Goal: Task Accomplishment & Management: Manage account settings

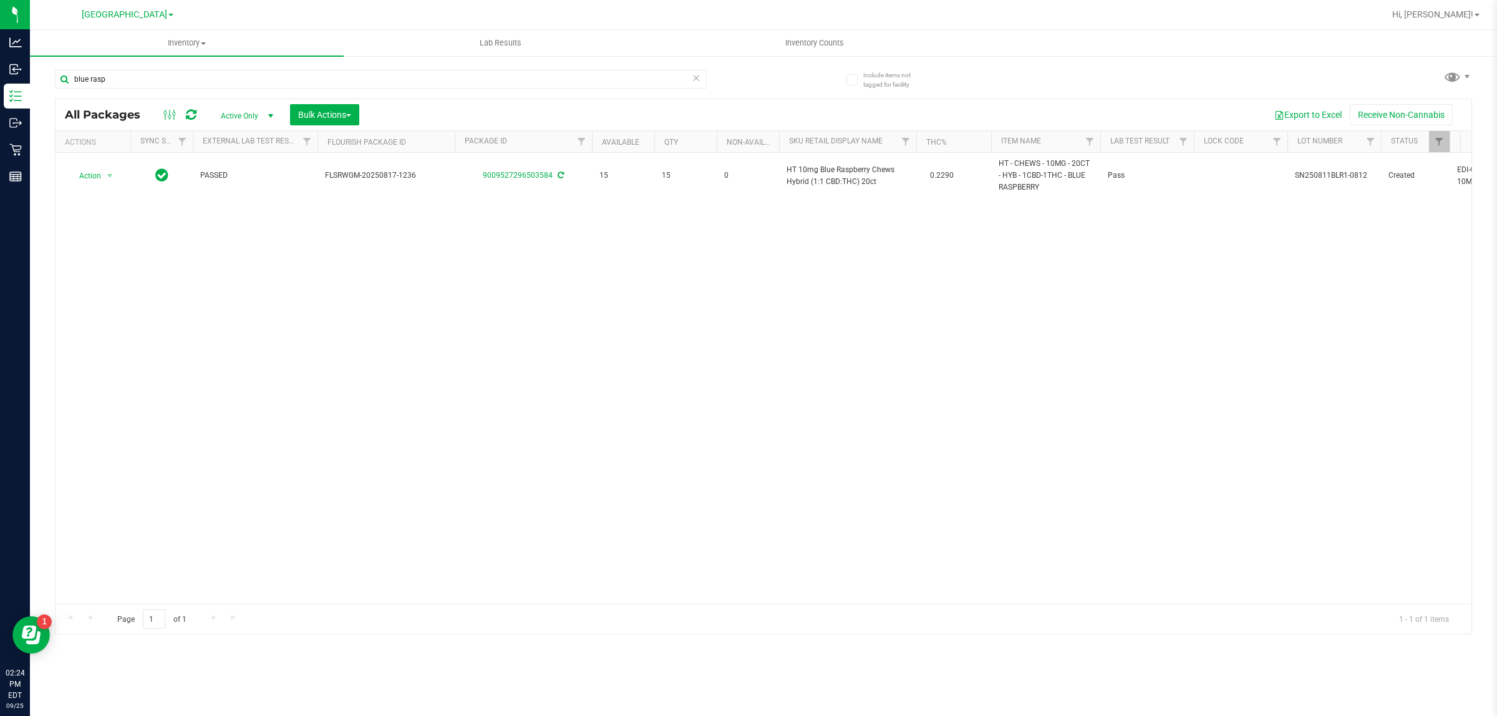
click at [388, 272] on div "Action Action Adjust qty Create package Edit attributes Global inventory Locate…" at bounding box center [762, 378] width 1415 height 451
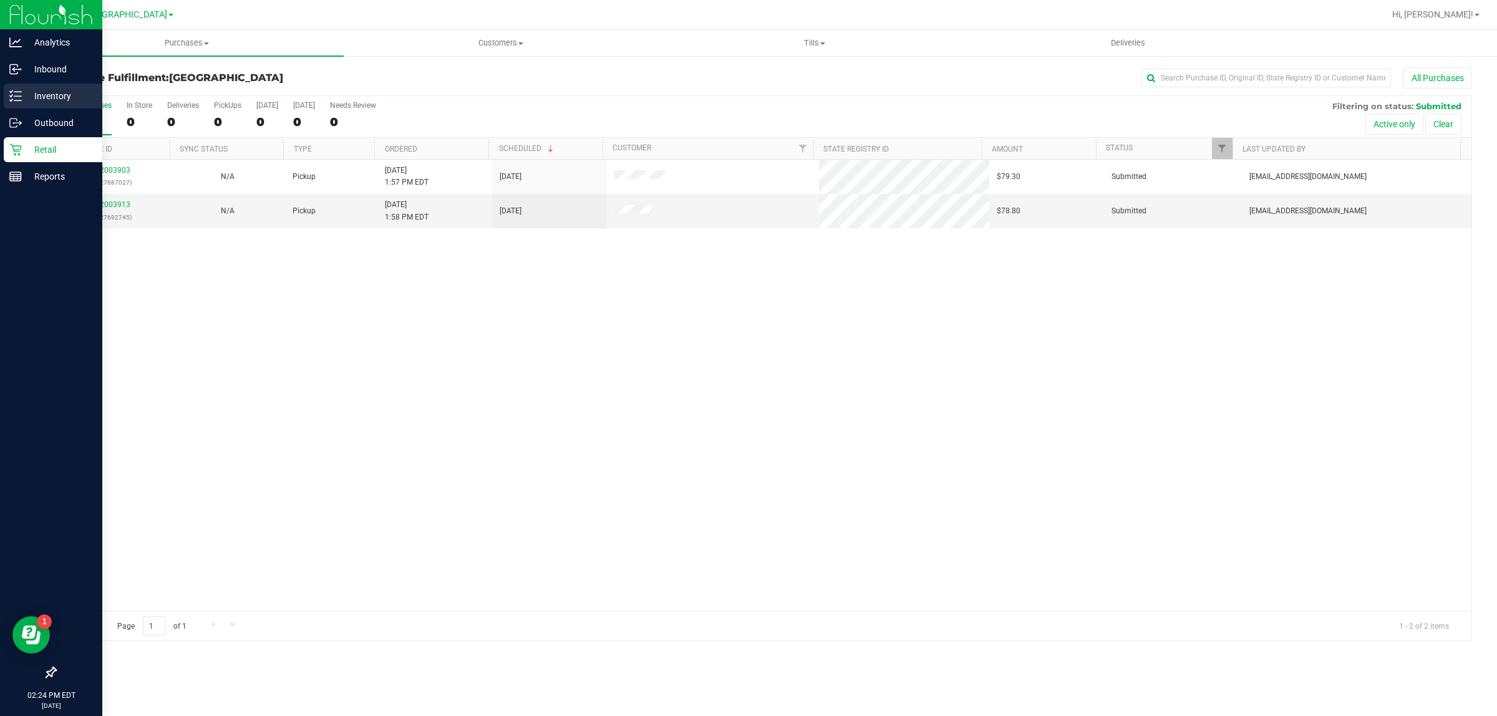
click at [64, 89] on p "Inventory" at bounding box center [59, 96] width 75 height 15
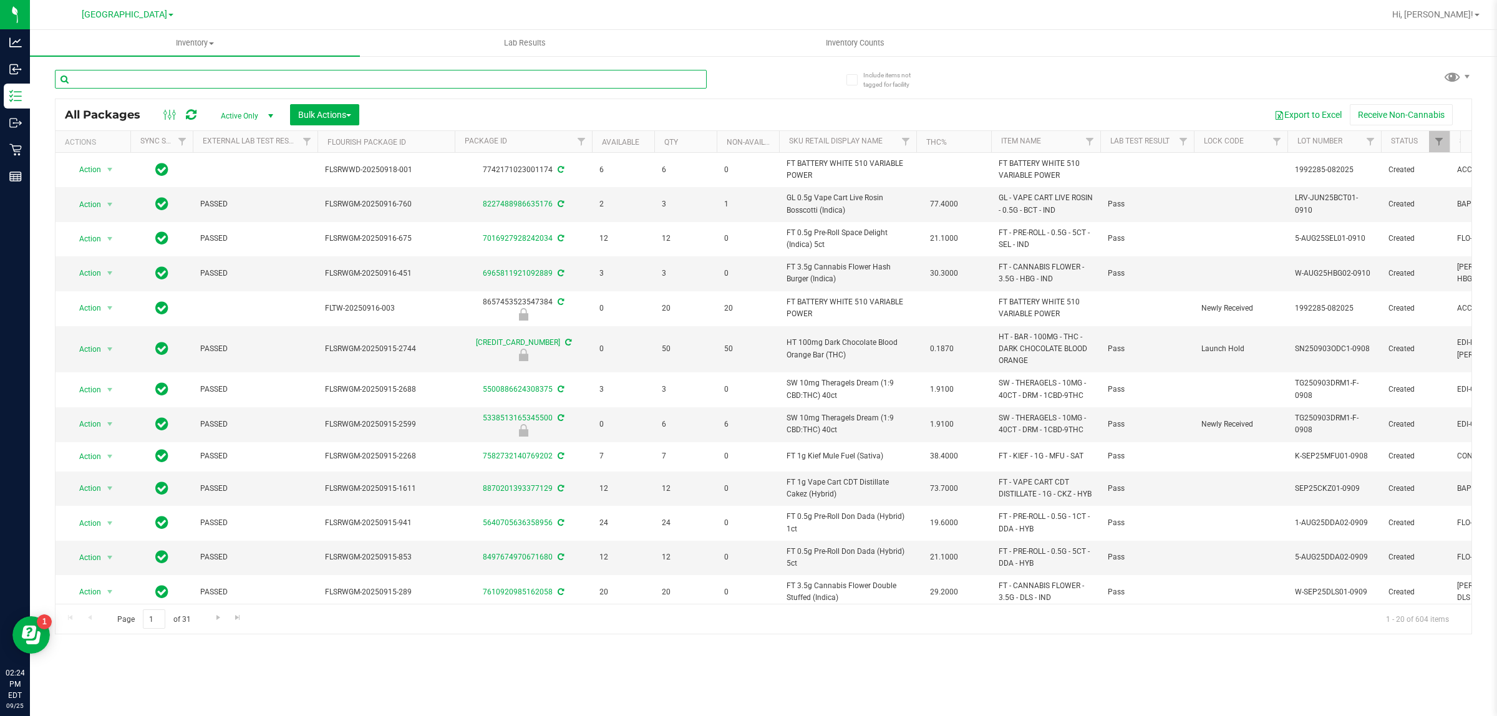
click at [275, 79] on input "text" at bounding box center [381, 79] width 652 height 19
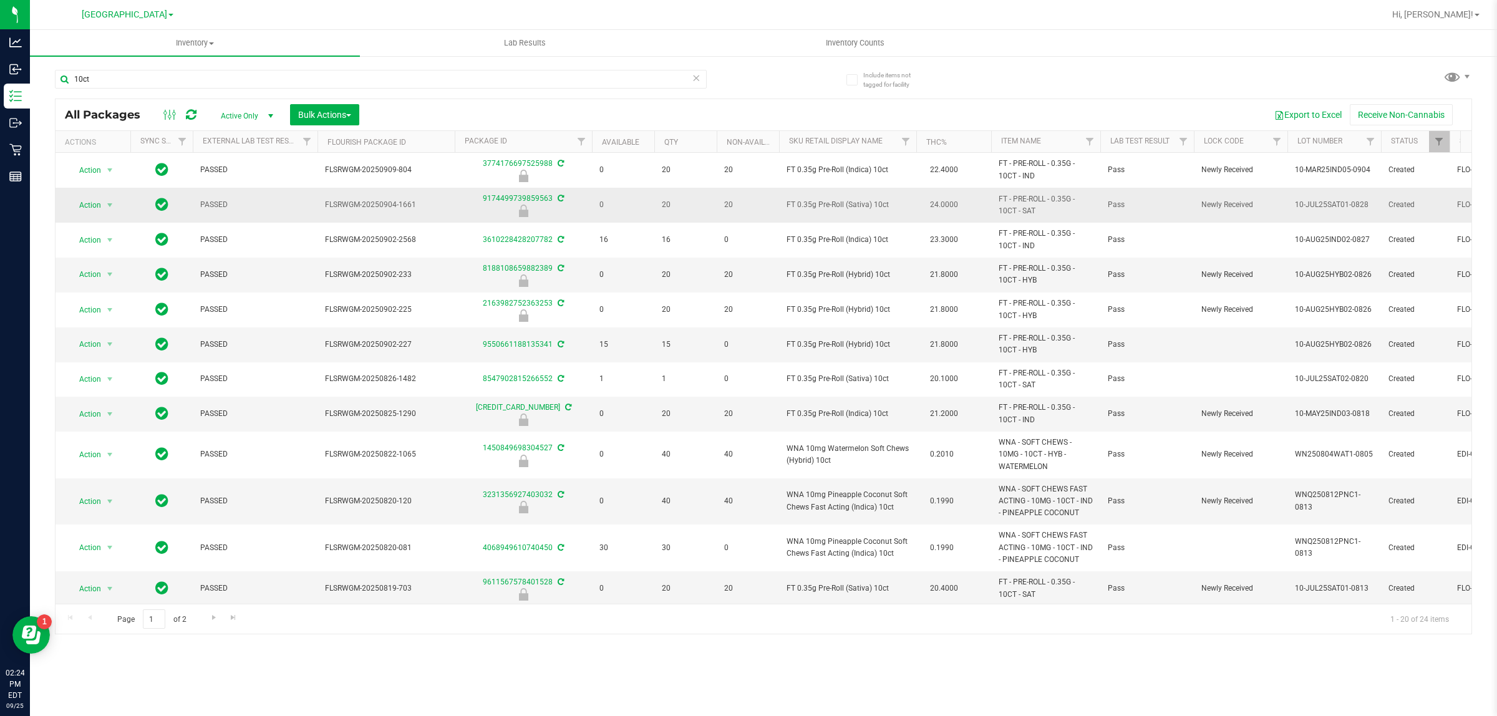
drag, startPoint x: 789, startPoint y: 205, endPoint x: 883, endPoint y: 200, distance: 94.3
click at [883, 200] on span "FT 0.35g Pre-Roll (Sativa) 10ct" at bounding box center [847, 205] width 122 height 12
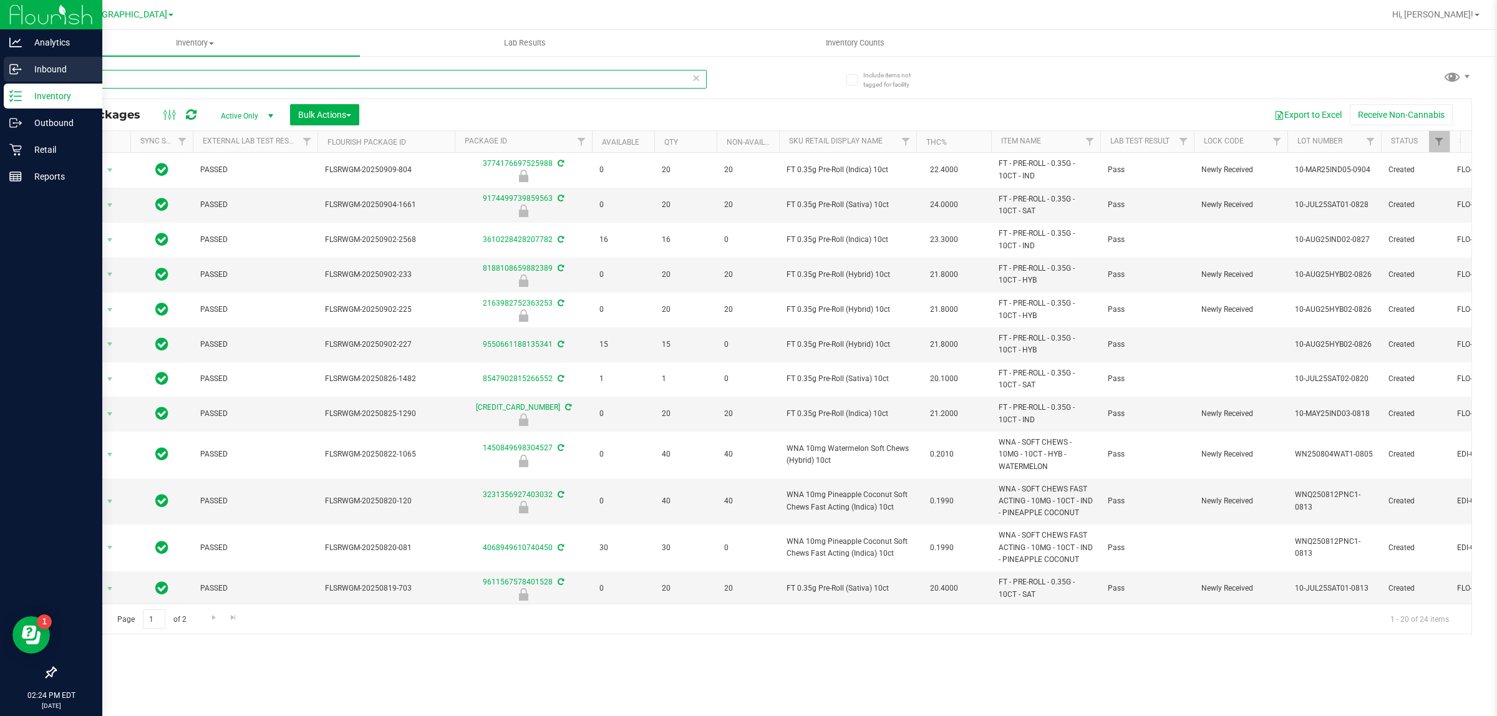
drag, startPoint x: 130, startPoint y: 80, endPoint x: 0, endPoint y: 78, distance: 129.7
click at [0, 79] on div "Analytics Inbound Inventory Outbound Retail Reports 02:24 PM EDT 09/25/2025 09/…" at bounding box center [748, 358] width 1497 height 716
paste input "T 0.35g Pre-Roll (Sativa)"
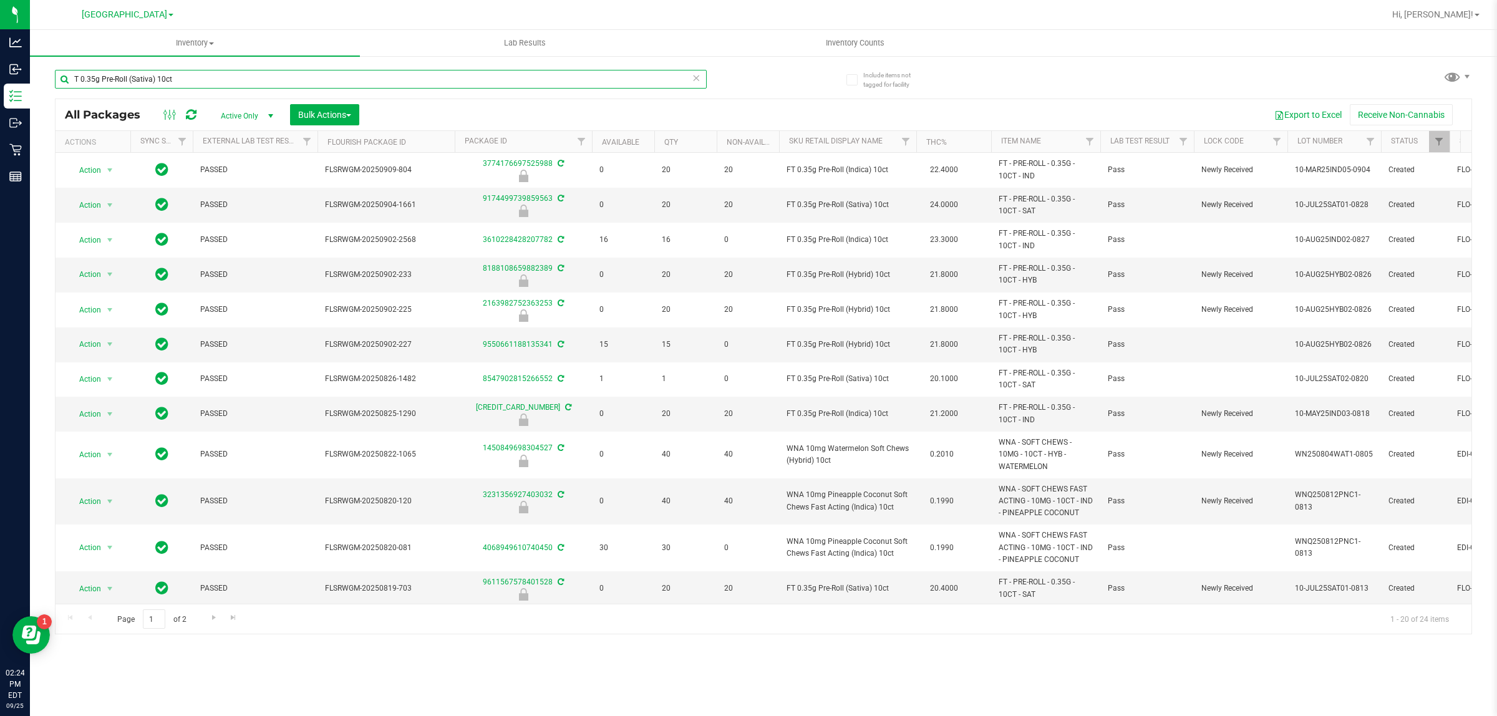
click at [75, 81] on input "T 0.35g Pre-Roll (Sativa) 10ct" at bounding box center [381, 79] width 652 height 19
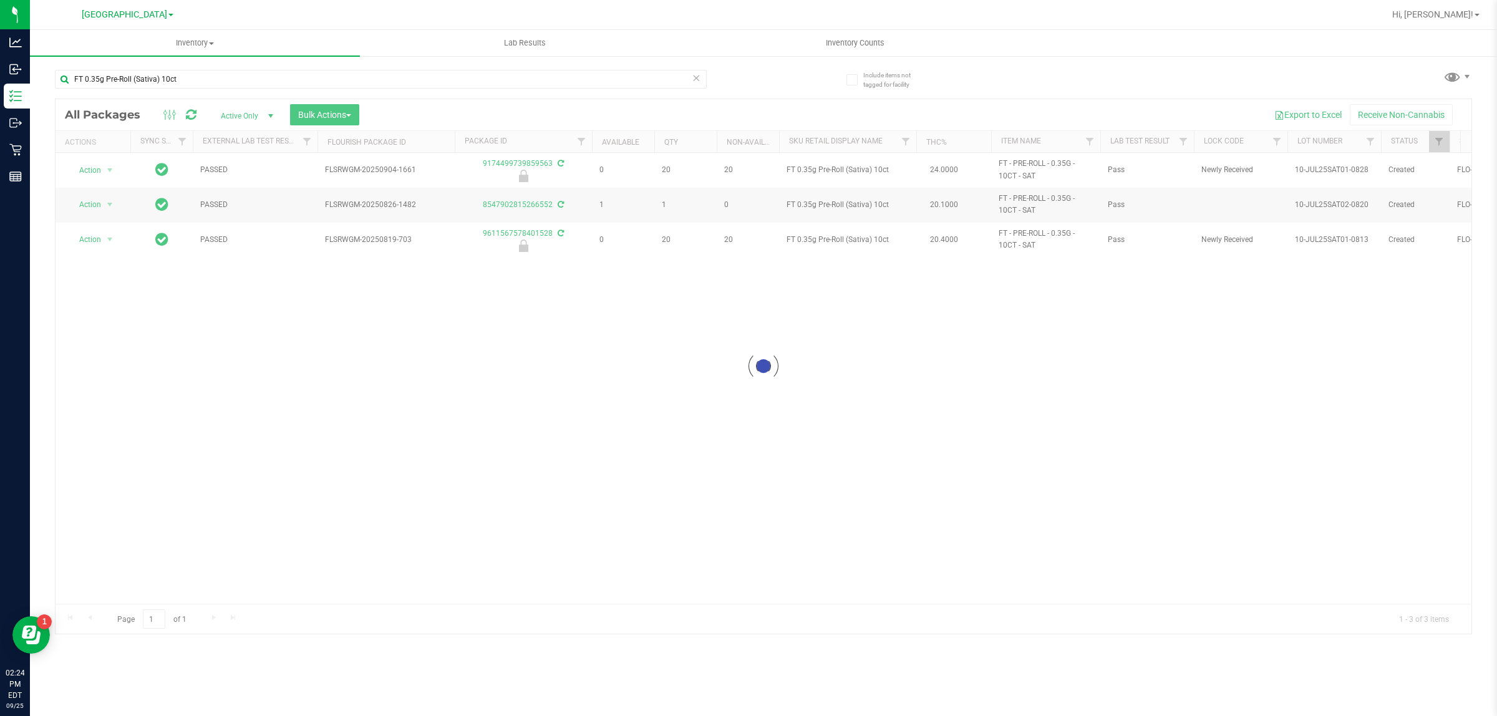
click at [392, 413] on div at bounding box center [762, 366] width 1415 height 534
click at [600, 382] on div "Action Action Edit attributes Global inventory Locate package Package audit log…" at bounding box center [762, 378] width 1415 height 451
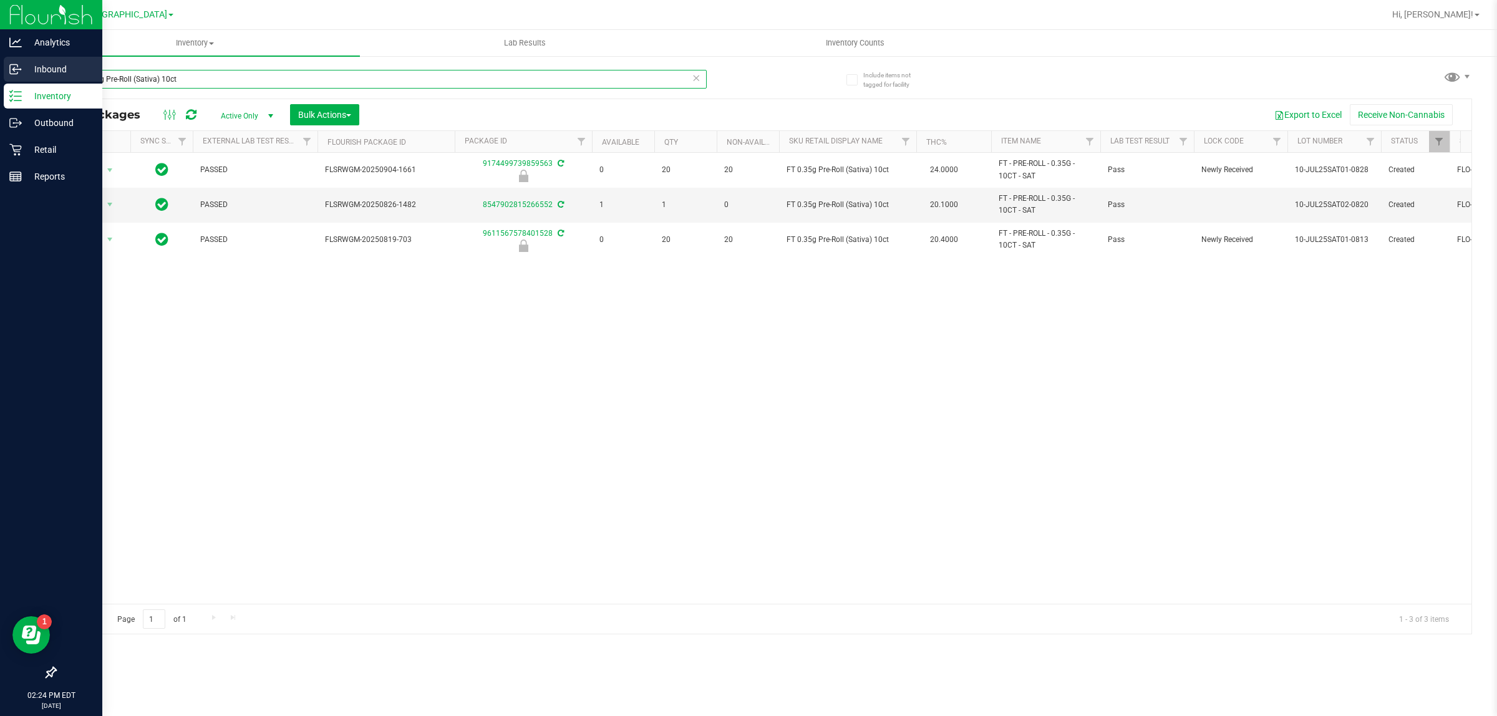
drag, startPoint x: 188, startPoint y: 77, endPoint x: 0, endPoint y: 64, distance: 188.1
click at [0, 64] on div "Analytics Inbound Inventory Outbound Retail Reports 02:24 PM EDT 09/25/2025 09/…" at bounding box center [748, 358] width 1497 height 716
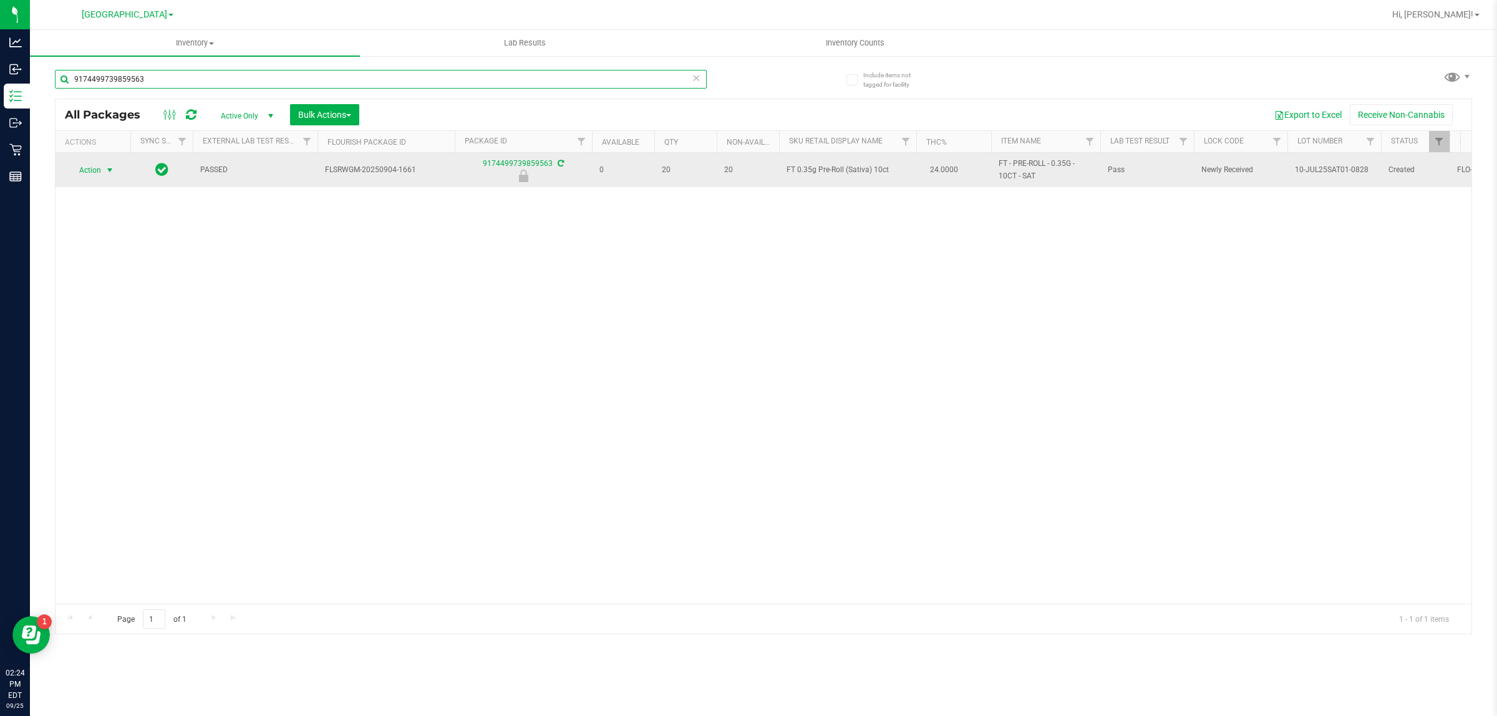
type input "9174499739859563"
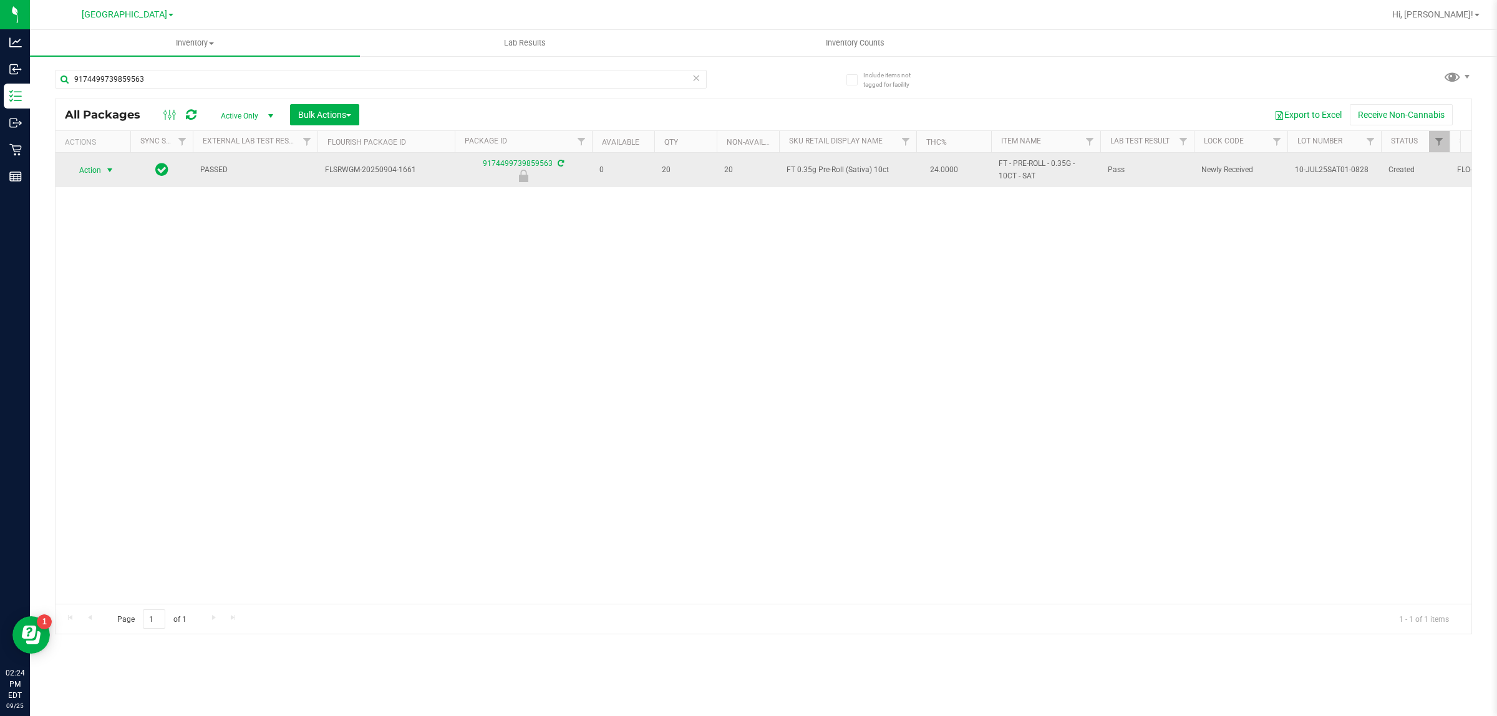
click at [100, 165] on span "Action" at bounding box center [85, 169] width 34 height 17
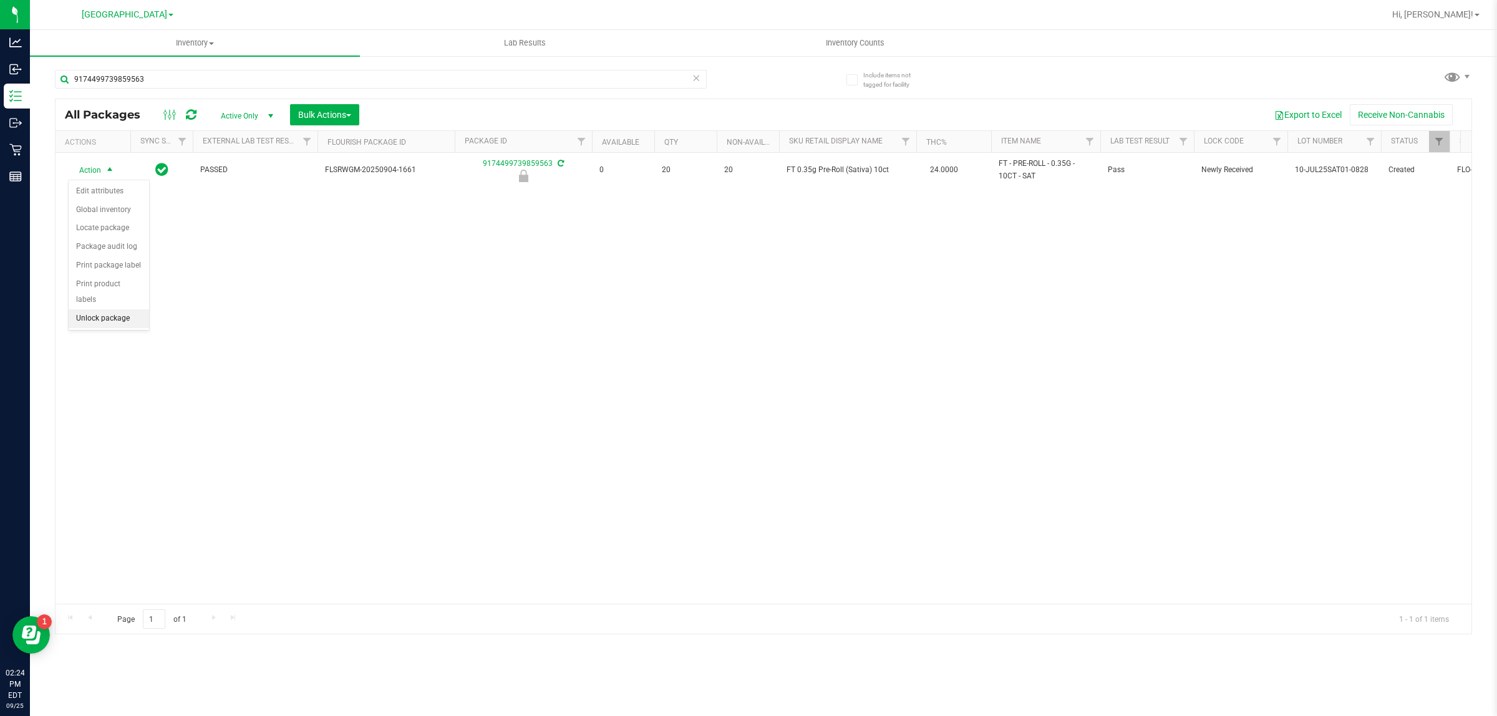
click at [131, 309] on li "Unlock package" at bounding box center [109, 318] width 80 height 19
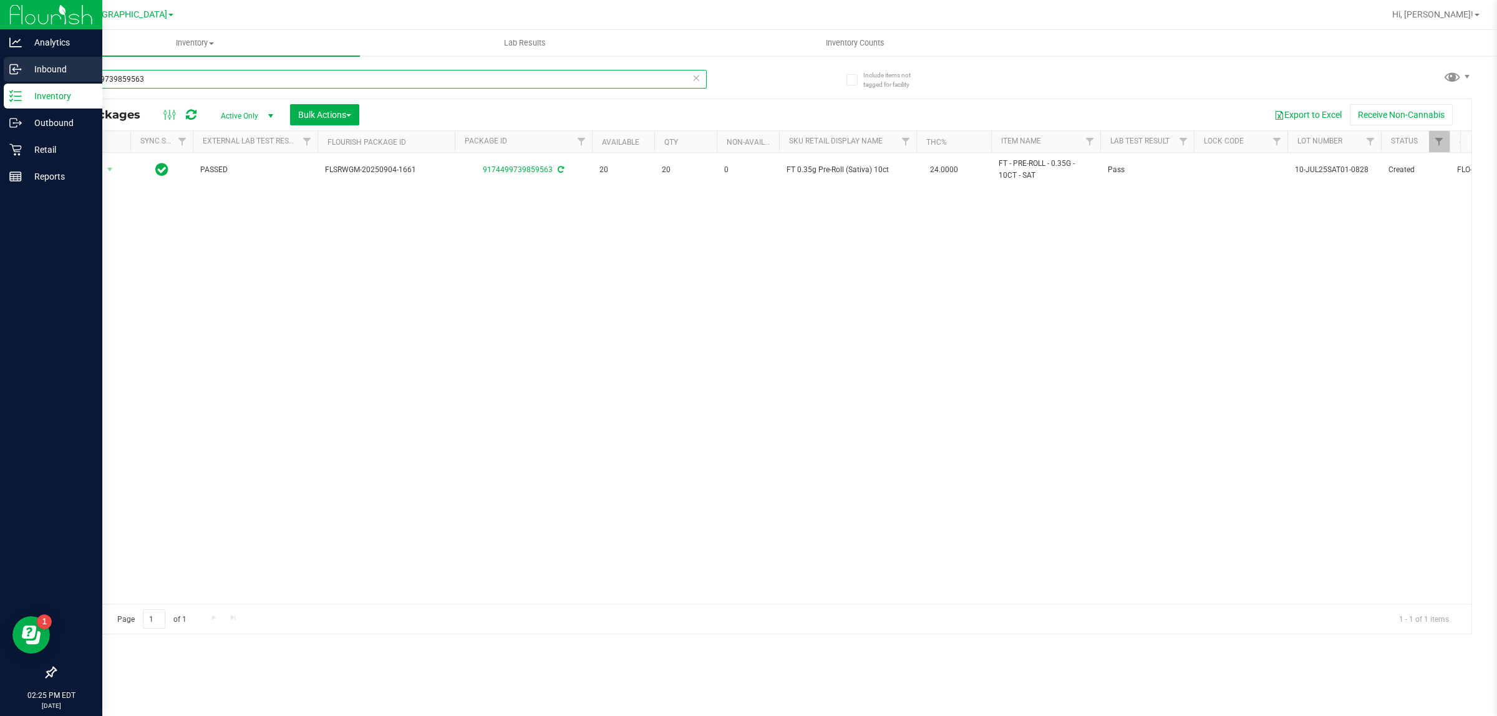
drag, startPoint x: 176, startPoint y: 84, endPoint x: 0, endPoint y: 75, distance: 176.1
click at [0, 75] on div "Analytics Inbound Inventory Outbound Retail Reports 02:25 PM EDT 09/25/2025 09/…" at bounding box center [748, 358] width 1497 height 716
paste input "T 0.35g Pre-Roll (Sativa) 10ct"
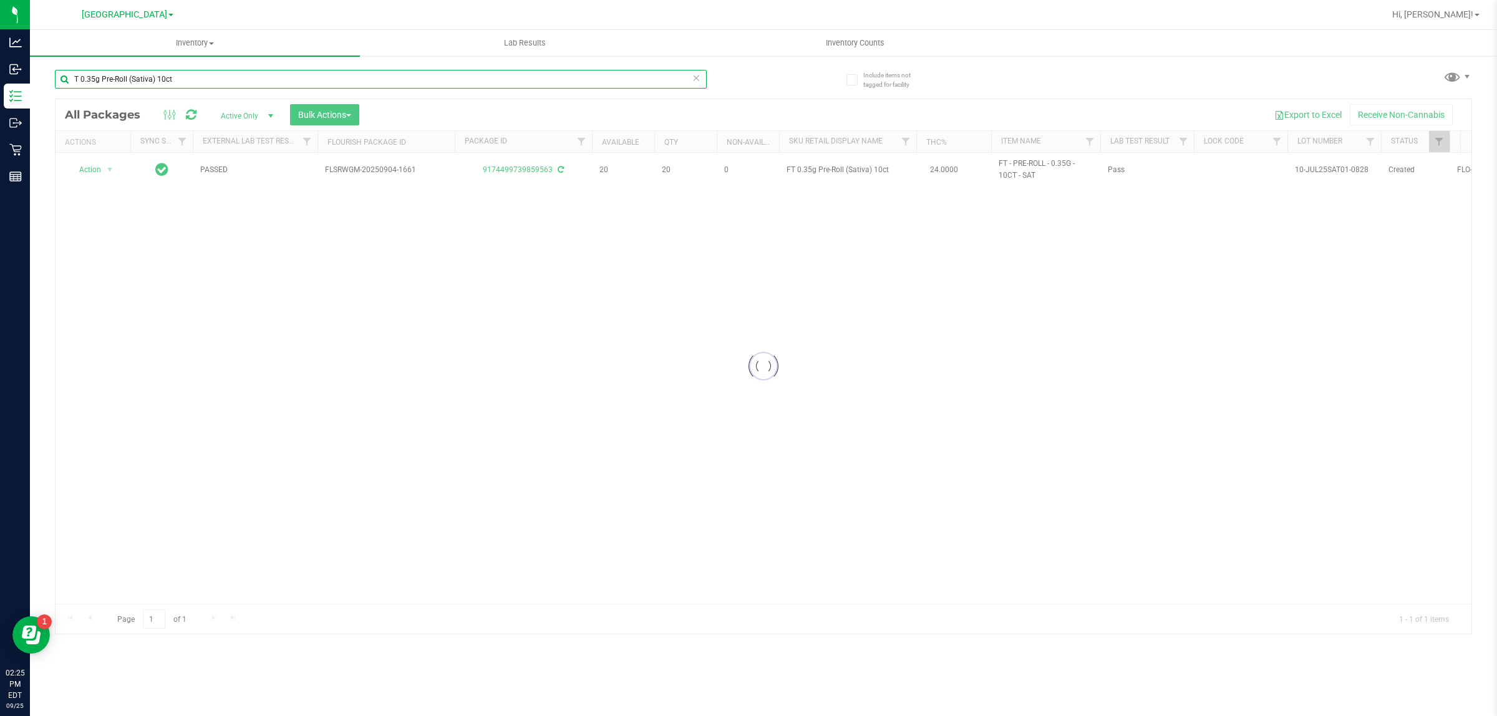
click at [73, 78] on input "T 0.35g Pre-Roll (Sativa) 10ct" at bounding box center [381, 79] width 652 height 19
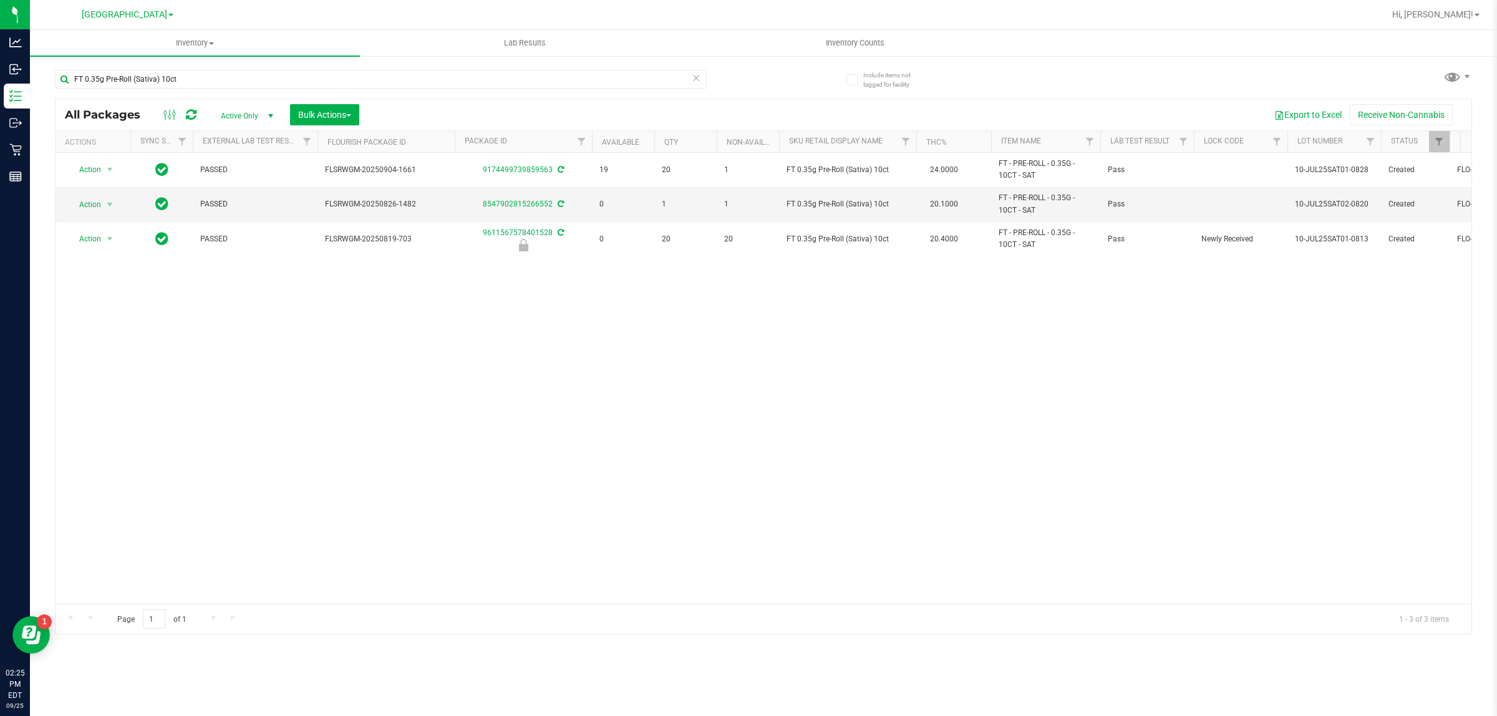
click at [612, 329] on div "Action Action Adjust qty Create package Edit attributes Global inventory Locate…" at bounding box center [762, 378] width 1415 height 451
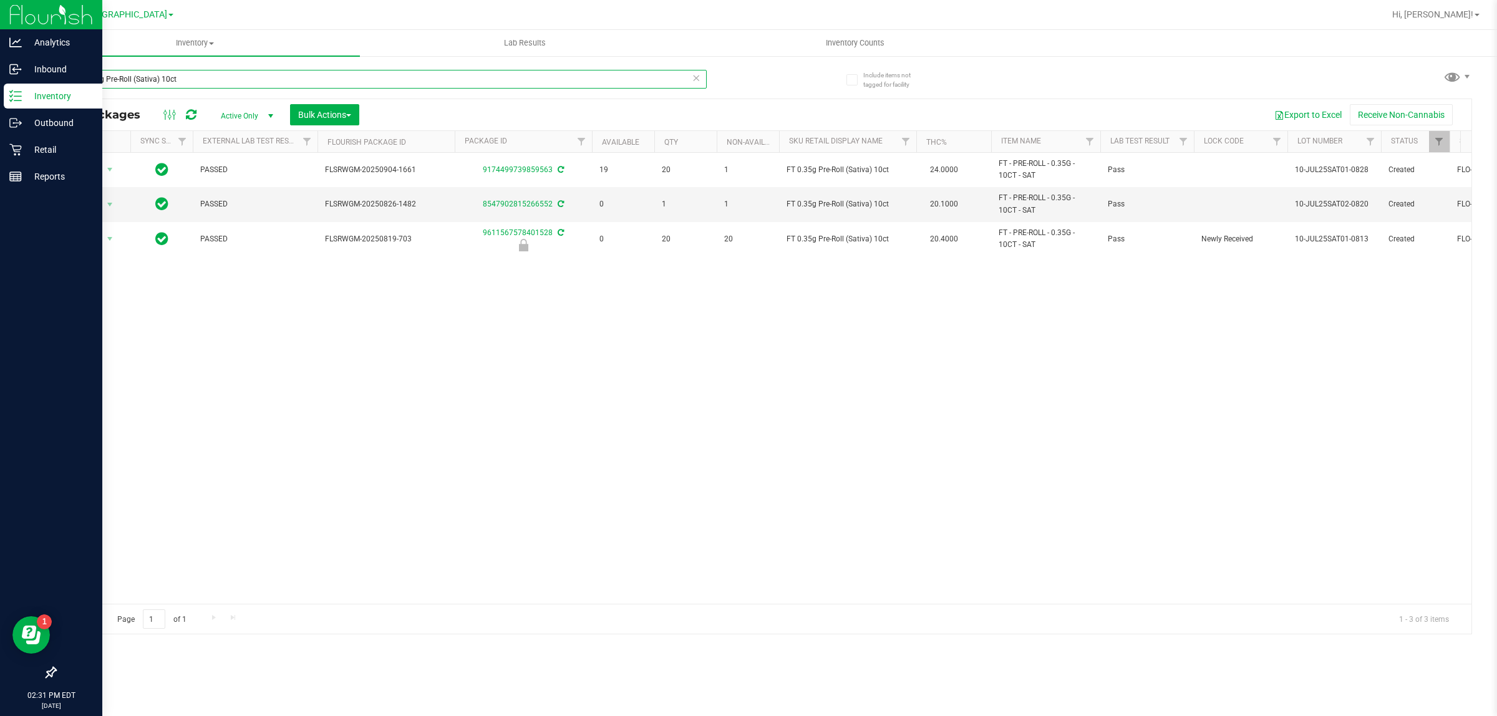
drag, startPoint x: 205, startPoint y: 72, endPoint x: 0, endPoint y: 19, distance: 211.1
click at [0, 45] on div "Analytics Inbound Inventory Outbound Retail Reports 02:31 PM EDT 09/25/2025 09/…" at bounding box center [748, 358] width 1497 height 716
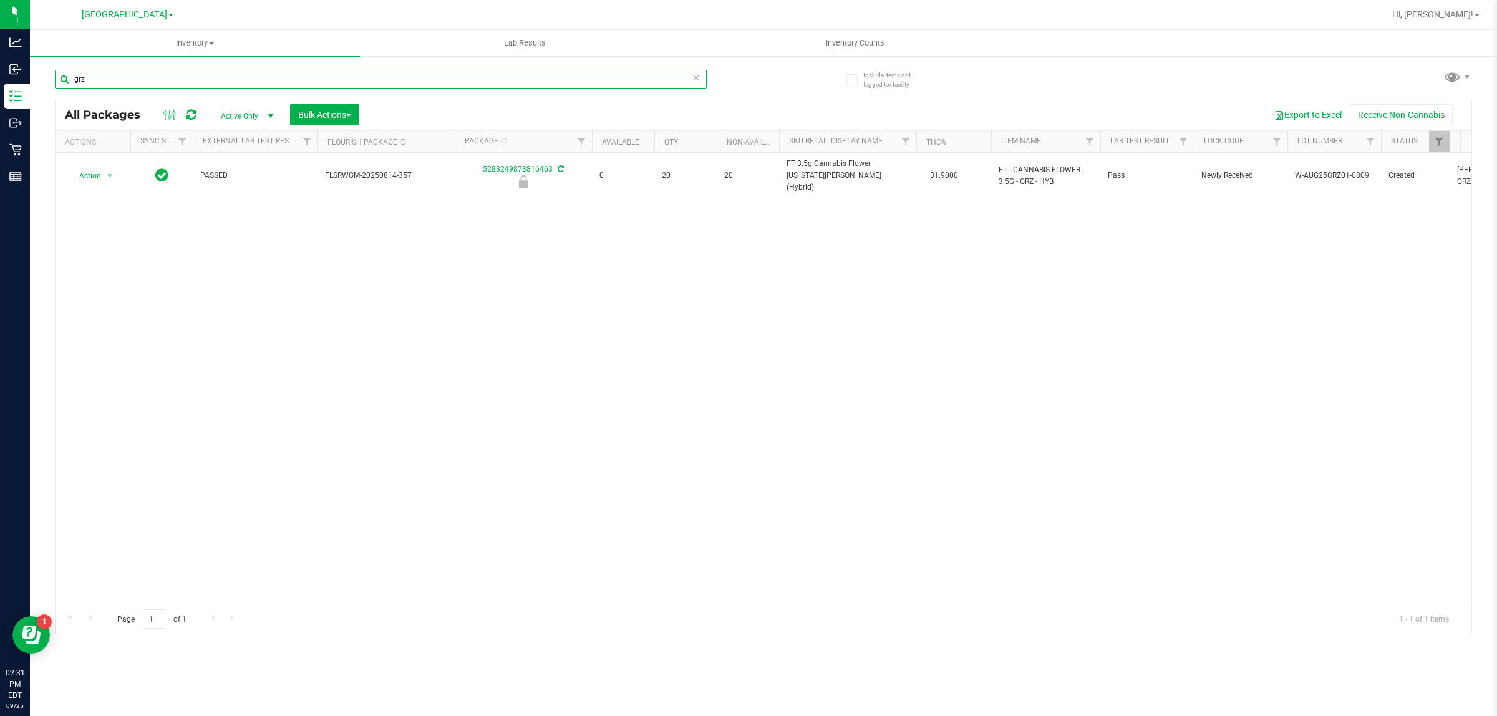
type input "grz"
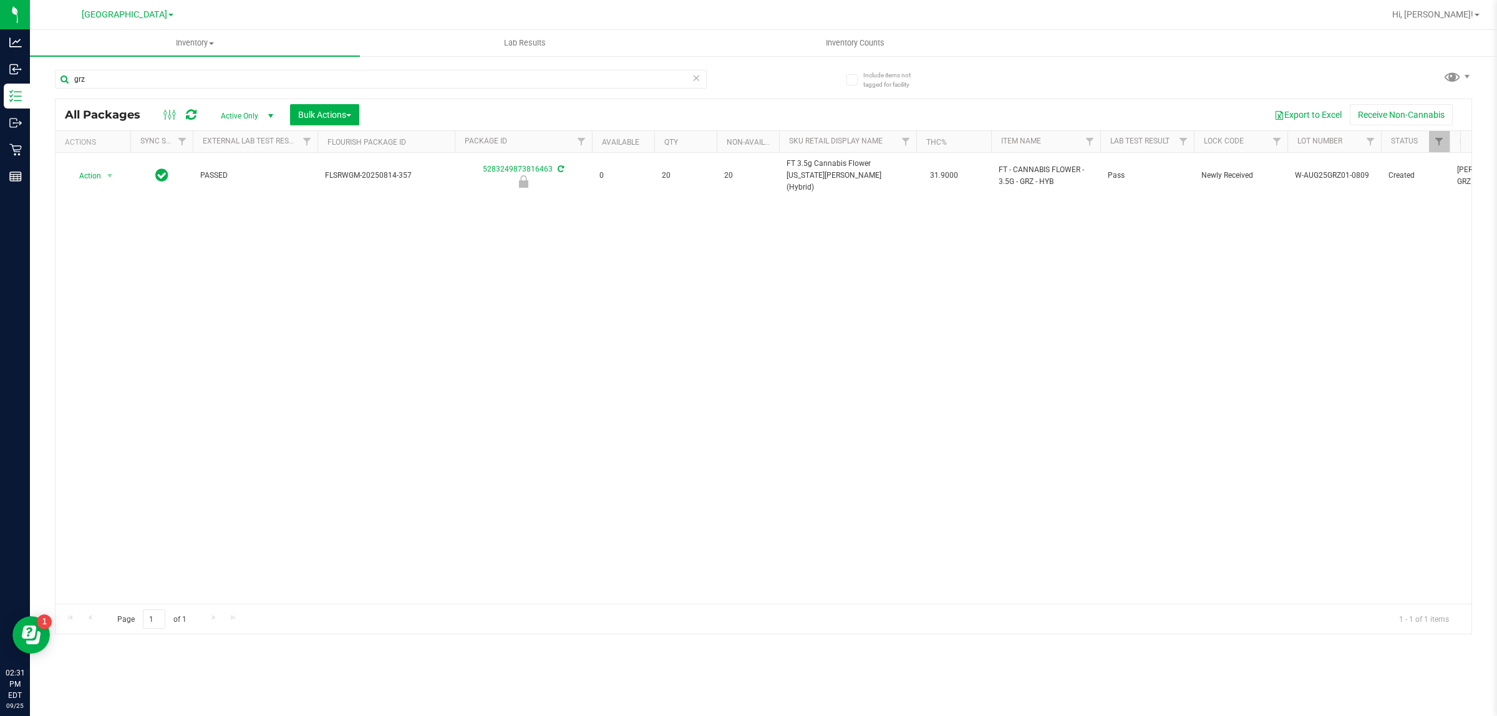
click at [677, 287] on div "Action Action Edit attributes Global inventory Locate package Package audit log…" at bounding box center [762, 378] width 1415 height 451
click at [410, 349] on div "Action Action Edit attributes Global inventory Locate package Package audit log…" at bounding box center [762, 378] width 1415 height 451
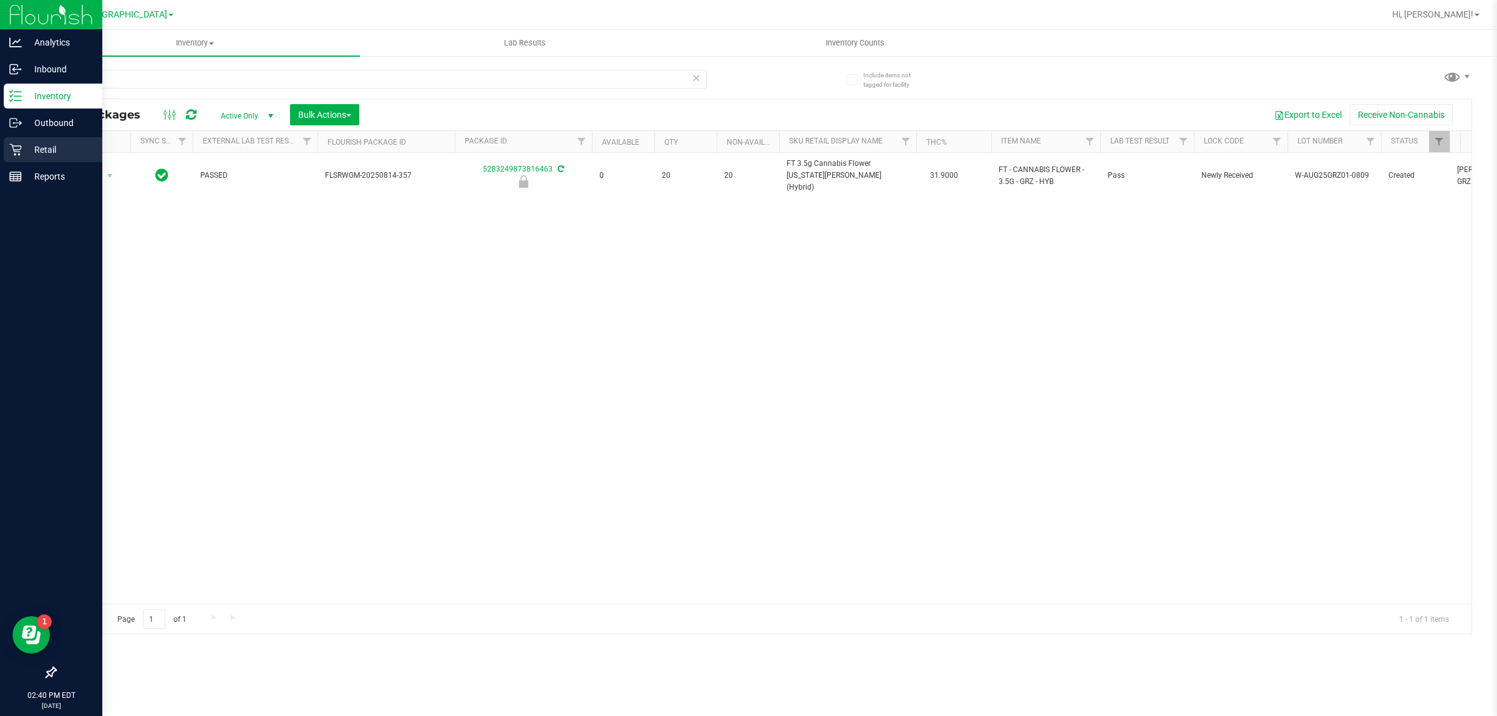
click at [19, 155] on icon at bounding box center [15, 150] width 12 height 12
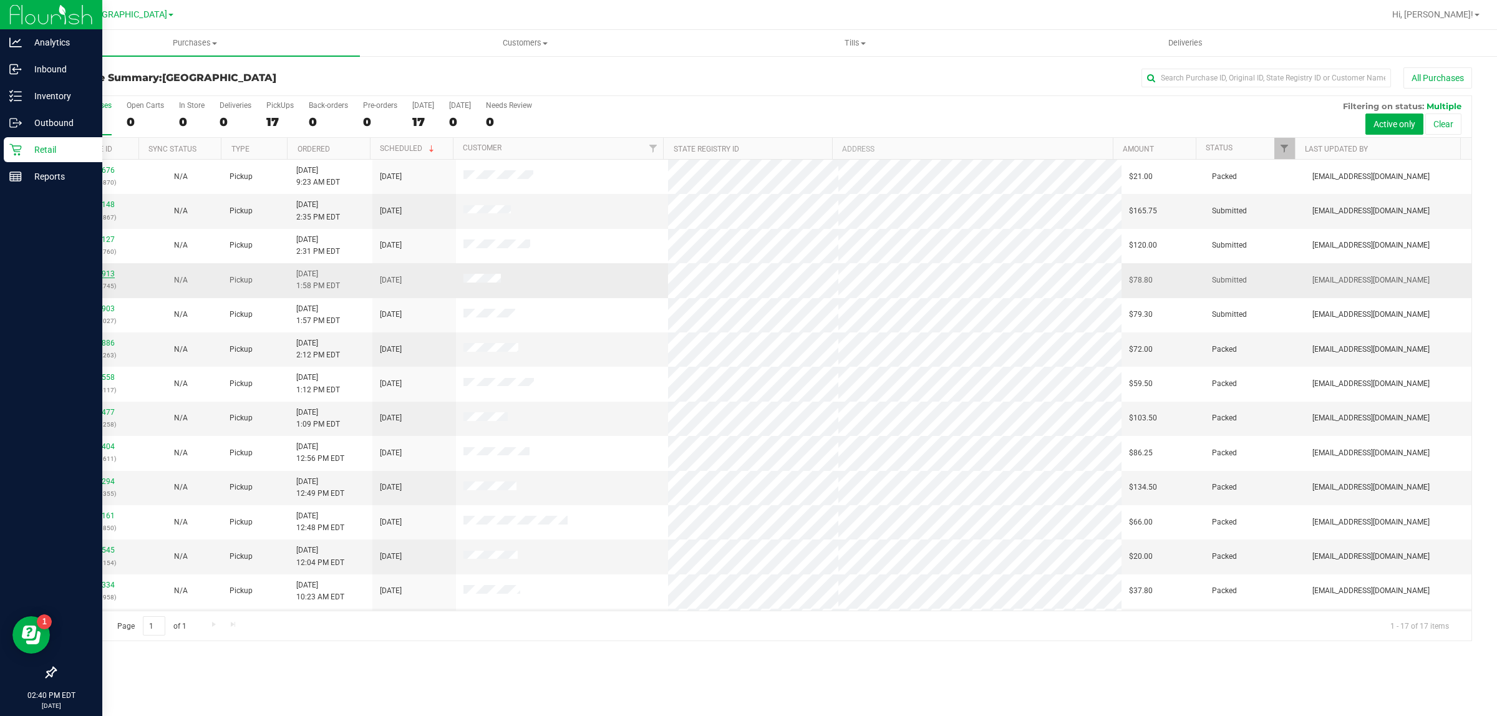
click at [92, 273] on link "12003913" at bounding box center [97, 273] width 35 height 9
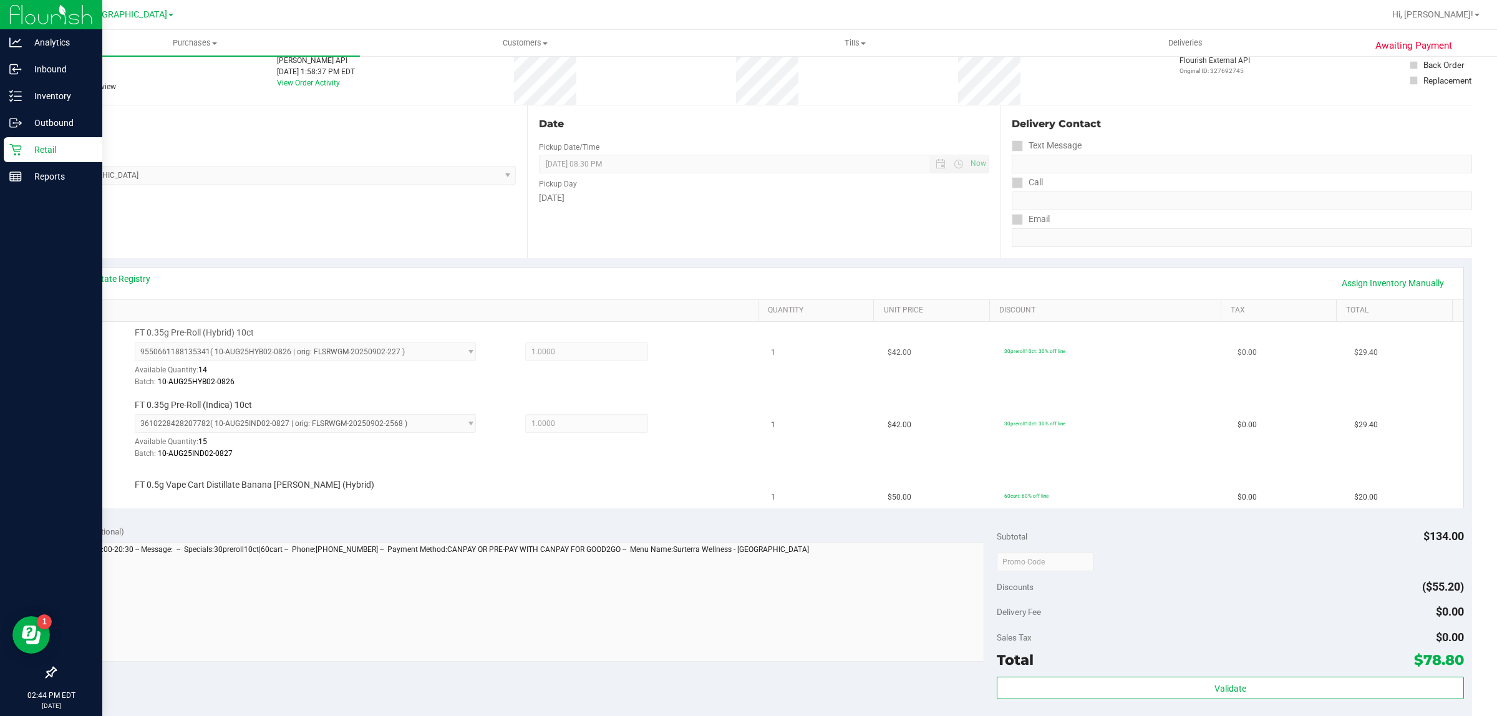
scroll to position [156, 0]
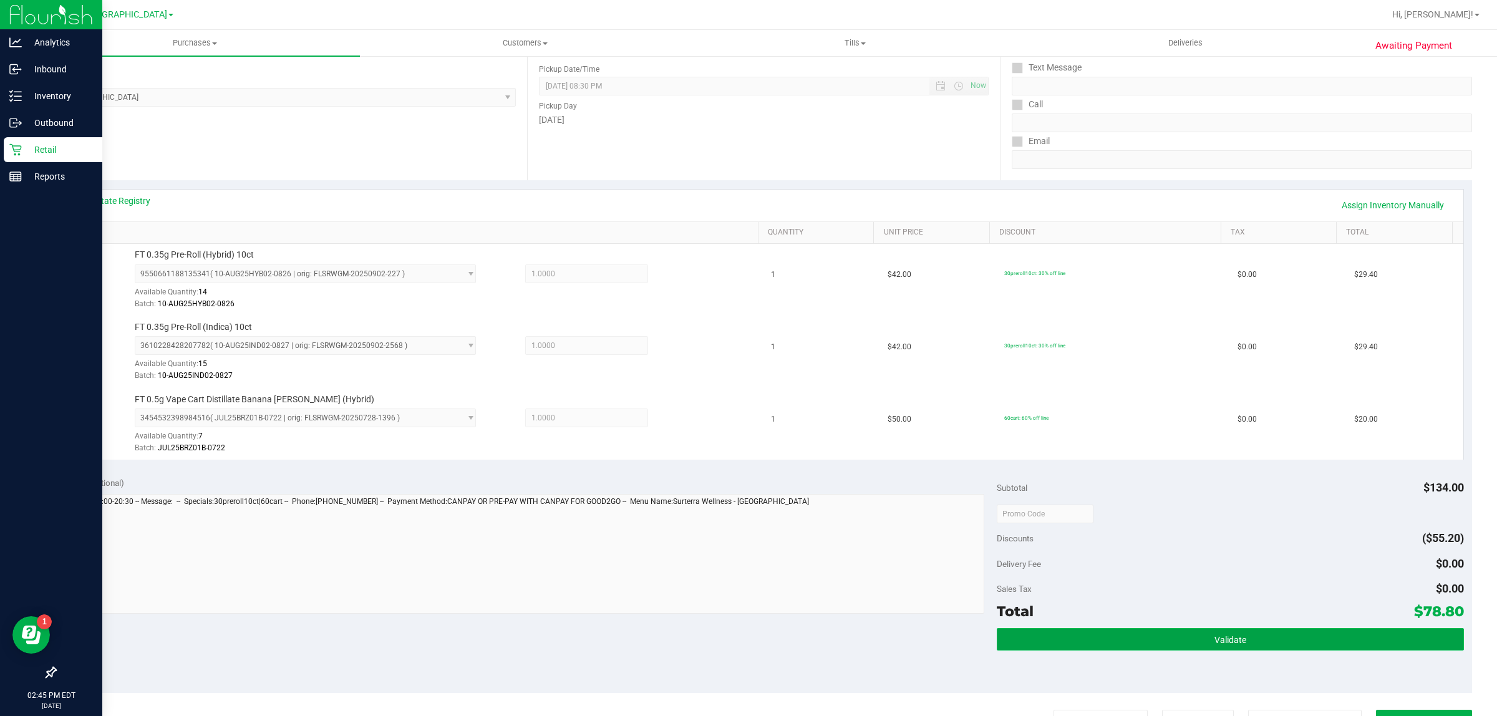
click at [1060, 637] on button "Validate" at bounding box center [1229, 639] width 466 height 22
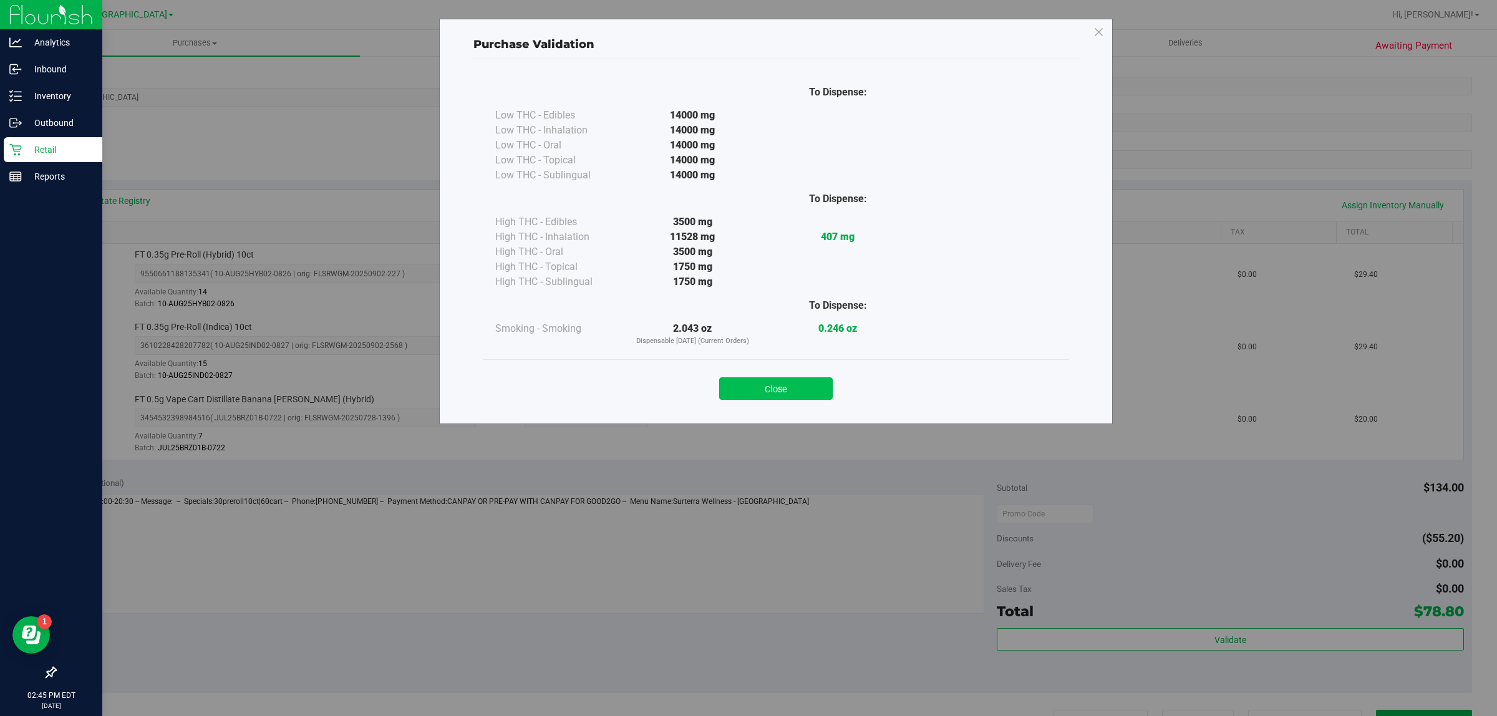
click at [812, 397] on button "Close" at bounding box center [775, 388] width 113 height 22
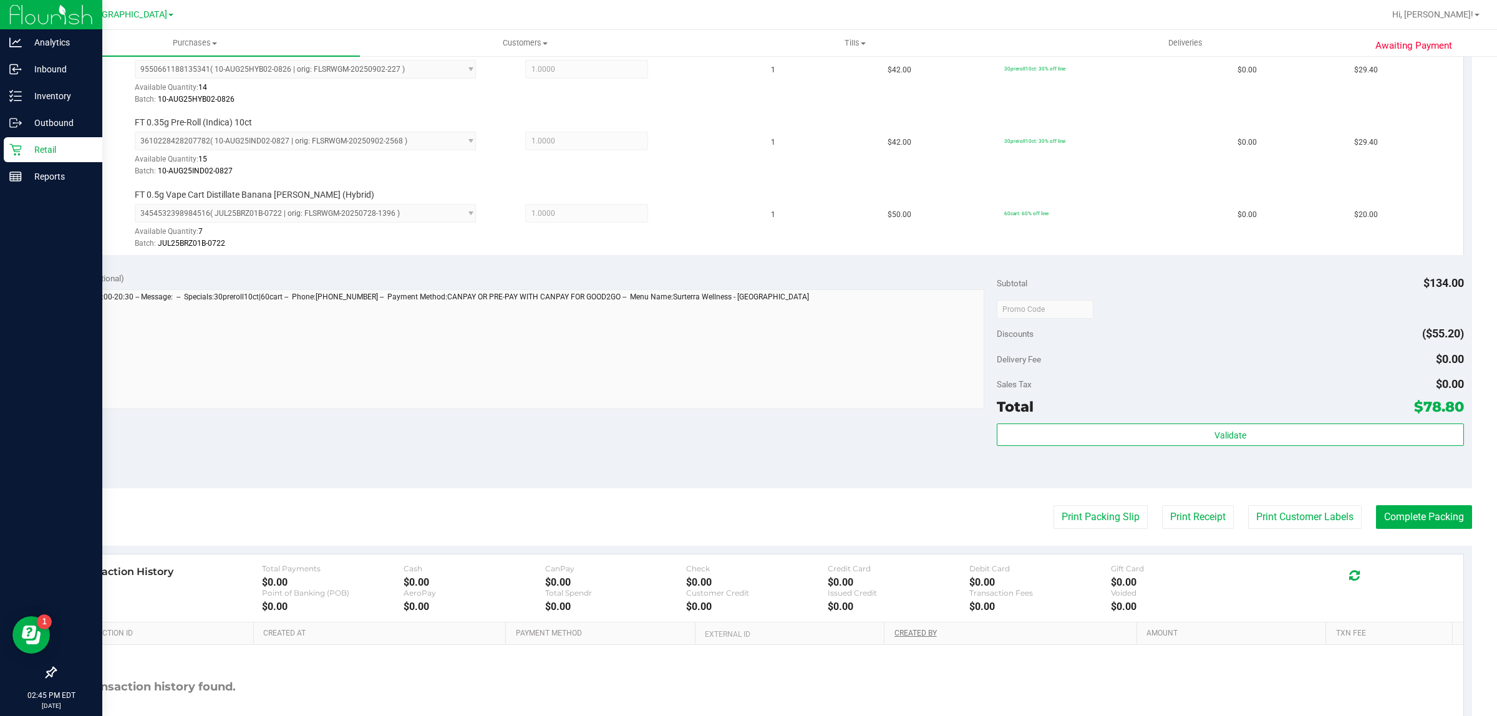
scroll to position [448, 0]
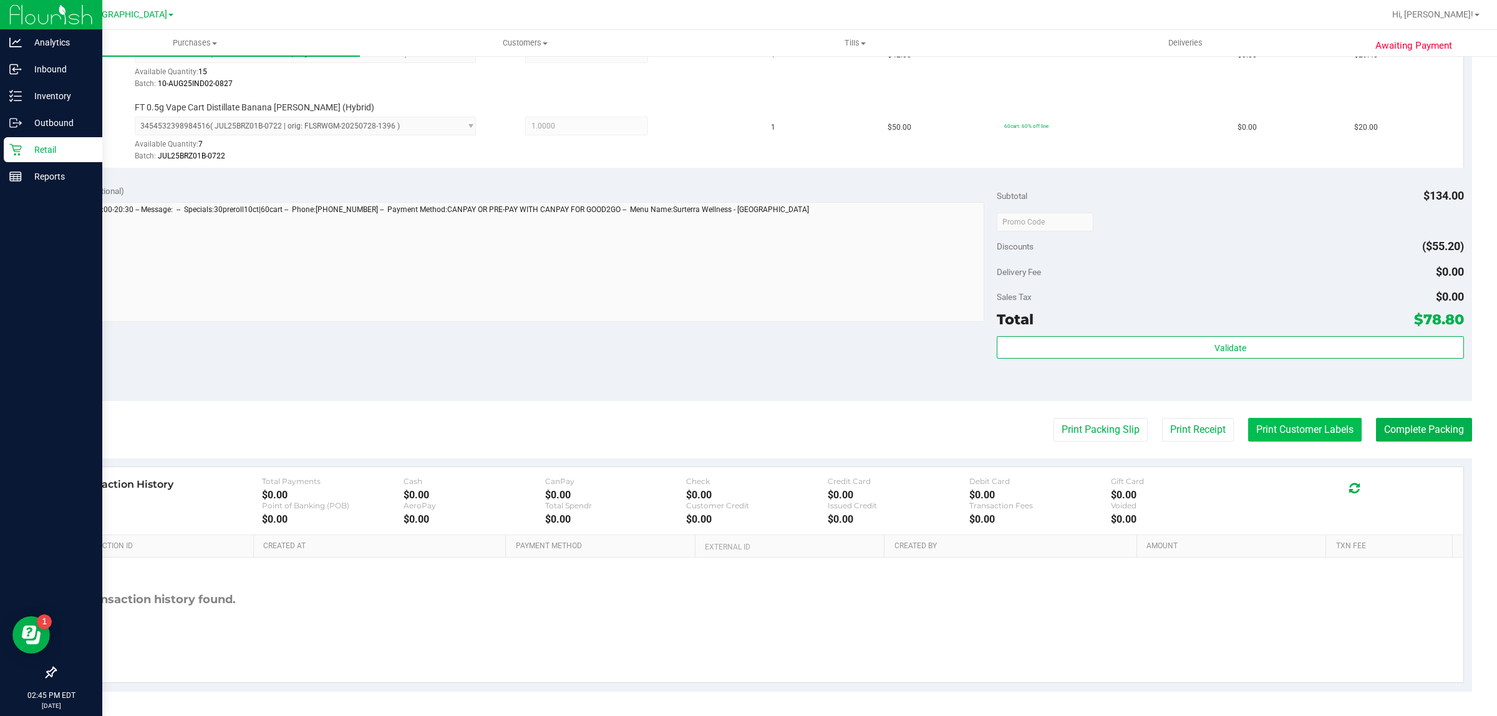
click at [1281, 435] on button "Print Customer Labels" at bounding box center [1304, 430] width 113 height 24
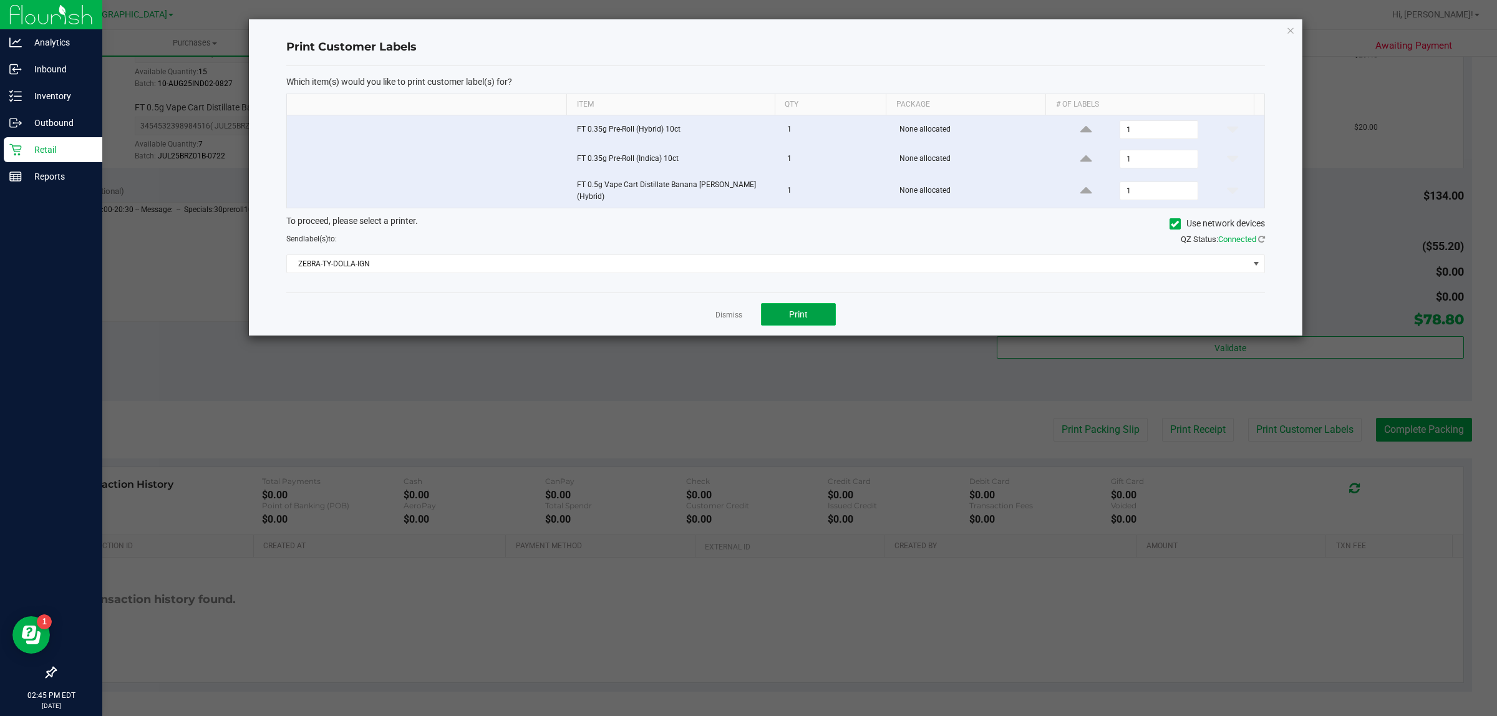
click at [781, 303] on button "Print" at bounding box center [798, 314] width 75 height 22
click at [727, 308] on app-cancel-button "Dismiss" at bounding box center [728, 314] width 27 height 13
click at [730, 298] on div "Dismiss Print" at bounding box center [775, 313] width 978 height 43
click at [728, 320] on div "Dismiss Print" at bounding box center [775, 313] width 978 height 43
click at [727, 310] on link "Dismiss" at bounding box center [728, 315] width 27 height 11
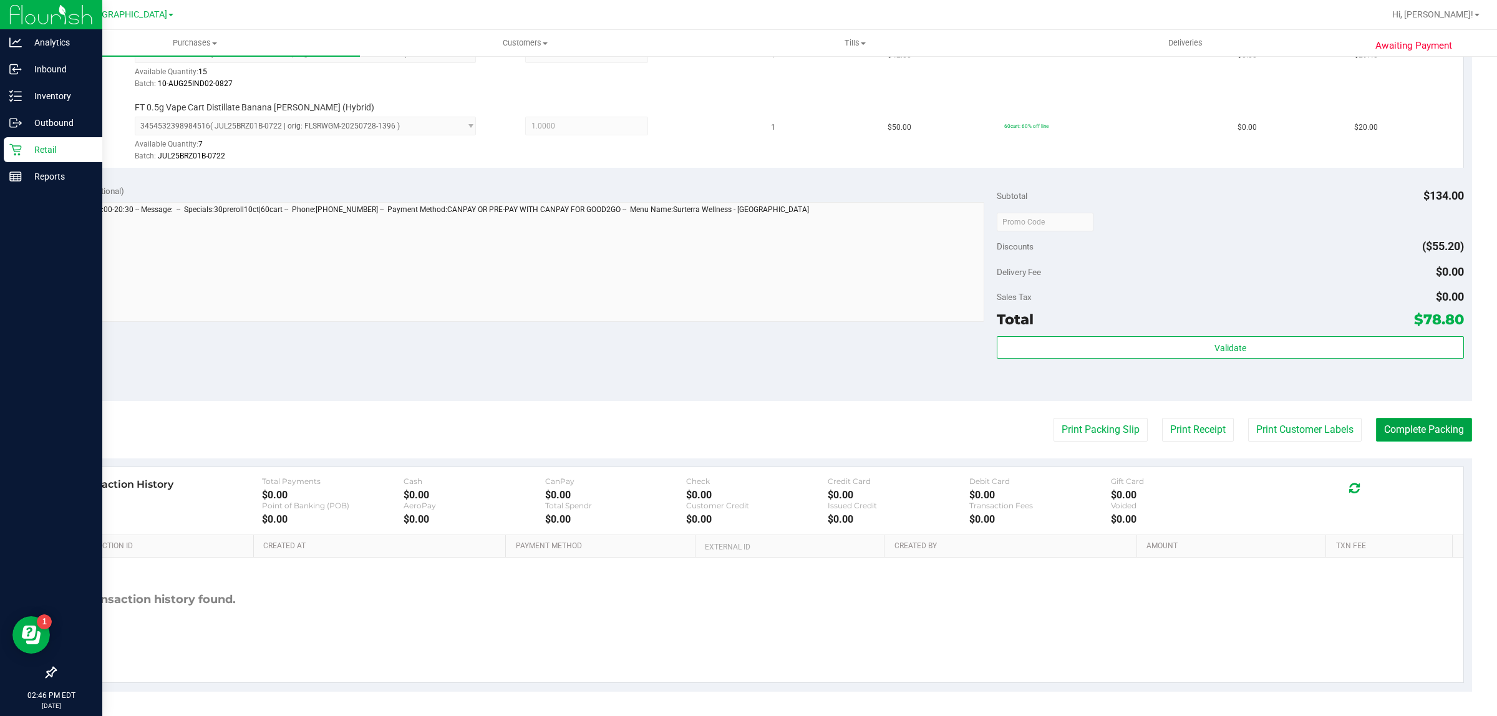
click at [1382, 438] on button "Complete Packing" at bounding box center [1424, 430] width 96 height 24
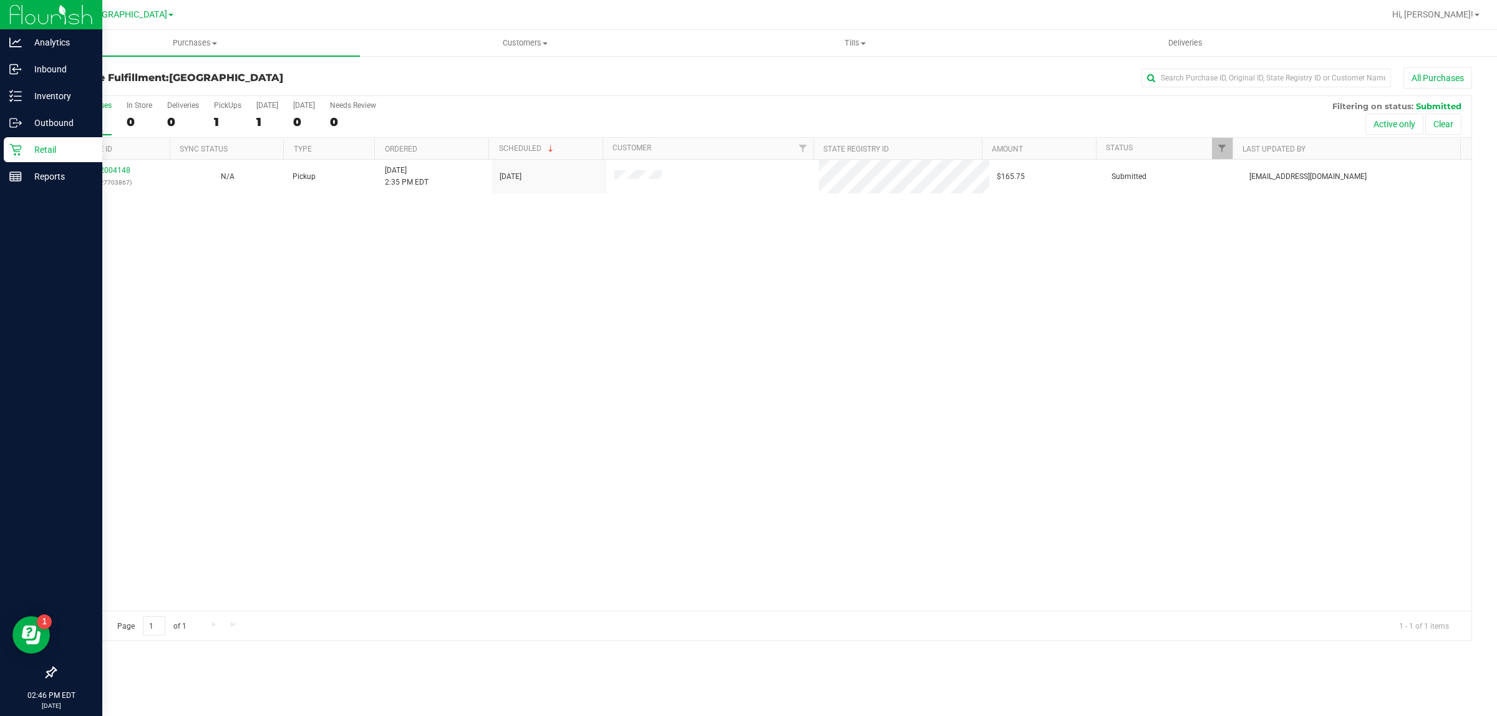
click at [805, 348] on div "12004148 (327703867) N/A Pickup 9/25/2025 2:35 PM EDT 9/25/2025 $165.75 Submitt…" at bounding box center [762, 385] width 1415 height 451
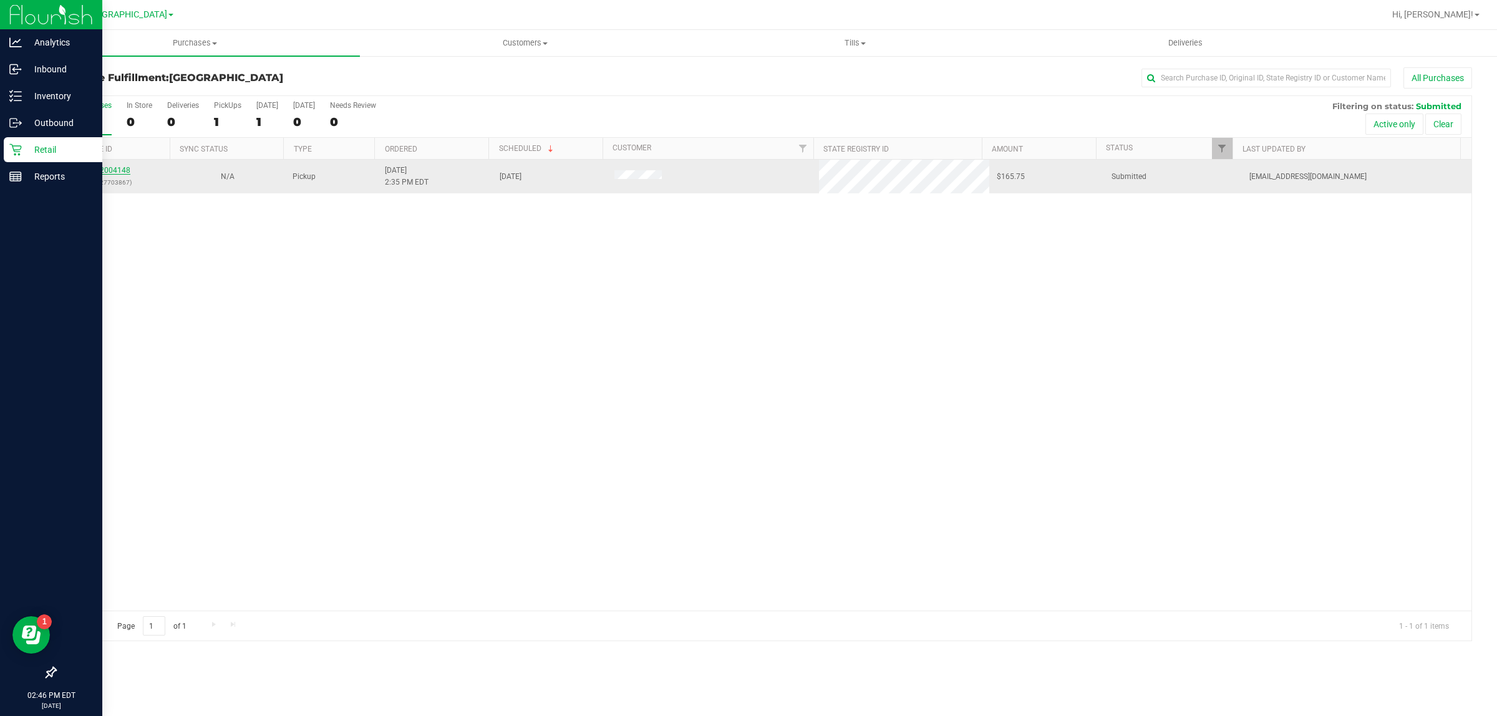
click at [113, 168] on link "12004148" at bounding box center [112, 170] width 35 height 9
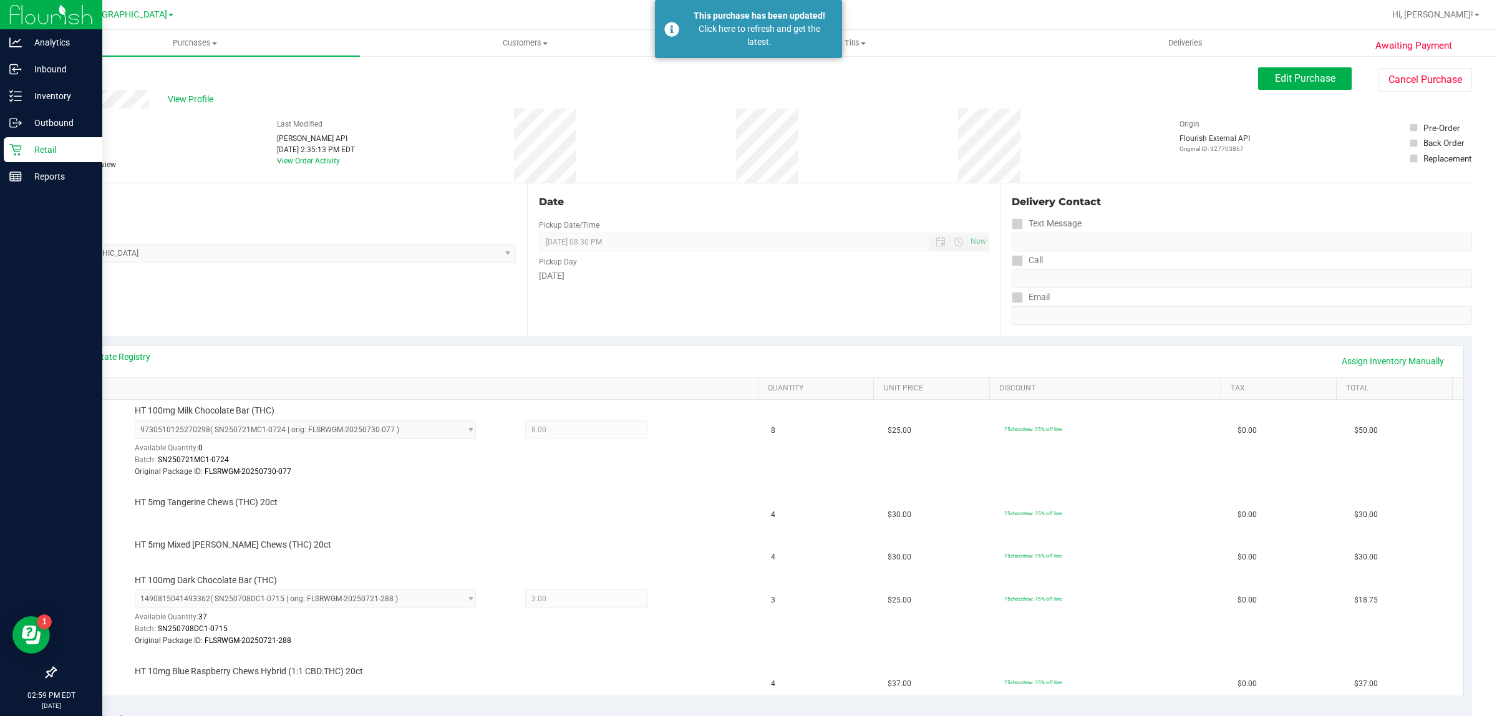
click at [23, 154] on p "Retail" at bounding box center [59, 149] width 75 height 15
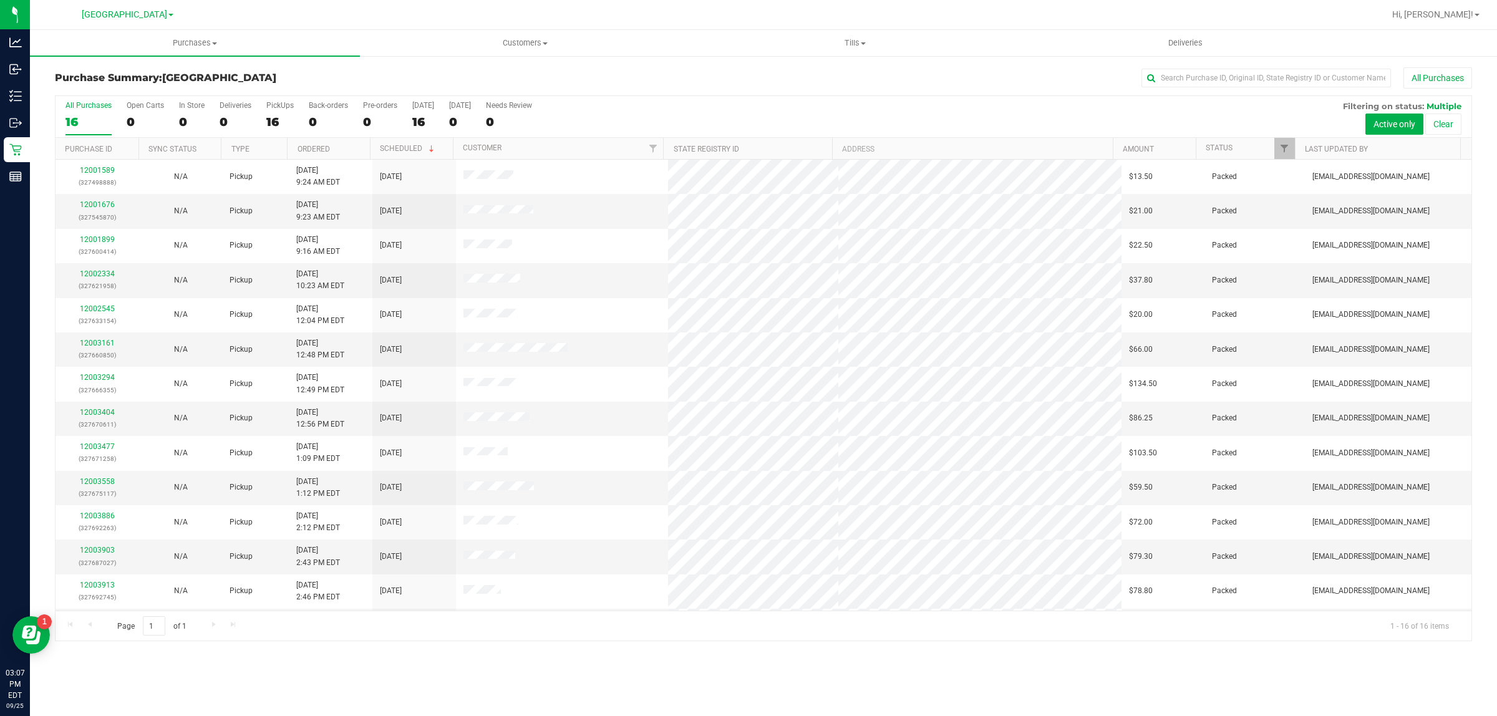
drag, startPoint x: 1007, startPoint y: 675, endPoint x: 990, endPoint y: 675, distance: 16.8
click at [1007, 675] on div "Purchases Summary of purchases Fulfillment All purchases Customers All customer…" at bounding box center [763, 373] width 1467 height 686
click at [407, 69] on div "Purchase Summary: Boynton Beach WC All Purchases" at bounding box center [763, 80] width 1417 height 27
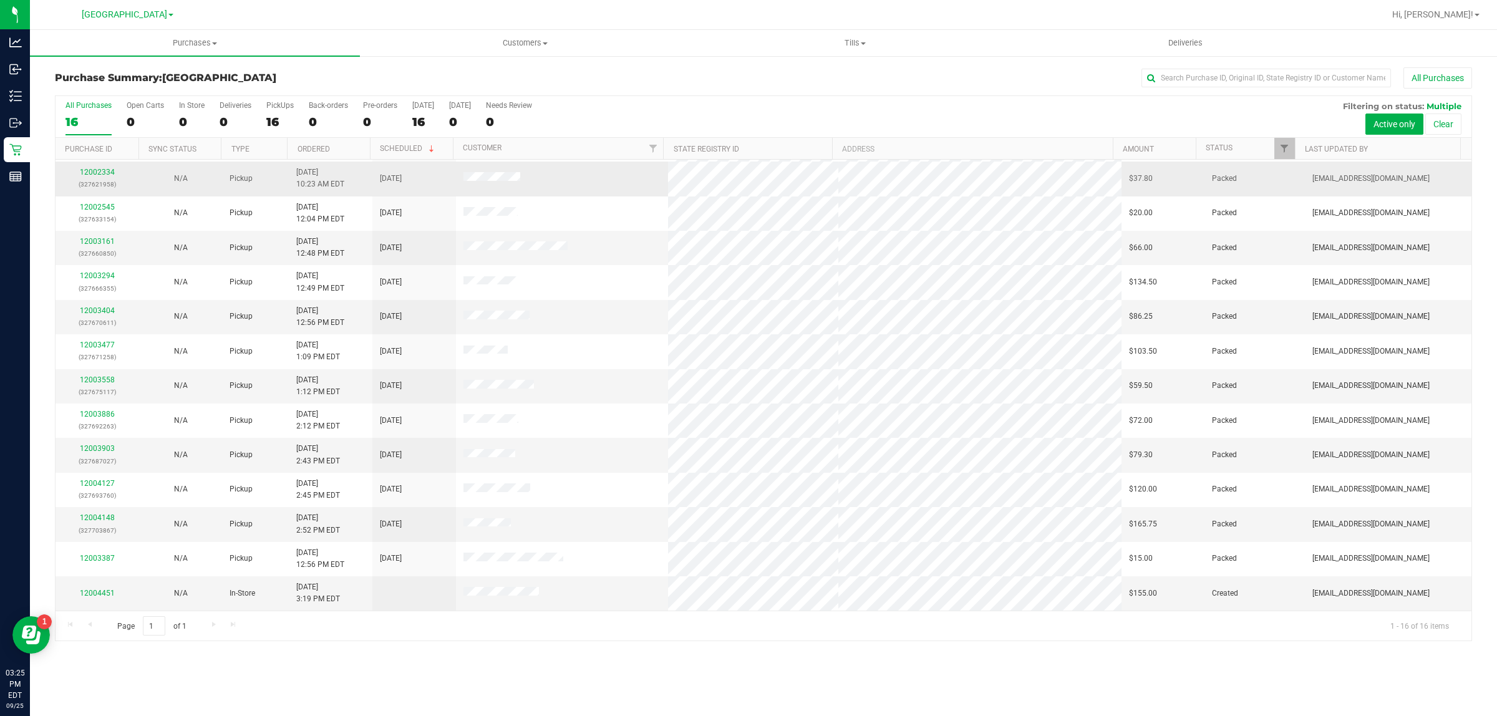
drag, startPoint x: 473, startPoint y: 224, endPoint x: 353, endPoint y: 186, distance: 125.8
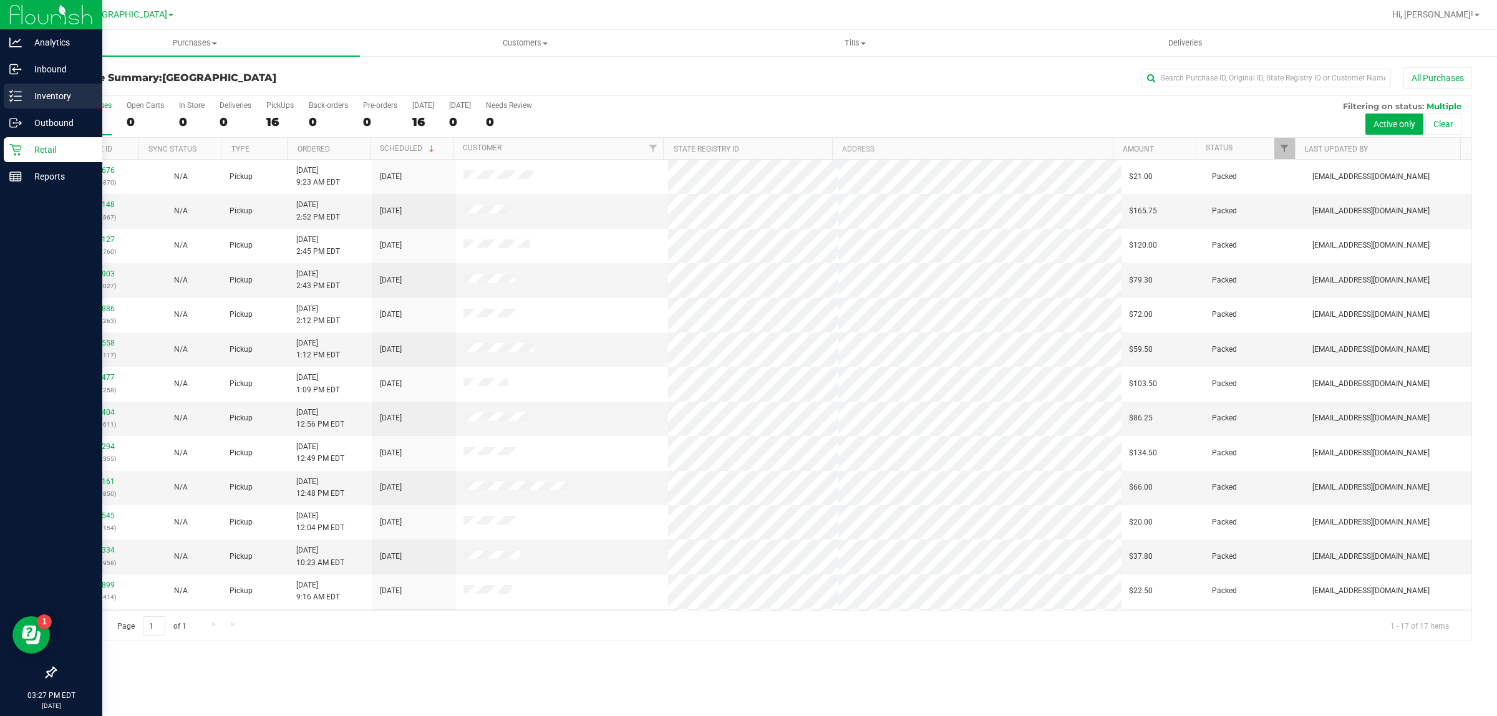
click at [67, 91] on p "Inventory" at bounding box center [59, 96] width 75 height 15
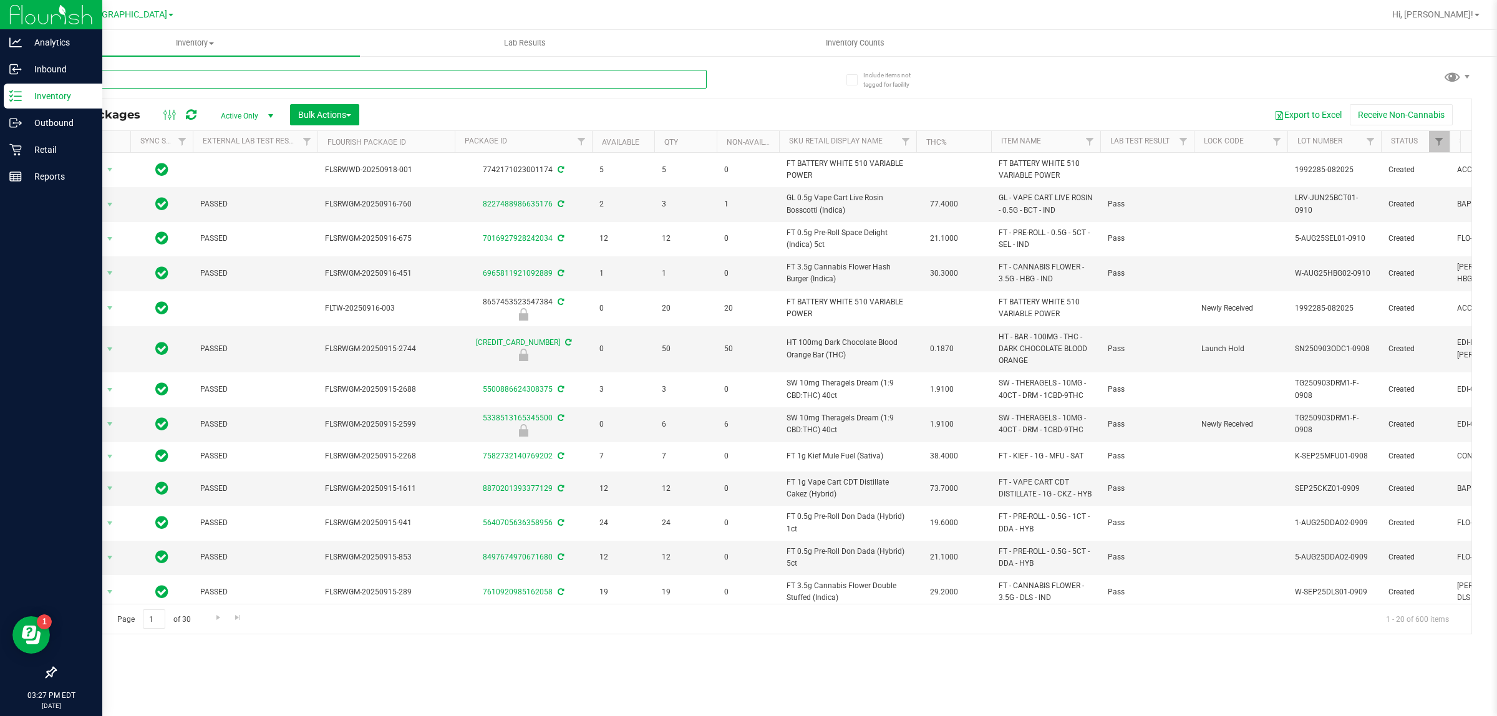
click at [264, 77] on input "text" at bounding box center [381, 79] width 652 height 19
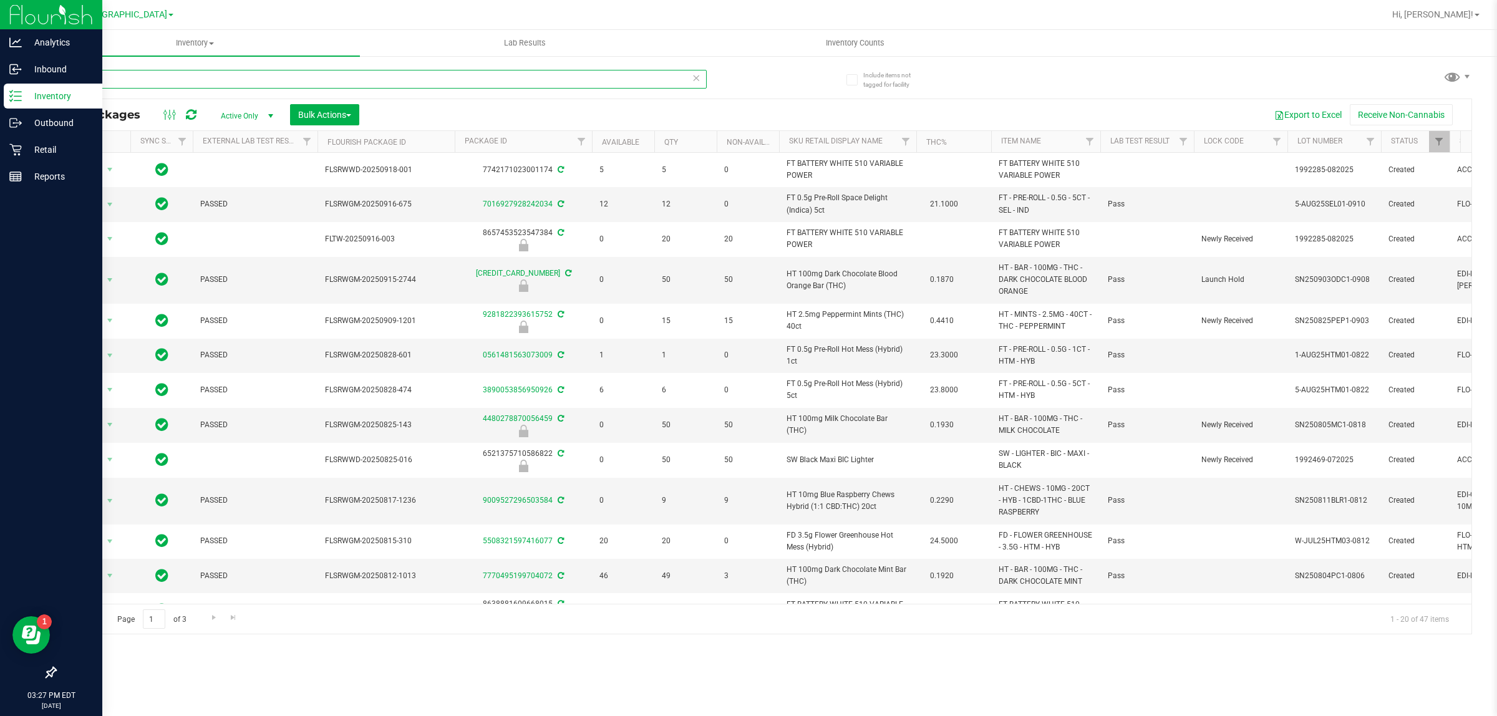
click at [173, 75] on input "ht" at bounding box center [381, 79] width 652 height 19
type input "h"
click at [166, 119] on icon at bounding box center [170, 114] width 14 height 15
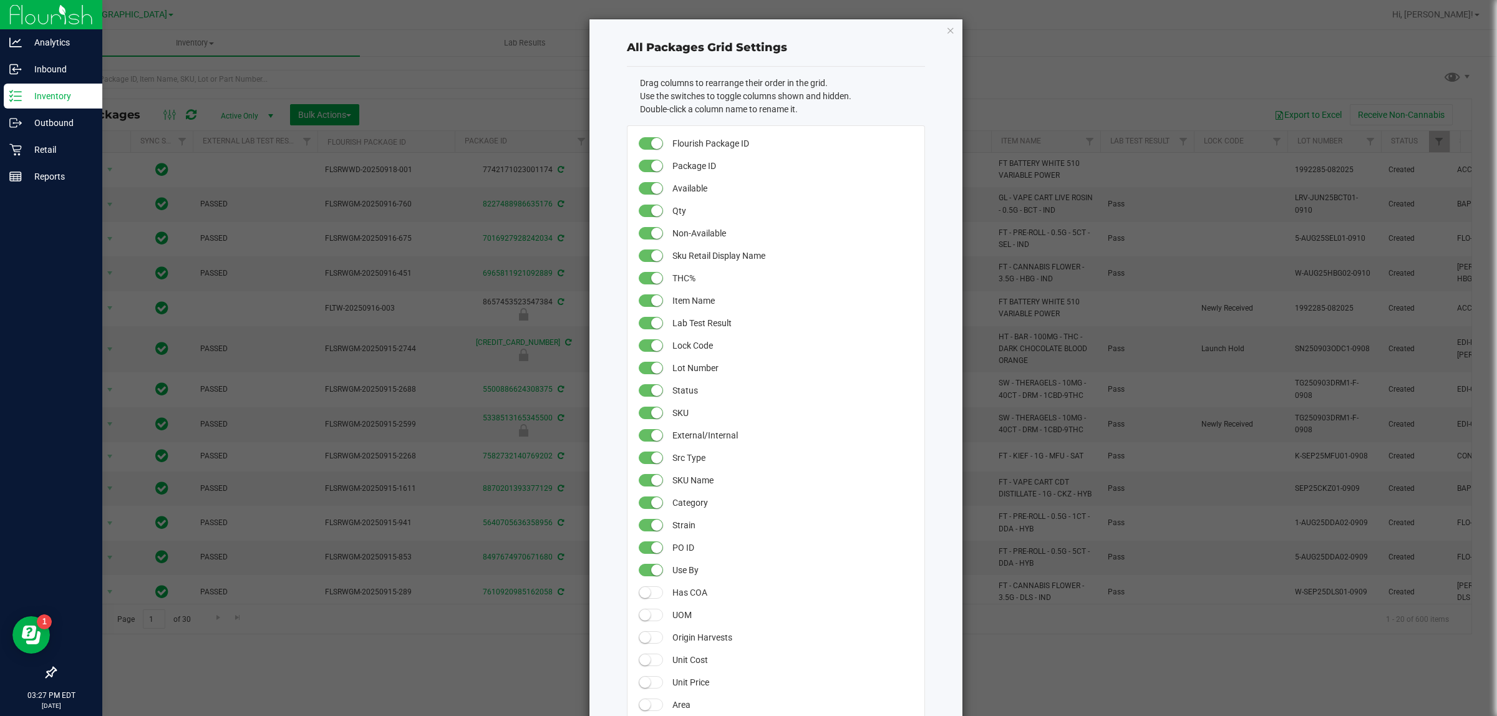
click at [506, 52] on ngb-modal-window "All Packages Grid Settings Drag columns to rearrange their order in the grid. U…" at bounding box center [753, 358] width 1506 height 716
click at [946, 26] on icon "button" at bounding box center [950, 29] width 9 height 15
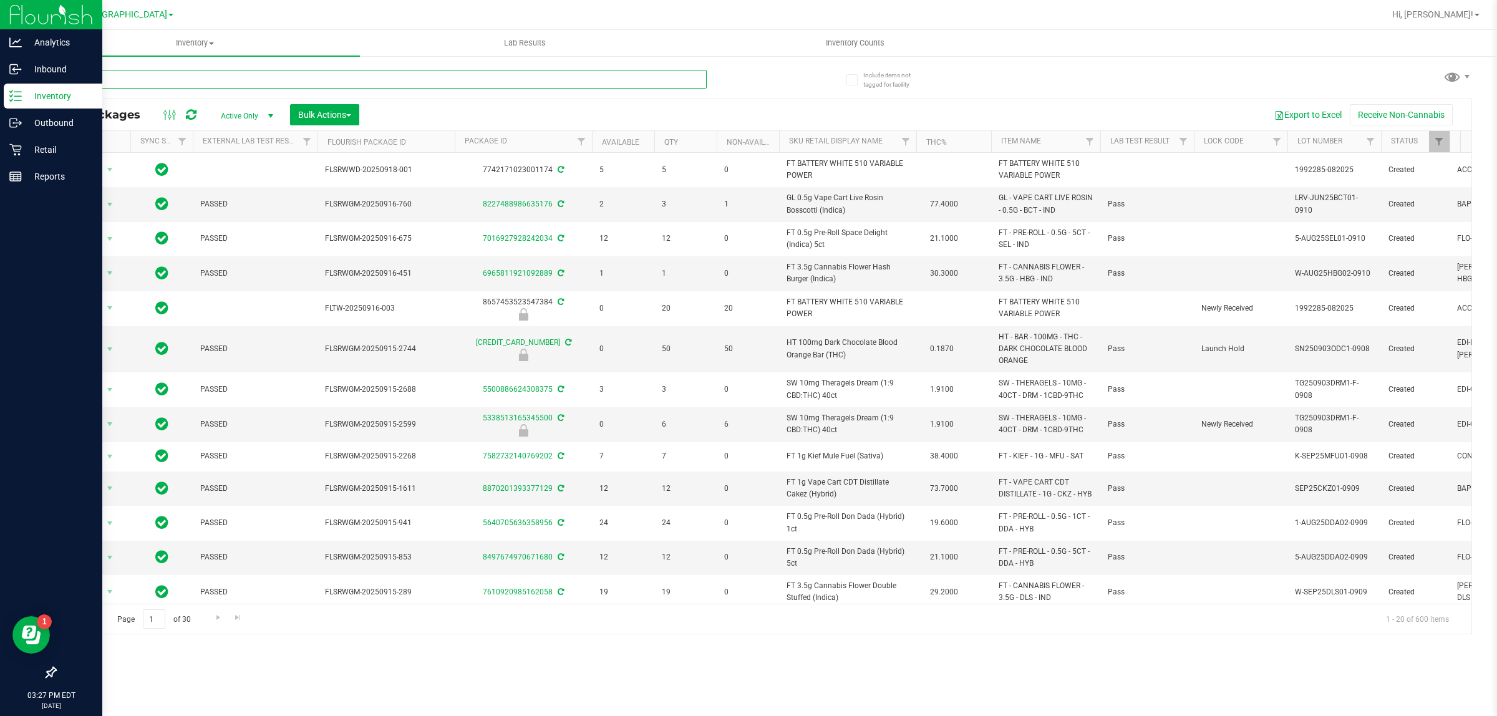
click at [547, 80] on input "text" at bounding box center [381, 79] width 652 height 19
type input "height"
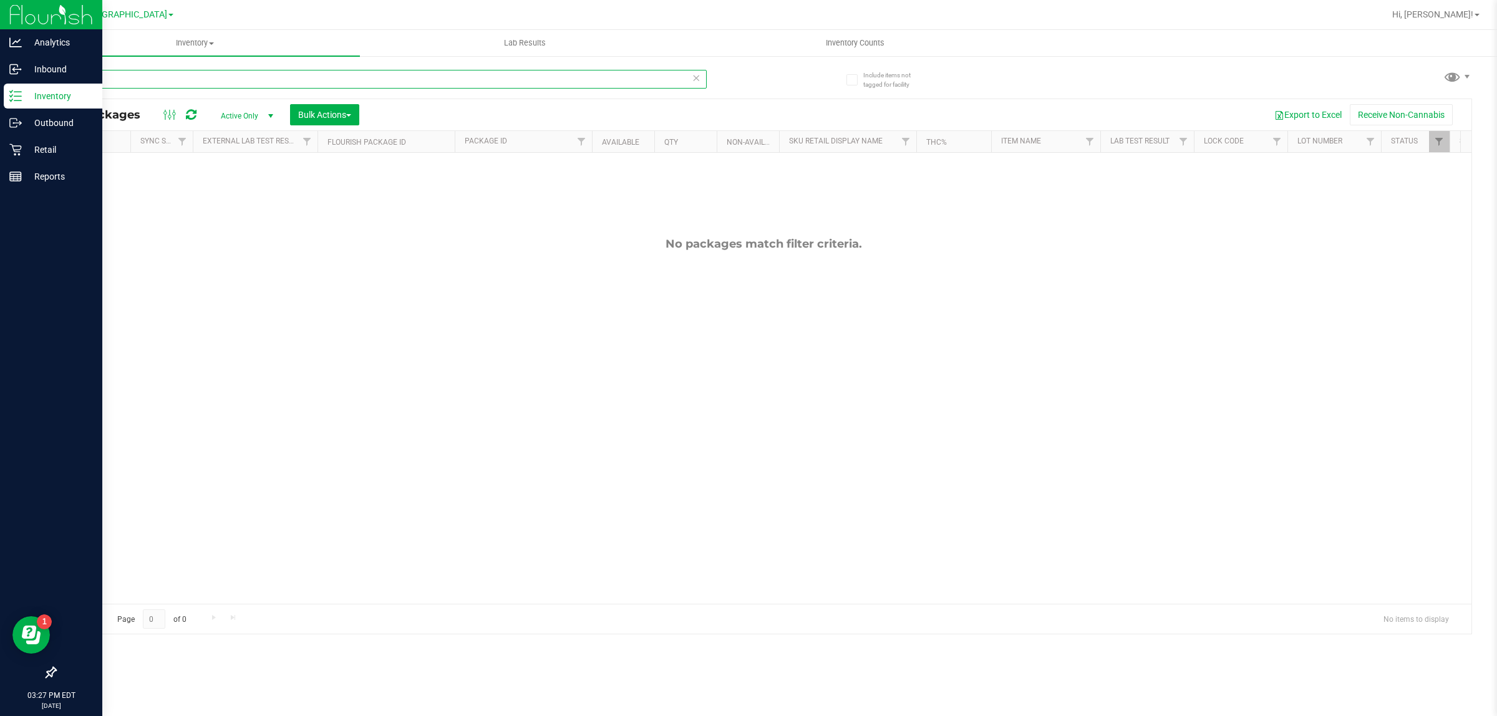
drag, startPoint x: 151, startPoint y: 82, endPoint x: 58, endPoint y: 86, distance: 93.0
click at [58, 86] on input "height" at bounding box center [381, 79] width 652 height 19
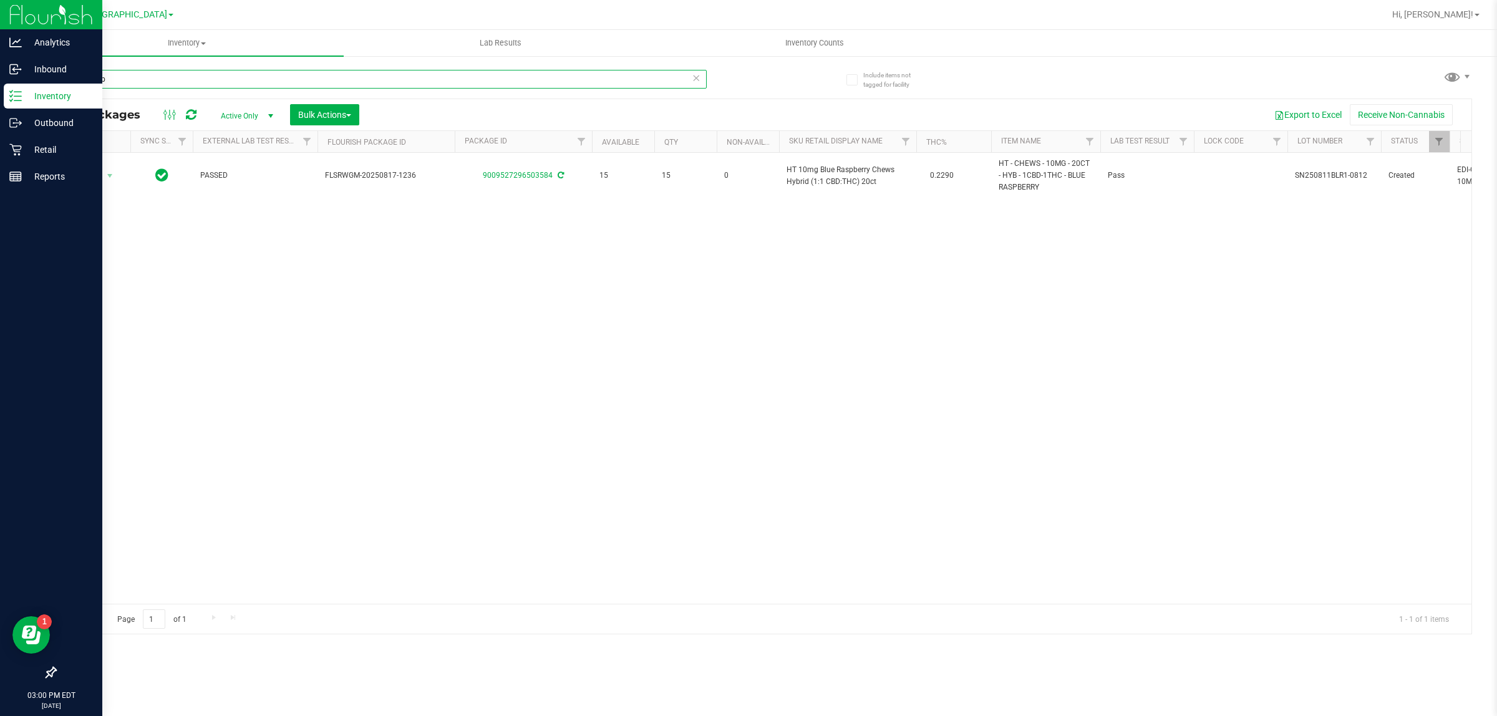
drag, startPoint x: 158, startPoint y: 76, endPoint x: 0, endPoint y: 17, distance: 168.3
click at [0, 37] on div "Analytics Inbound Inventory Outbound Retail Reports 03:00 PM EDT 09/25/2025 09/…" at bounding box center [748, 358] width 1497 height 716
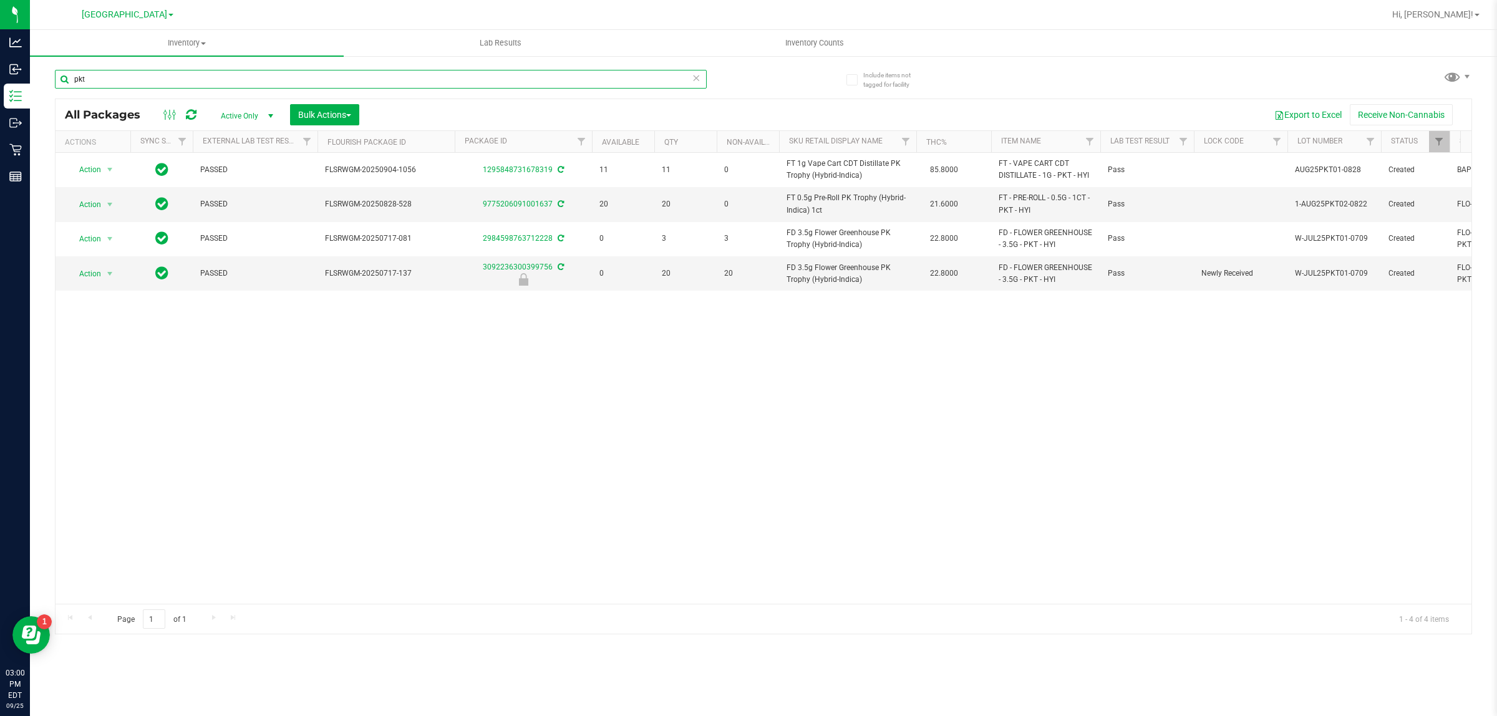
type input "pkt"
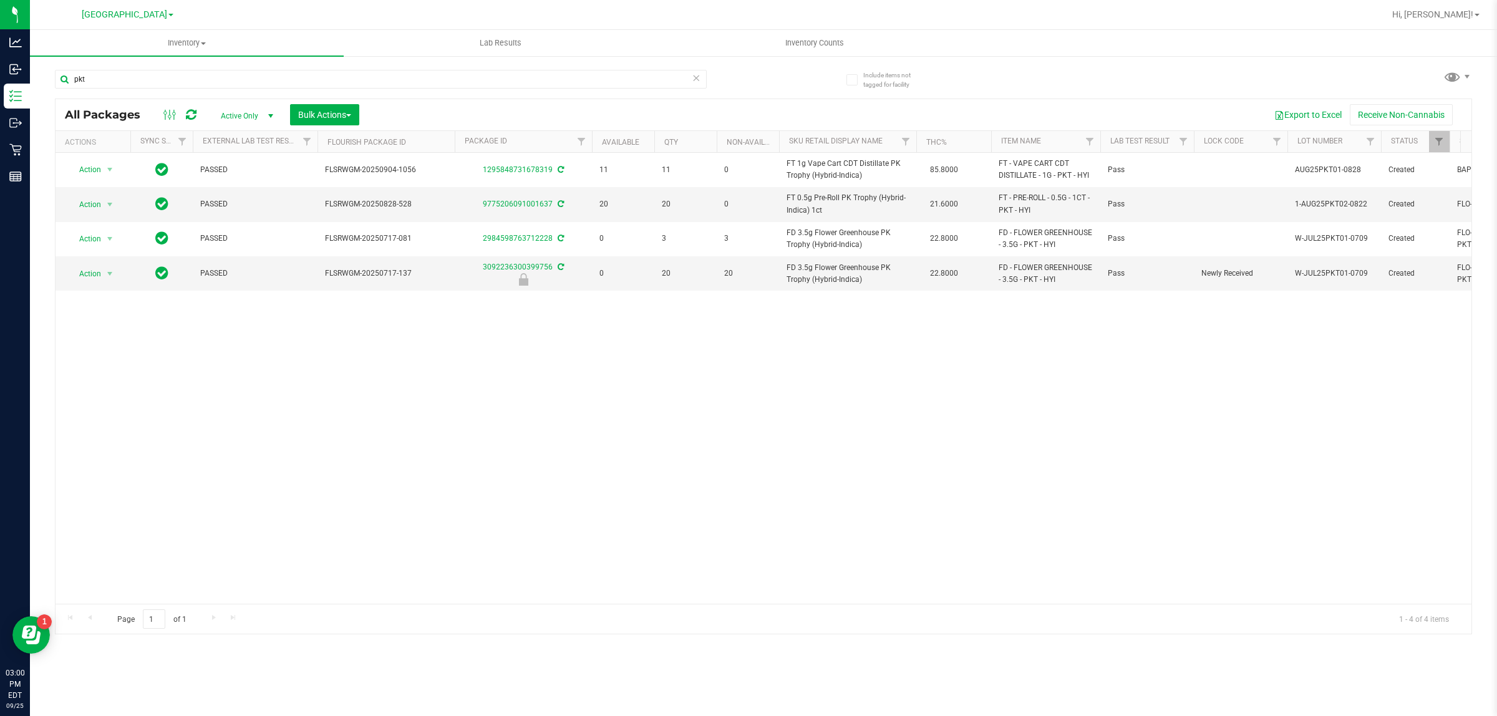
click at [784, 397] on div "Action Action Adjust qty Create package Edit attributes Global inventory Locate…" at bounding box center [762, 378] width 1415 height 451
click at [753, 437] on div "Action Action Adjust qty Create package Edit attributes Global inventory Locate…" at bounding box center [762, 378] width 1415 height 451
click at [339, 380] on div "Action Action Adjust qty Create package Edit attributes Global inventory Locate…" at bounding box center [762, 378] width 1415 height 451
click at [94, 272] on span "Action" at bounding box center [85, 273] width 34 height 17
click at [130, 413] on li "Unlock package" at bounding box center [109, 422] width 80 height 19
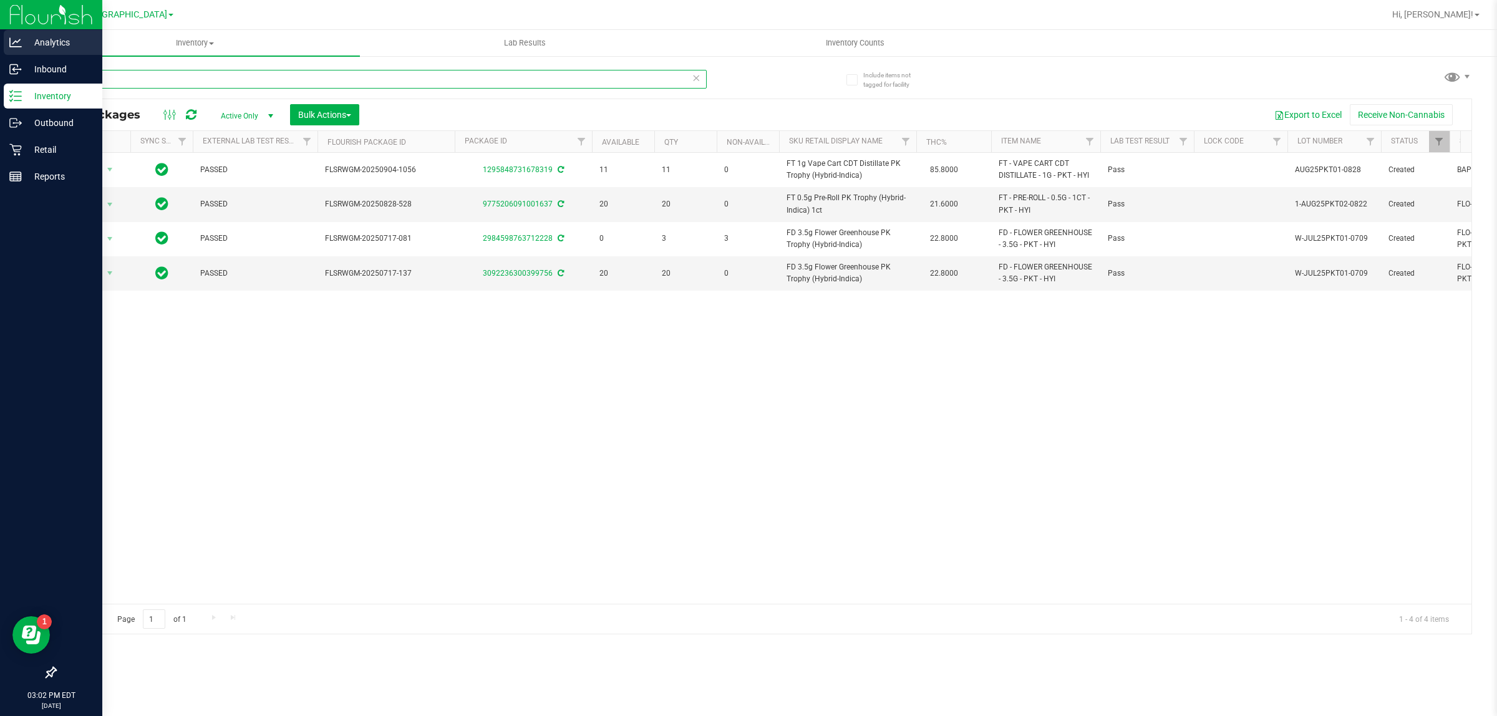
drag, startPoint x: 111, startPoint y: 78, endPoint x: 0, endPoint y: 46, distance: 115.6
click at [0, 47] on div "Analytics Inbound Inventory Outbound Retail Reports 03:02 PM EDT 09/25/2025 09/…" at bounding box center [748, 358] width 1497 height 716
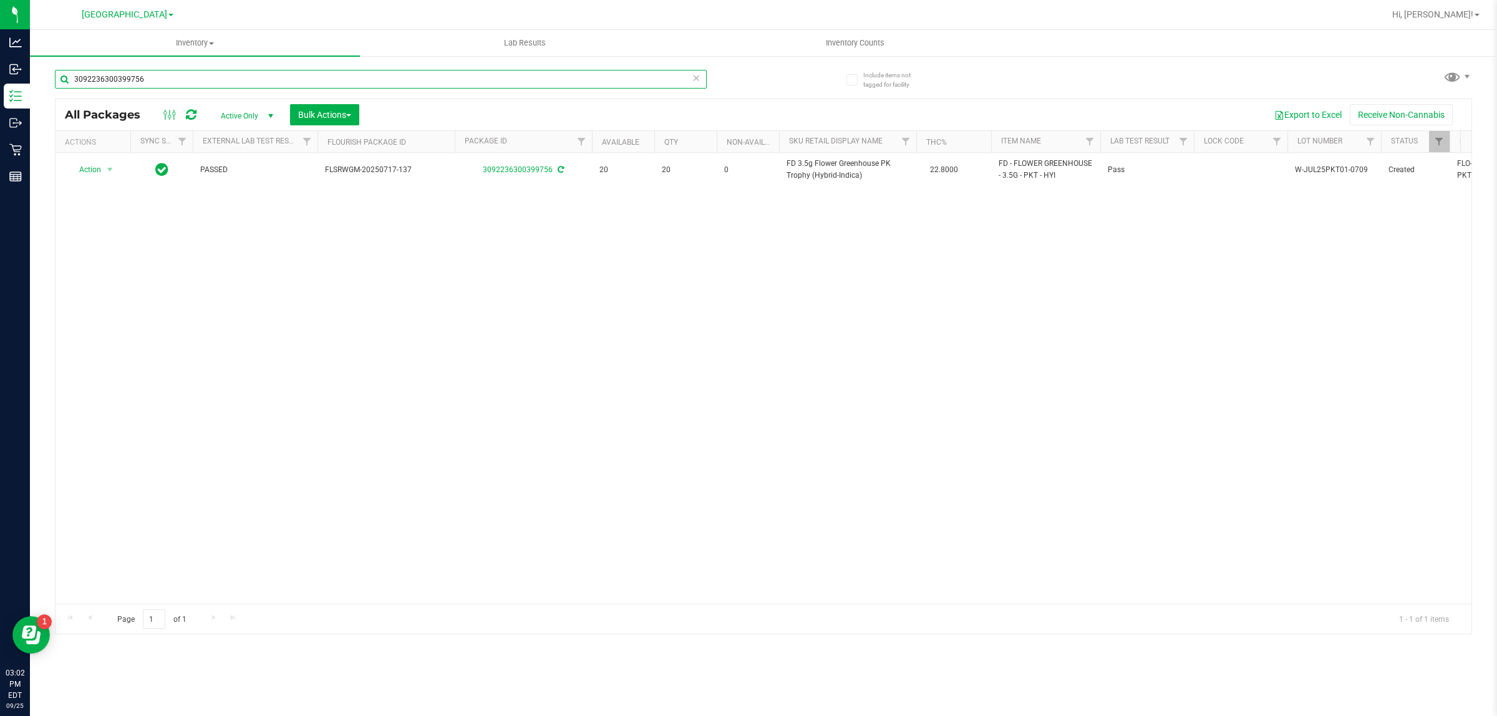
type input "3092236300399756"
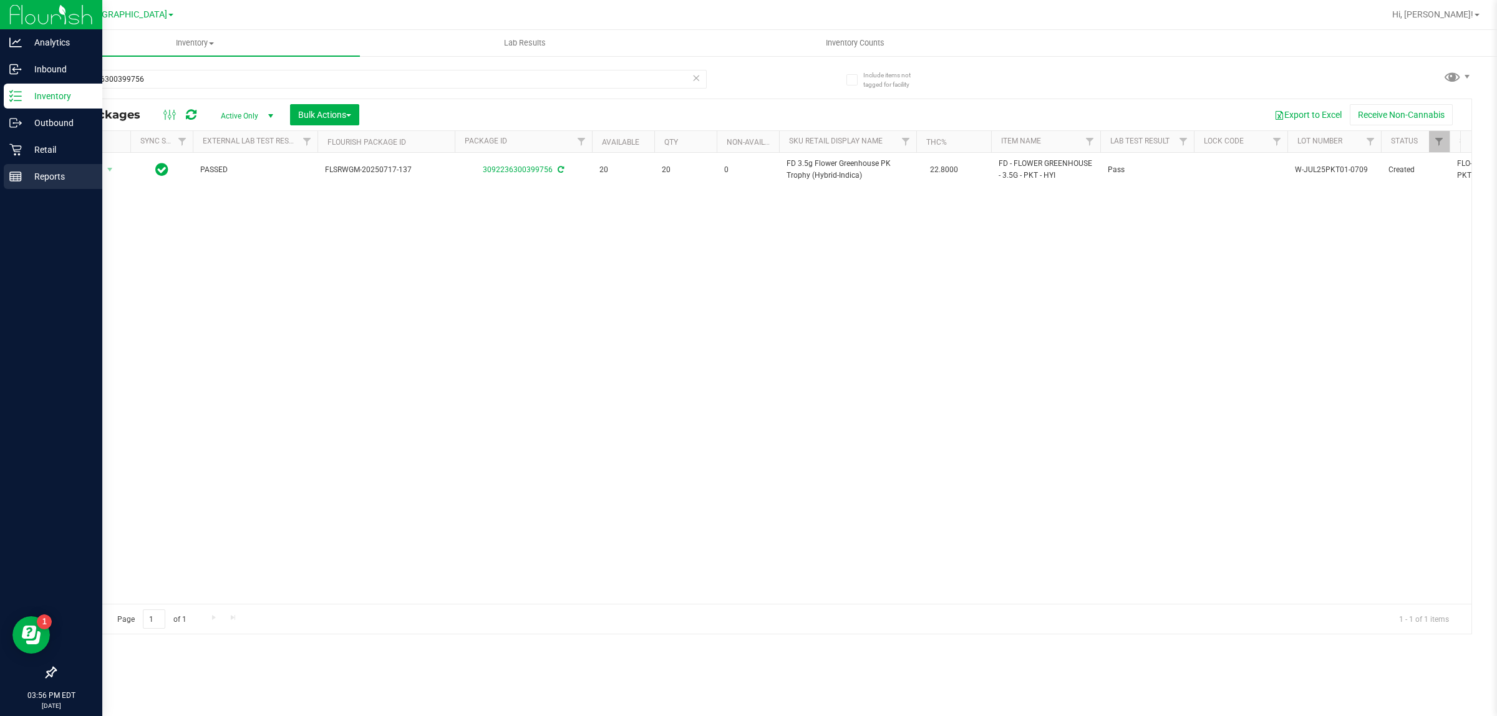
click at [29, 178] on p "Reports" at bounding box center [59, 176] width 75 height 15
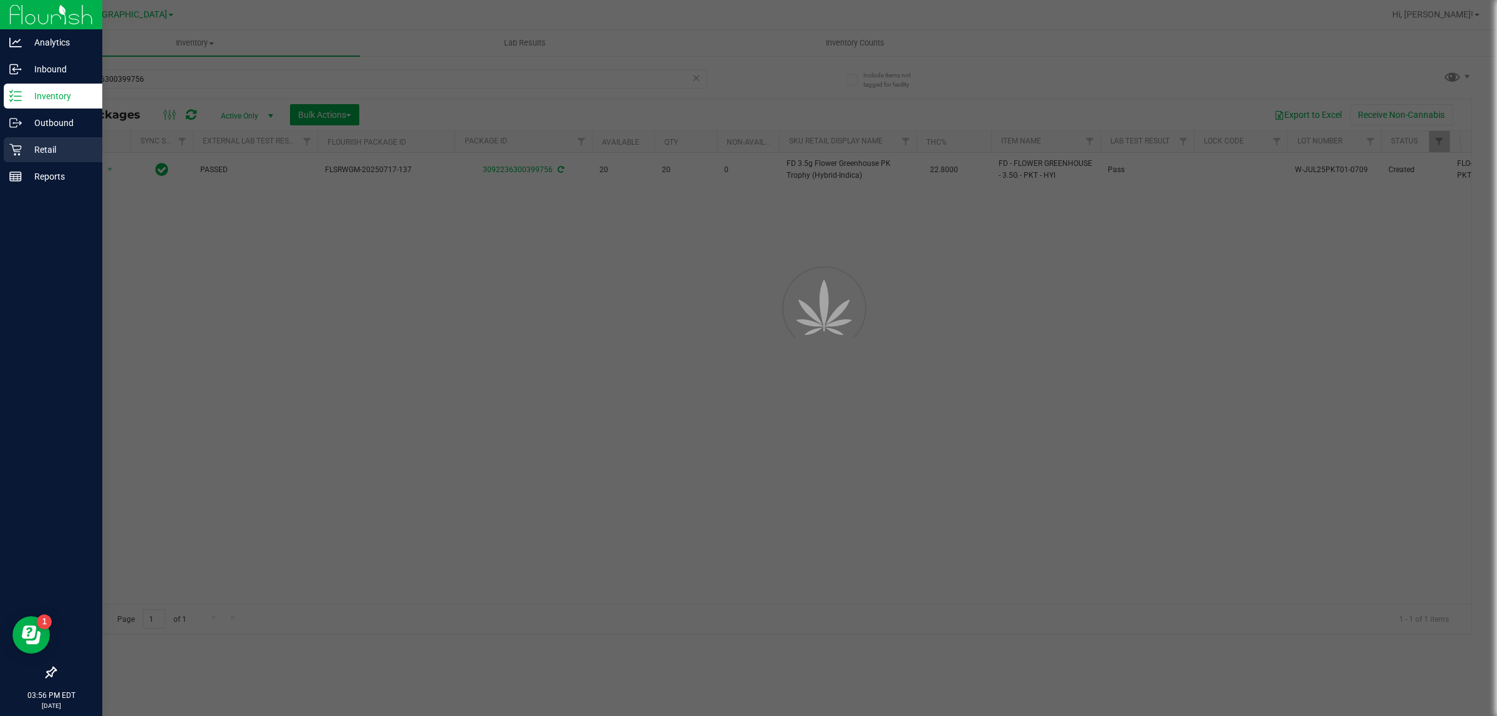
click at [30, 153] on p "Retail" at bounding box center [59, 149] width 75 height 15
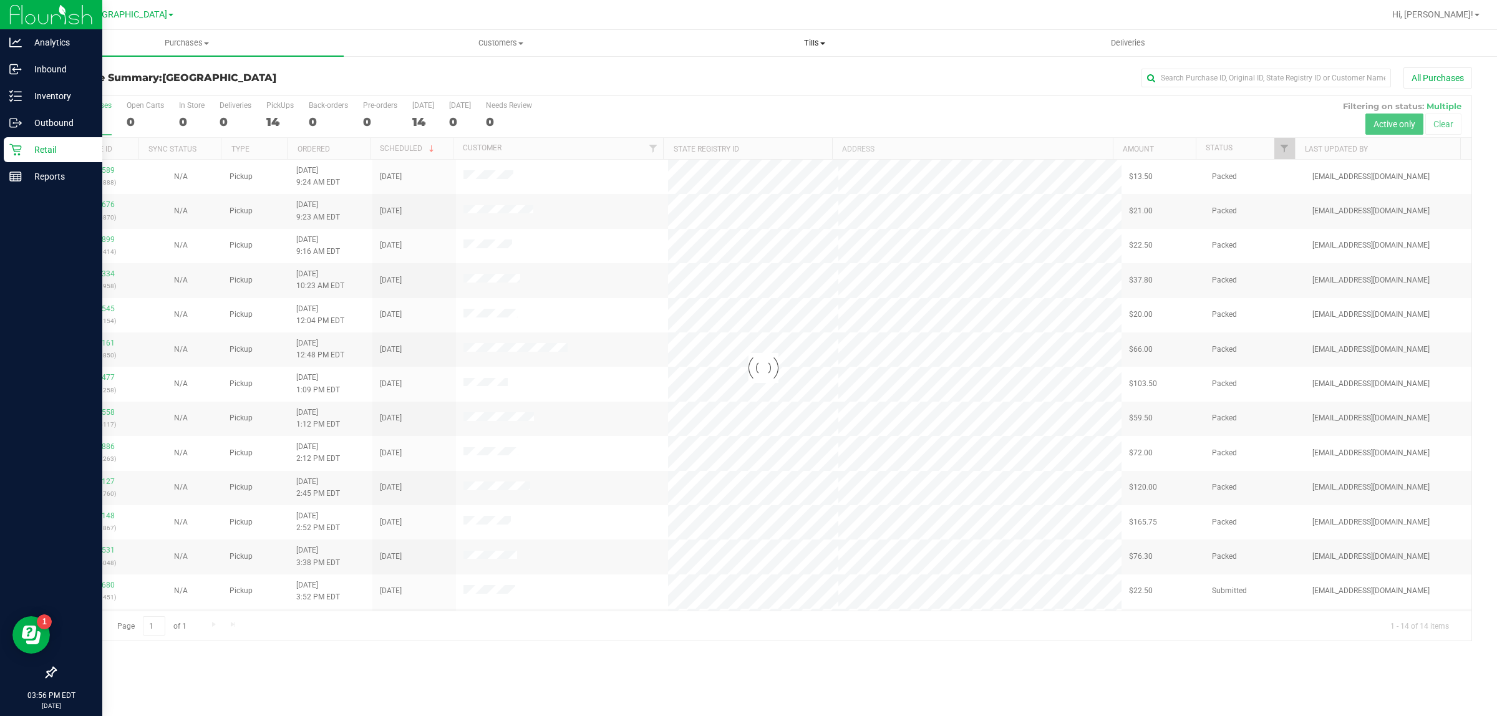
click at [809, 42] on span "Tills" at bounding box center [814, 42] width 312 height 11
click at [696, 70] on span "Manage tills" at bounding box center [699, 75] width 84 height 11
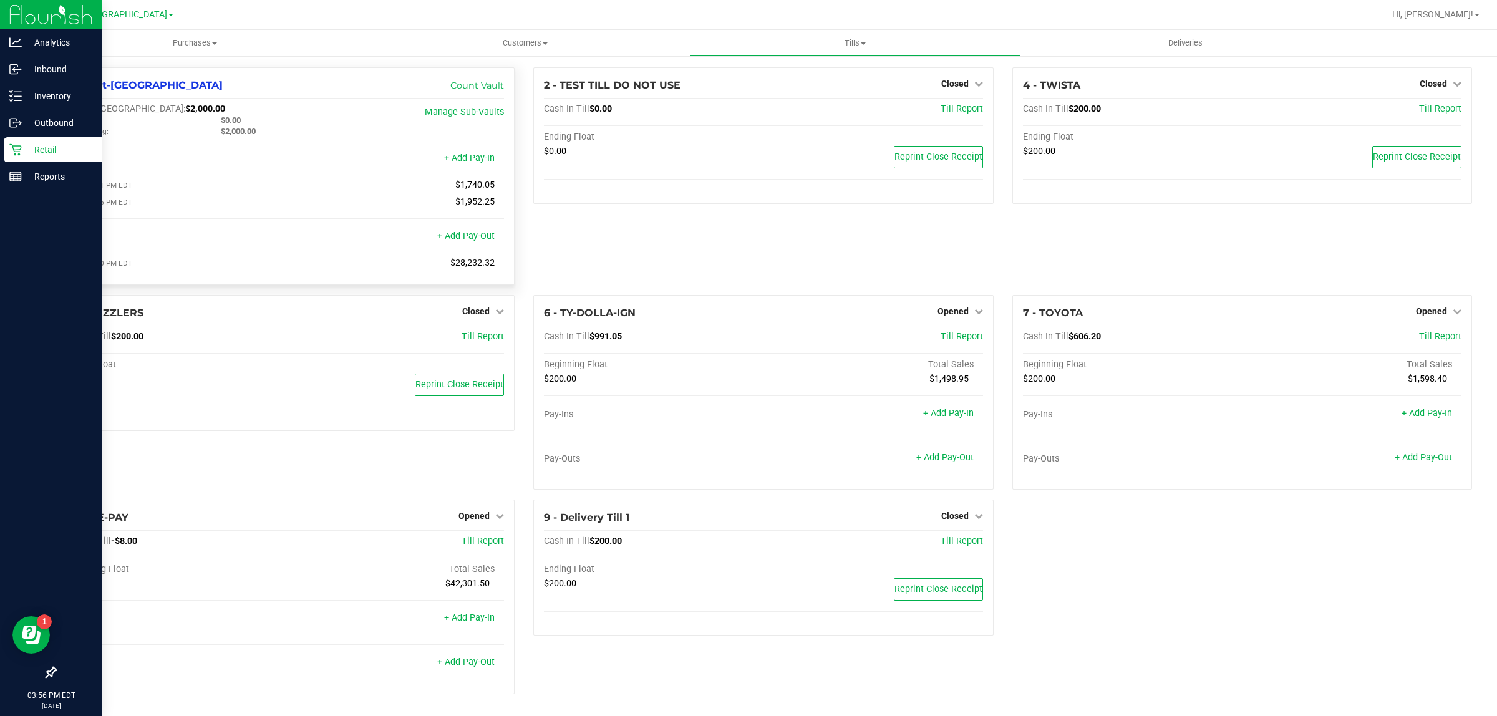
click at [185, 108] on span "$2,000.00" at bounding box center [205, 109] width 40 height 11
click at [229, 123] on span "$0.00" at bounding box center [231, 119] width 20 height 9
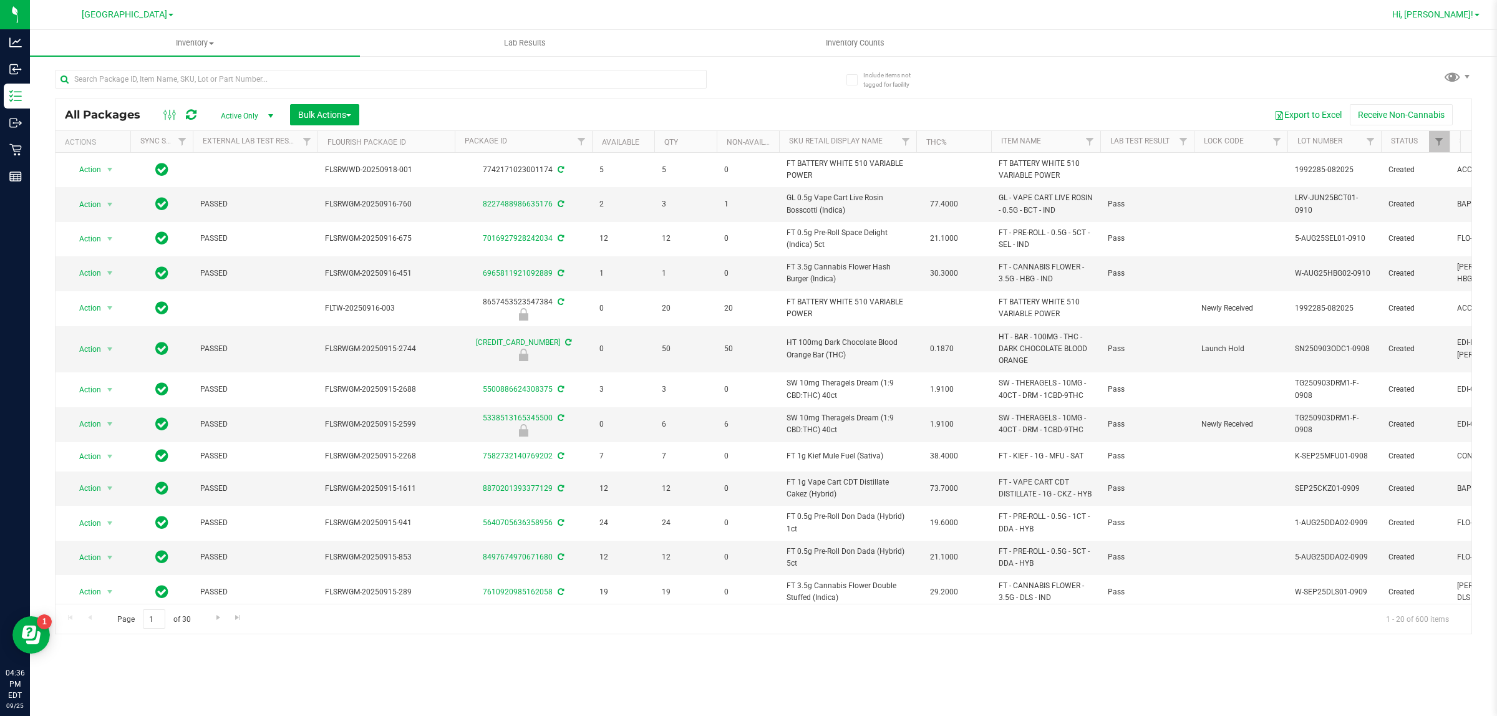
click at [1438, 19] on span "Hi, [PERSON_NAME]!" at bounding box center [1432, 14] width 81 height 10
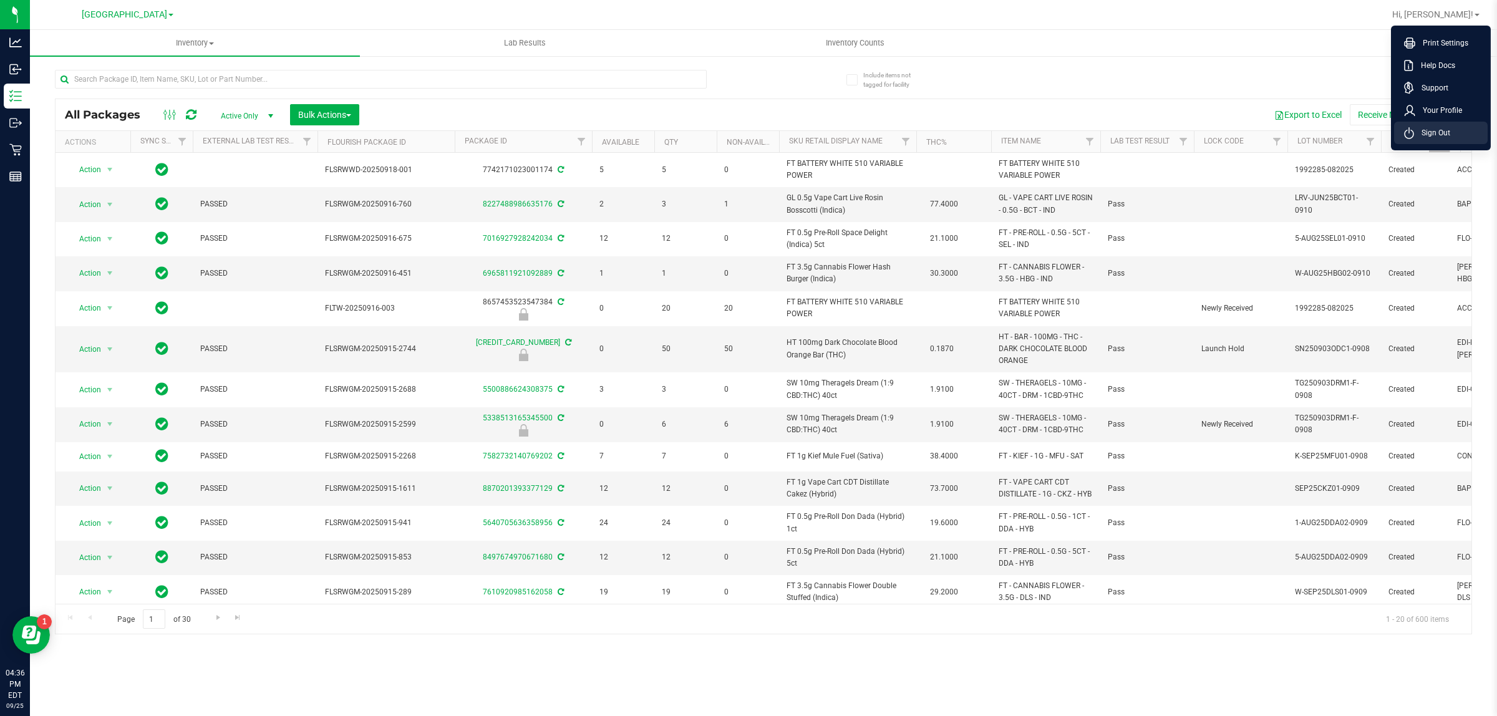
click at [1401, 137] on li "Sign Out" at bounding box center [1441, 133] width 94 height 22
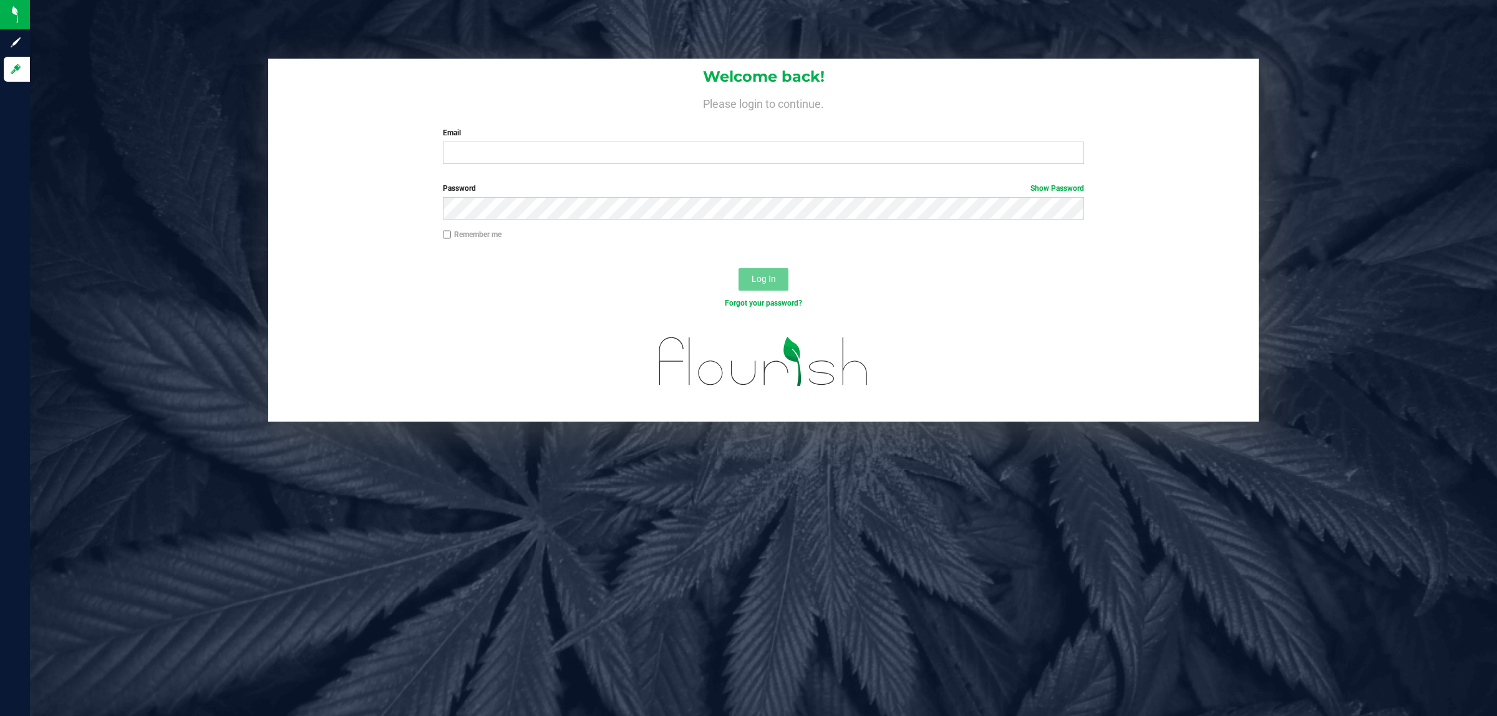
click at [660, 139] on div "Email Required Please format your email correctly." at bounding box center [763, 145] width 660 height 37
click at [670, 153] on input "Email" at bounding box center [764, 153] width 642 height 22
type input "zlaster@liveparallel.com"
click at [482, 185] on label "Password Show Password" at bounding box center [764, 188] width 642 height 11
click at [738, 268] on button "Log In" at bounding box center [763, 279] width 50 height 22
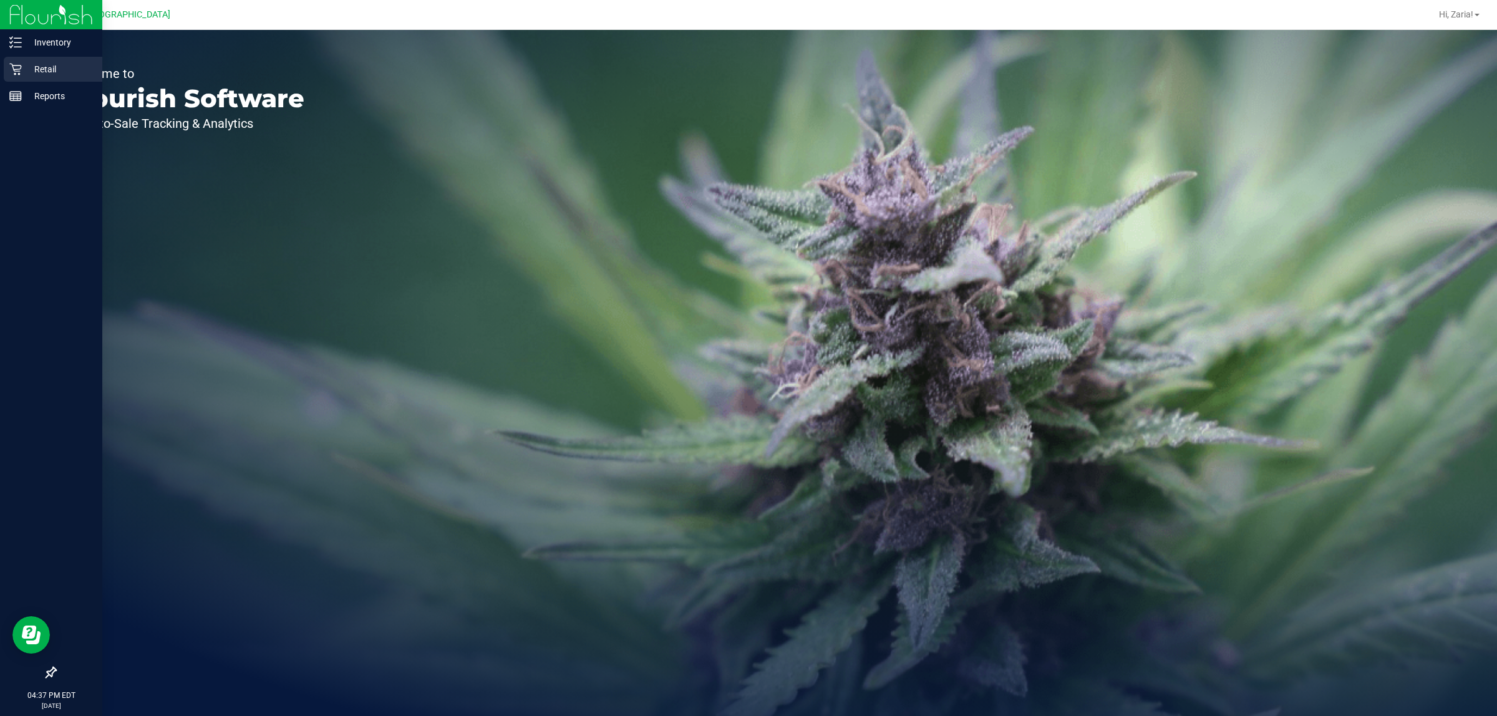
click at [24, 72] on p "Retail" at bounding box center [59, 69] width 75 height 15
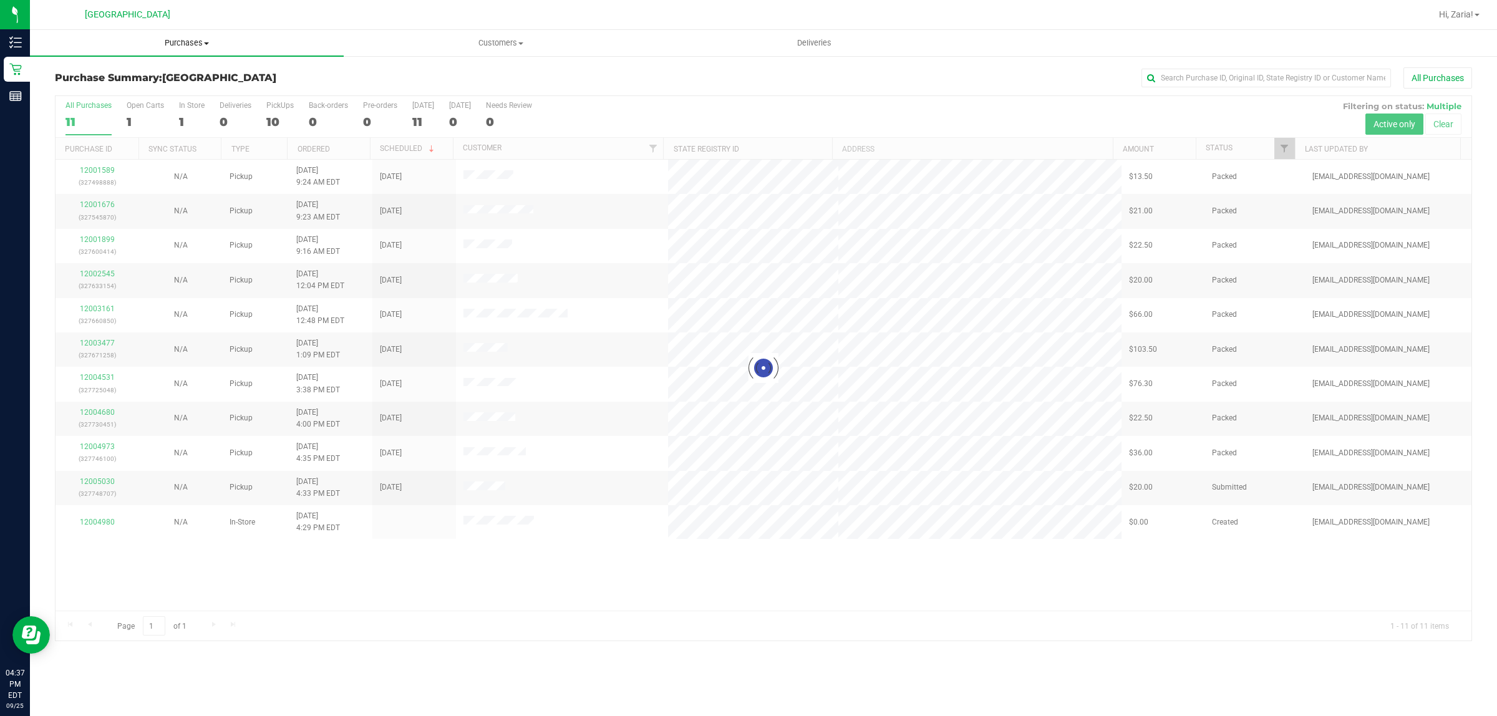
click at [210, 32] on uib-tab-heading "Purchases Summary of purchases Fulfillment All purchases" at bounding box center [187, 43] width 314 height 26
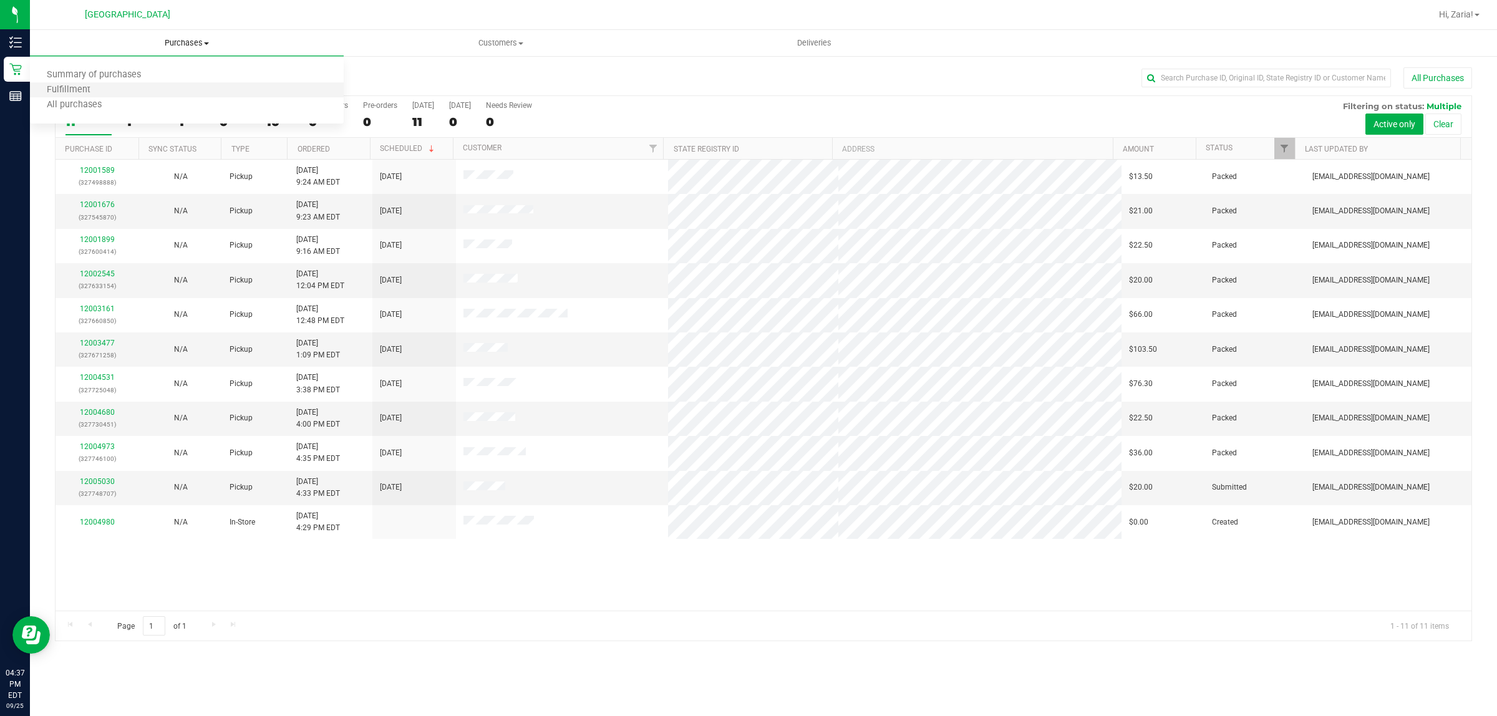
click at [142, 92] on li "Fulfillment" at bounding box center [187, 90] width 314 height 15
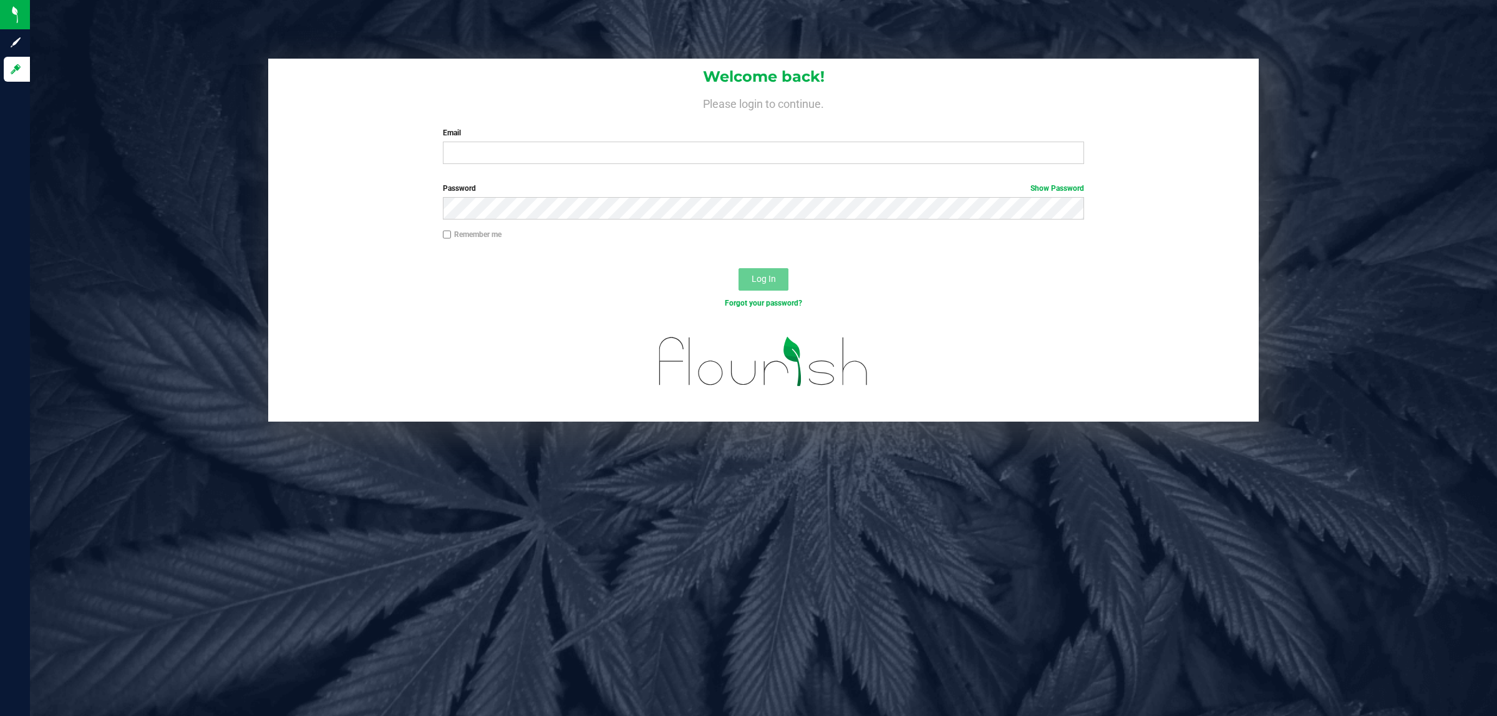
click at [491, 171] on div "Welcome back! Please login to continue. Email Required Please format your email…" at bounding box center [763, 116] width 990 height 115
click at [491, 160] on input "Email" at bounding box center [764, 153] width 642 height 22
type input "[EMAIL_ADDRESS][DOMAIN_NAME]"
click at [738, 268] on button "Log In" at bounding box center [763, 279] width 50 height 22
click at [614, 117] on div "Welcome back! Please login to continue. Email Required Please format your email…" at bounding box center [763, 116] width 990 height 115
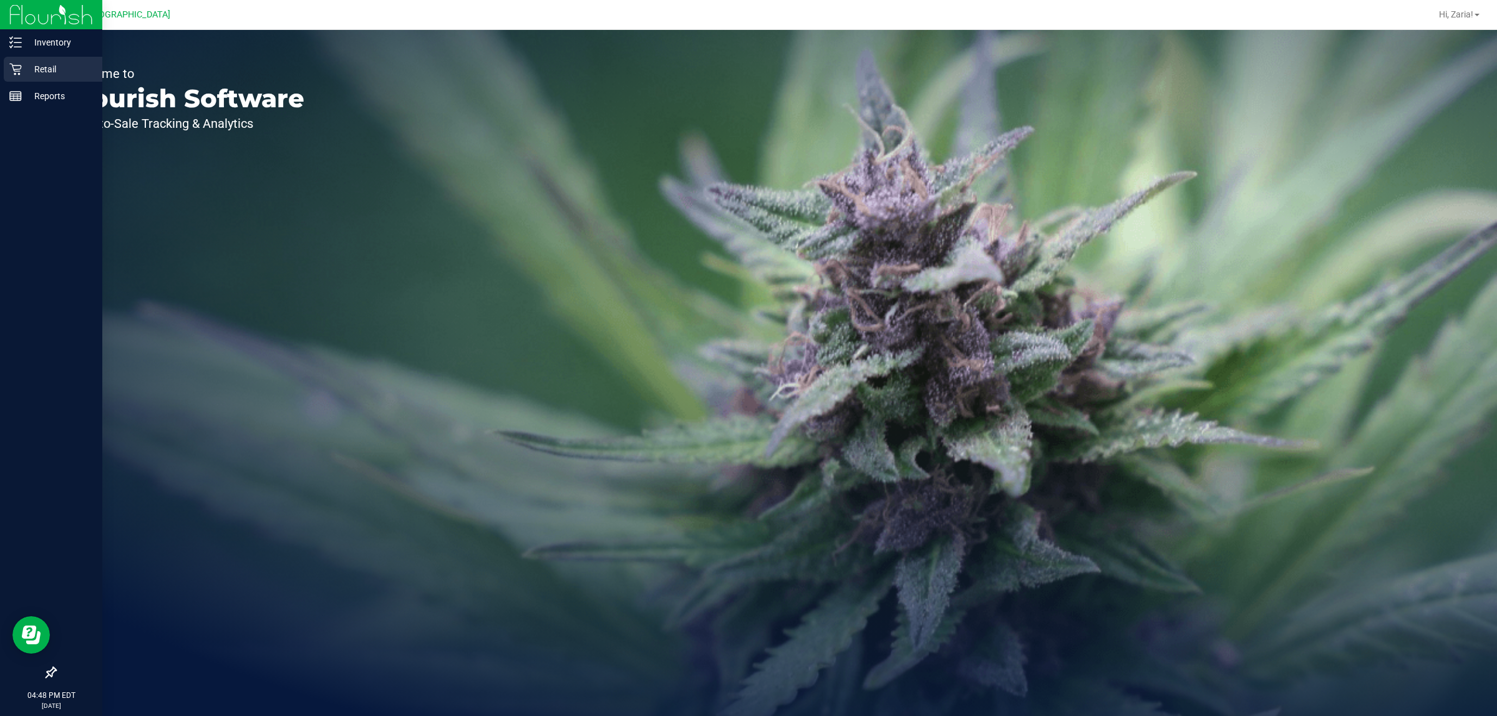
click at [11, 74] on icon at bounding box center [15, 69] width 12 height 12
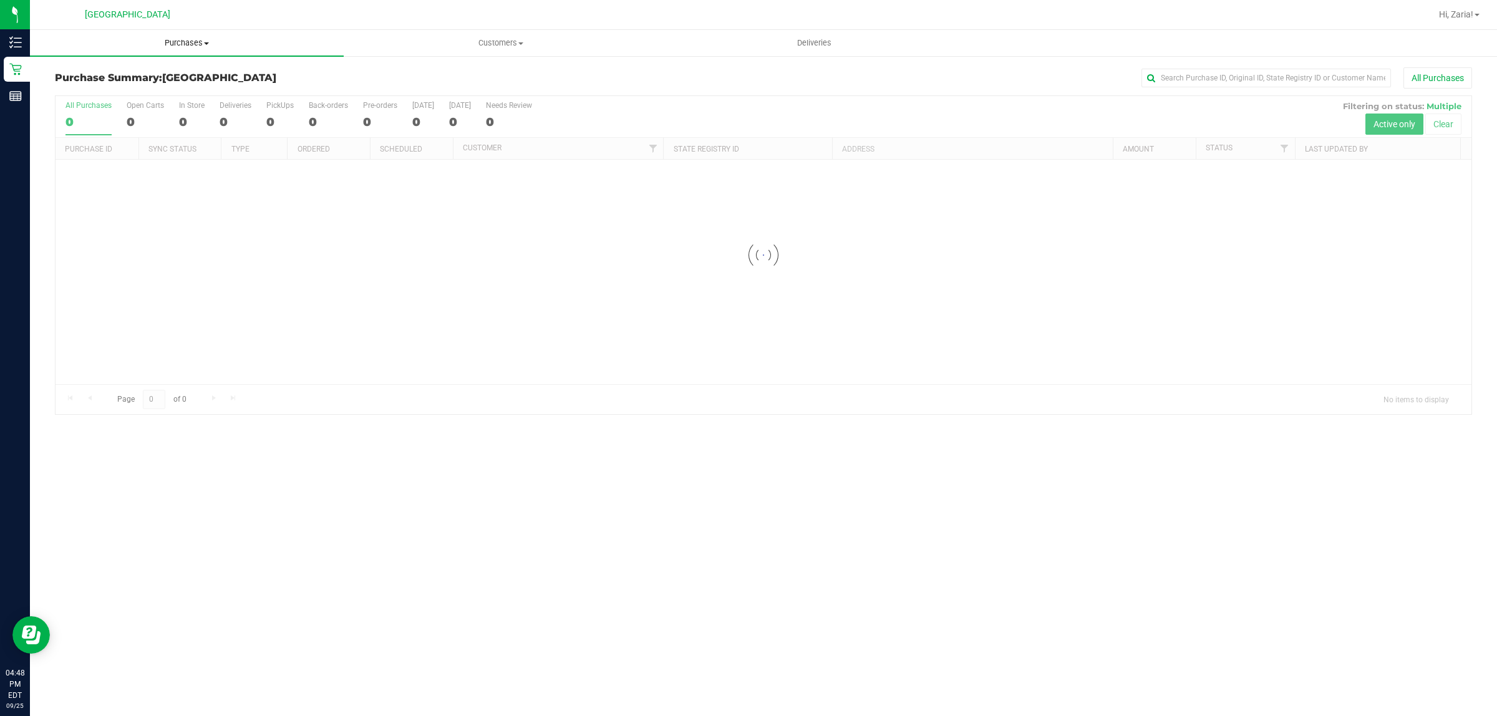
click at [203, 41] on span "Purchases" at bounding box center [187, 42] width 314 height 11
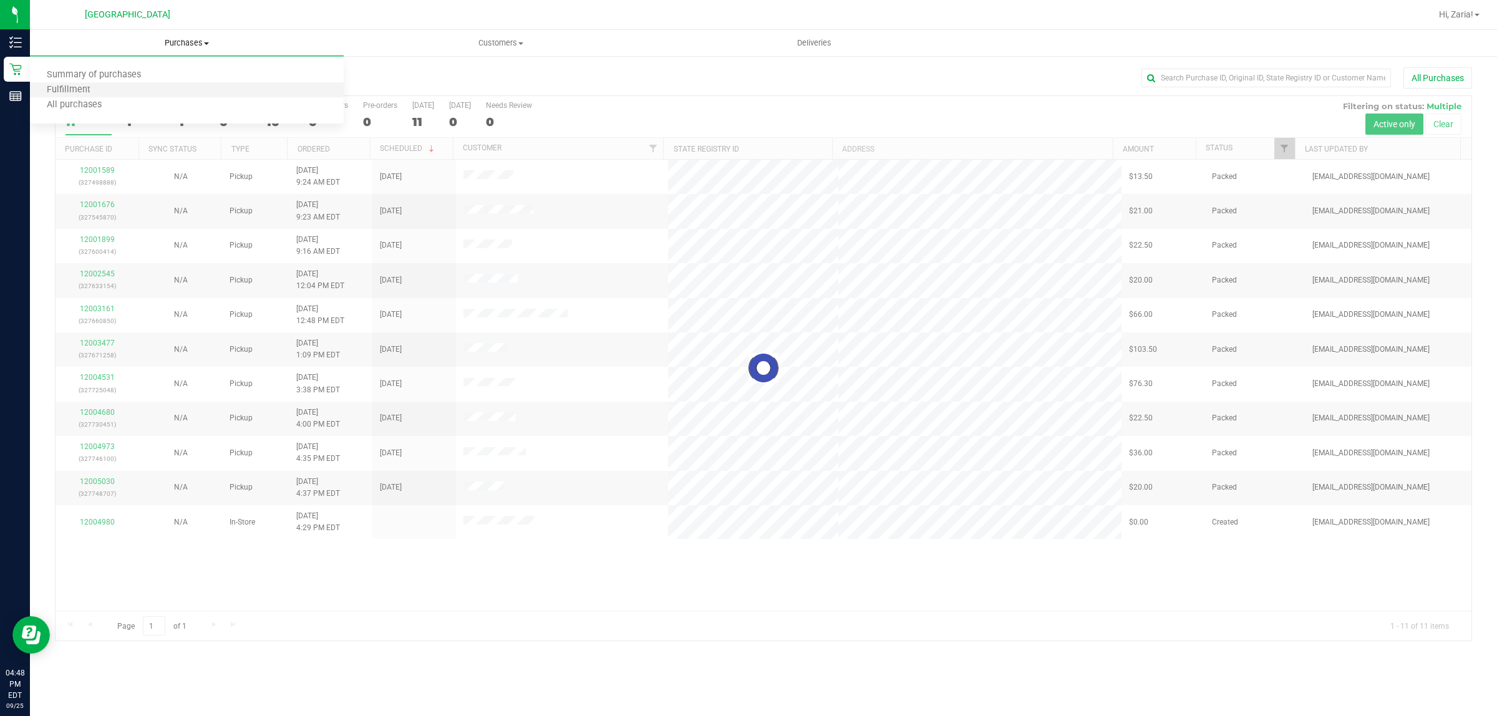
click at [136, 95] on li "Fulfillment" at bounding box center [187, 90] width 314 height 15
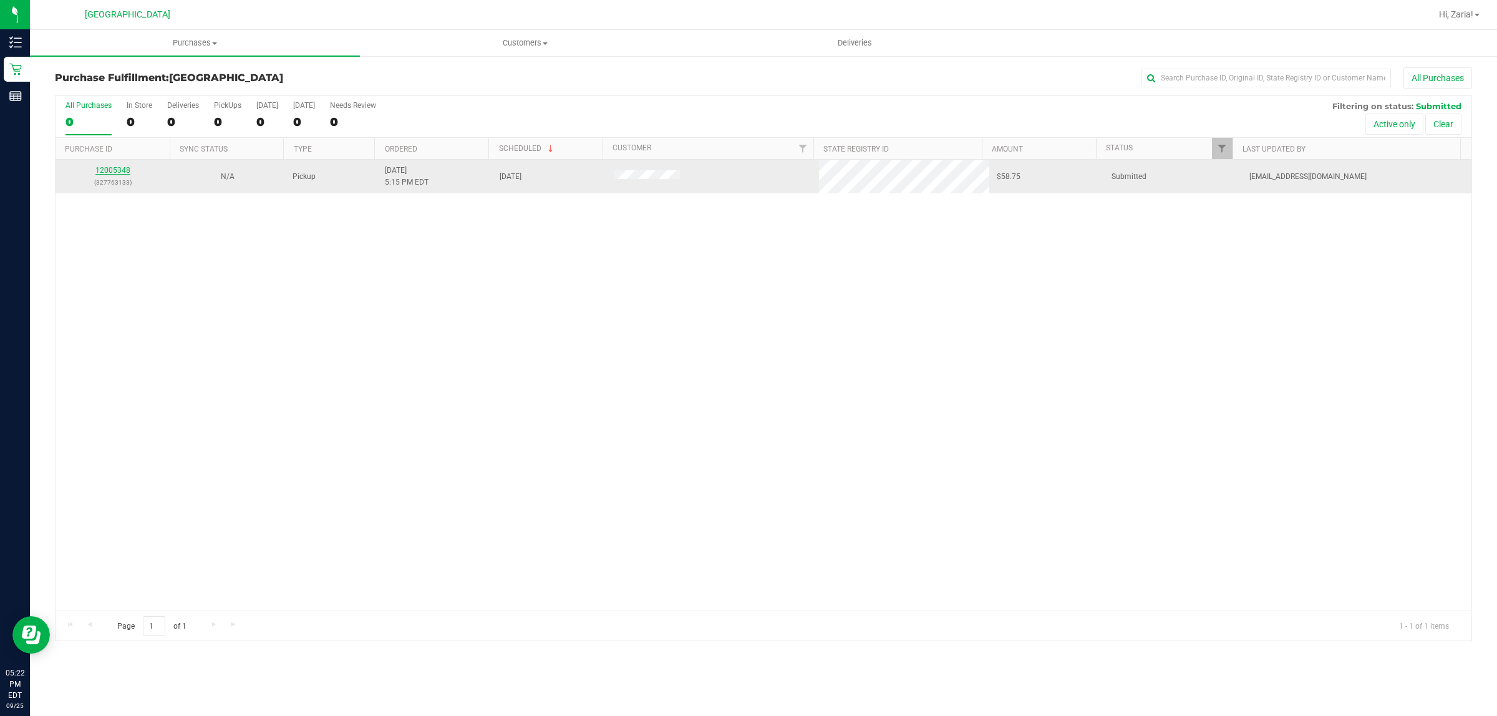
click at [122, 171] on link "12005348" at bounding box center [112, 170] width 35 height 9
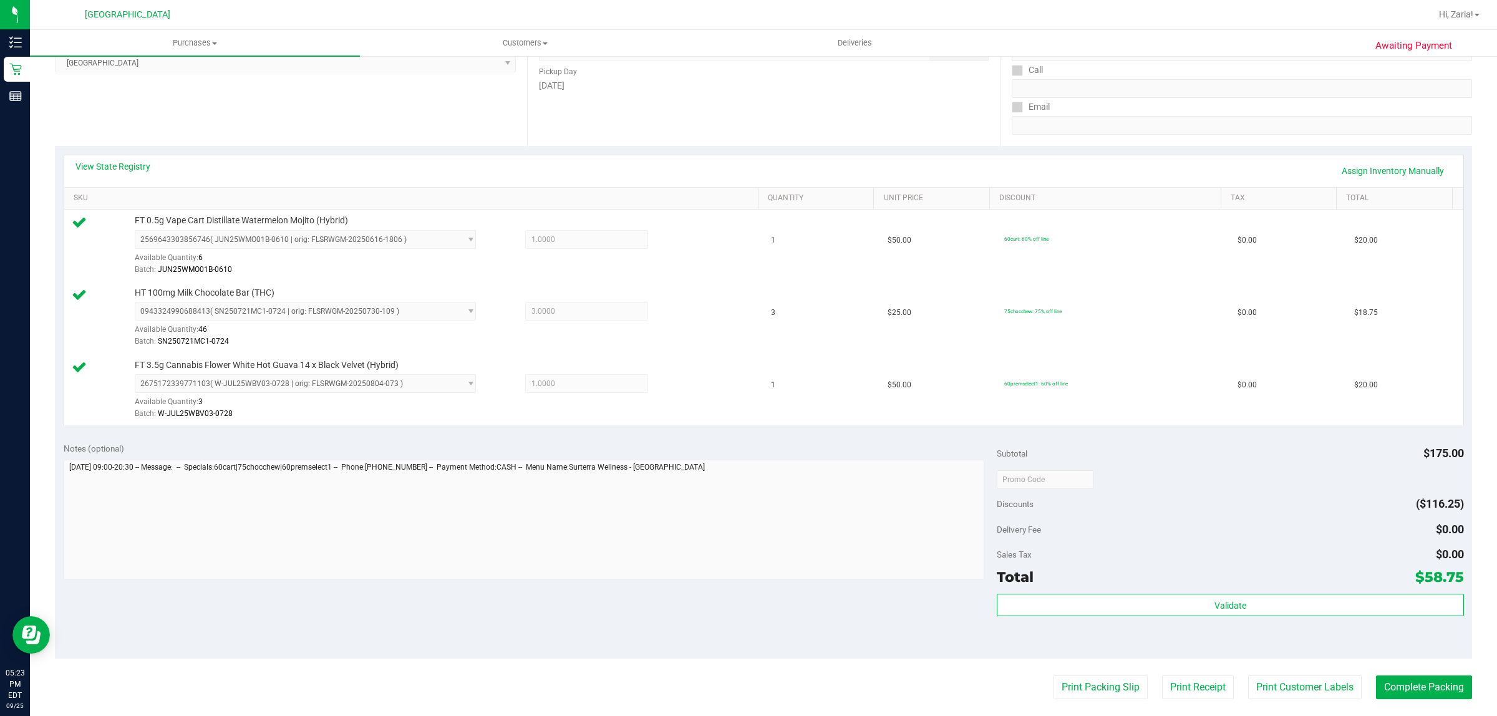
scroll to position [390, 0]
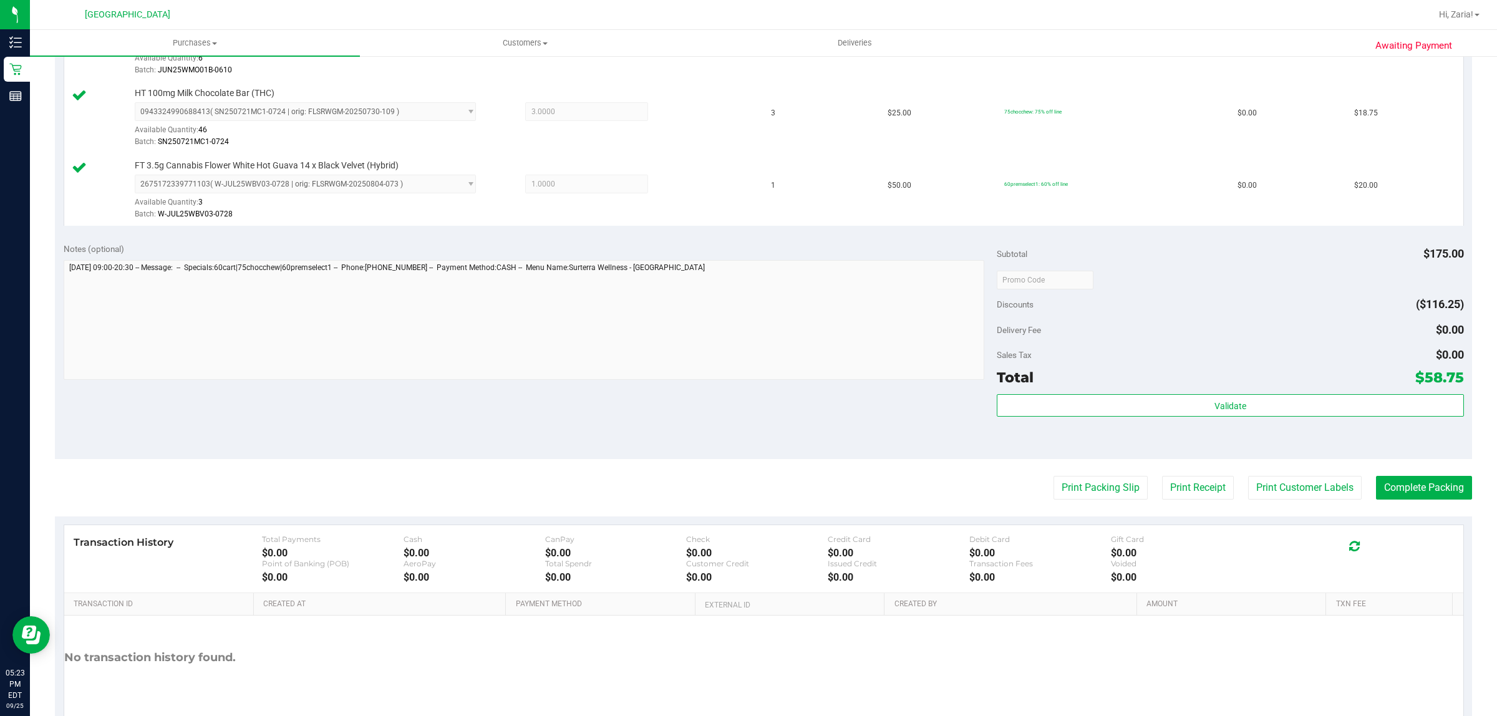
click at [1139, 420] on div "Validate" at bounding box center [1229, 422] width 466 height 56
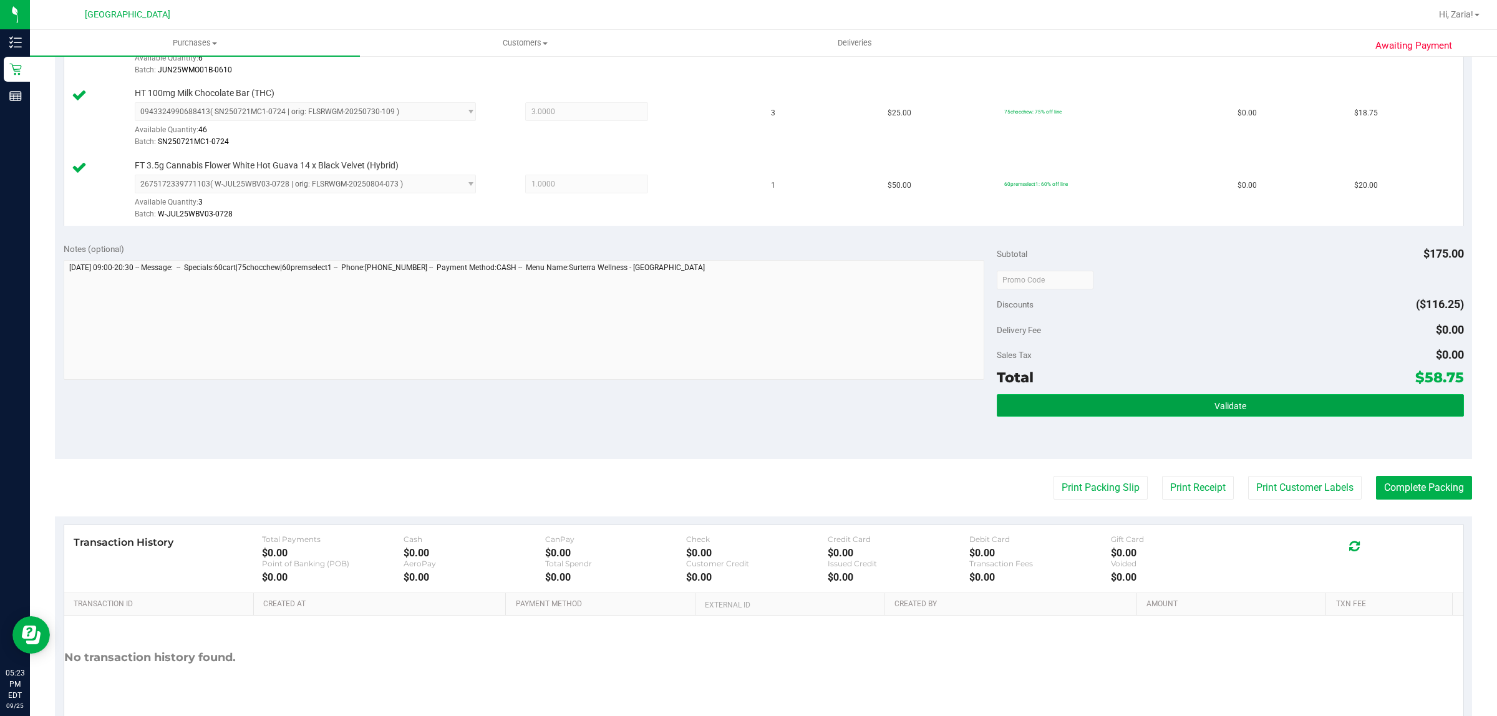
click at [1139, 416] on button "Validate" at bounding box center [1229, 405] width 466 height 22
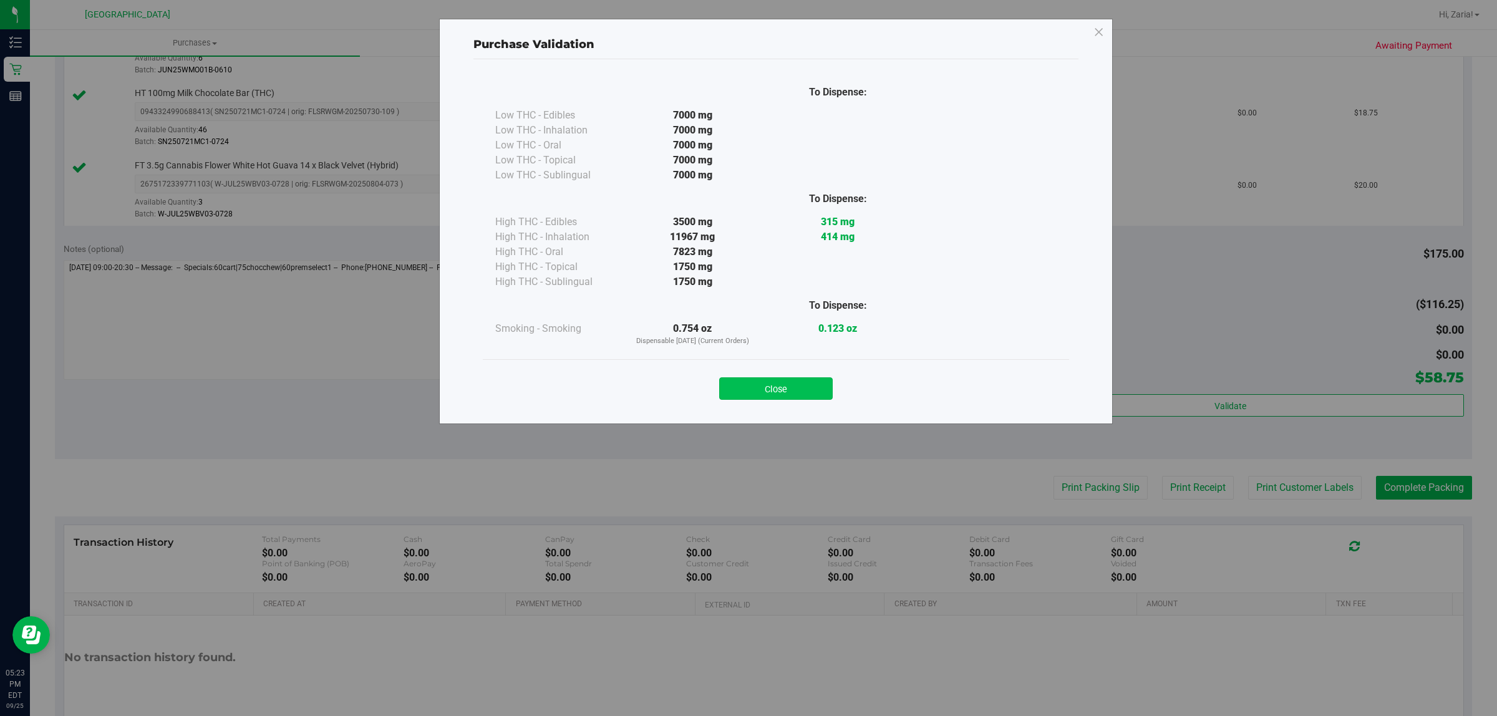
click at [781, 401] on div "Close" at bounding box center [776, 384] width 586 height 51
click at [772, 390] on button "Close" at bounding box center [775, 388] width 113 height 22
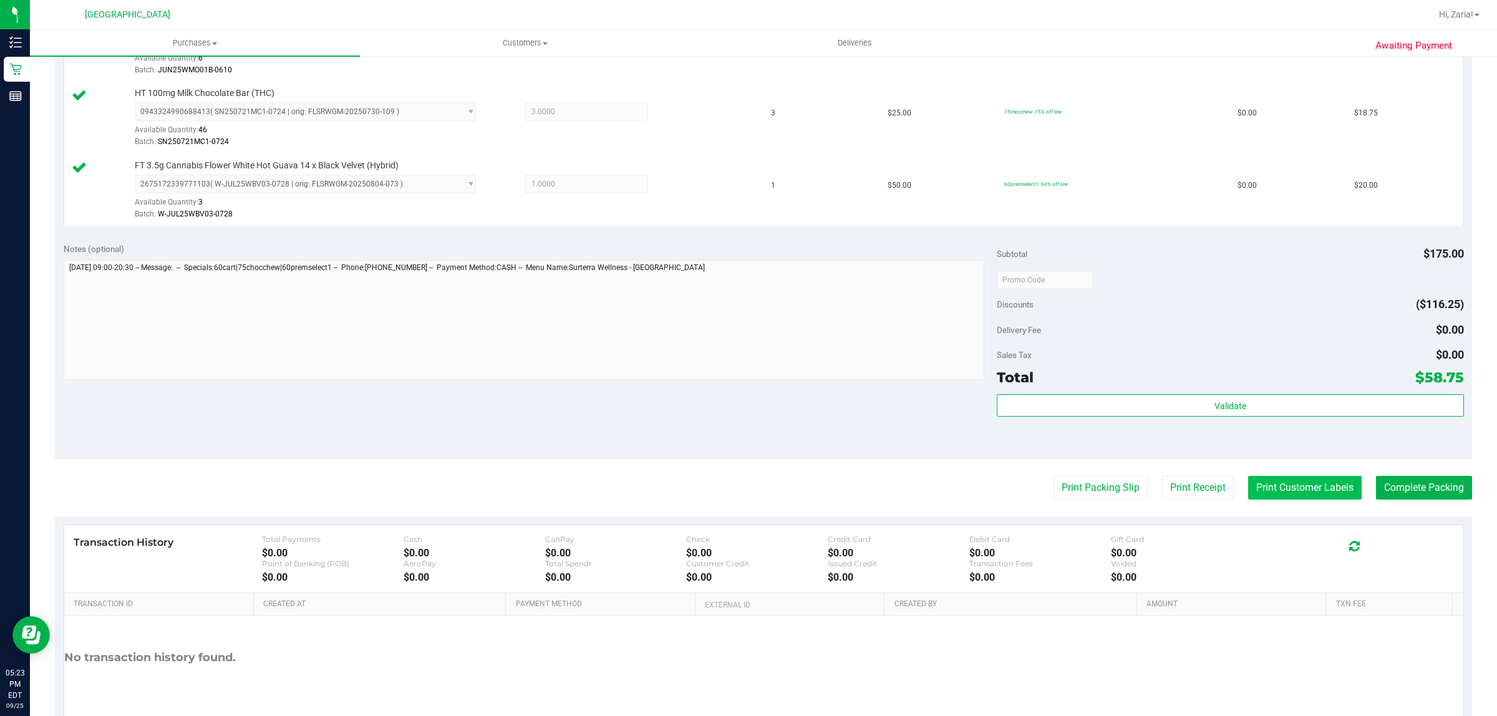
click at [1268, 481] on button "Print Customer Labels" at bounding box center [1304, 488] width 113 height 24
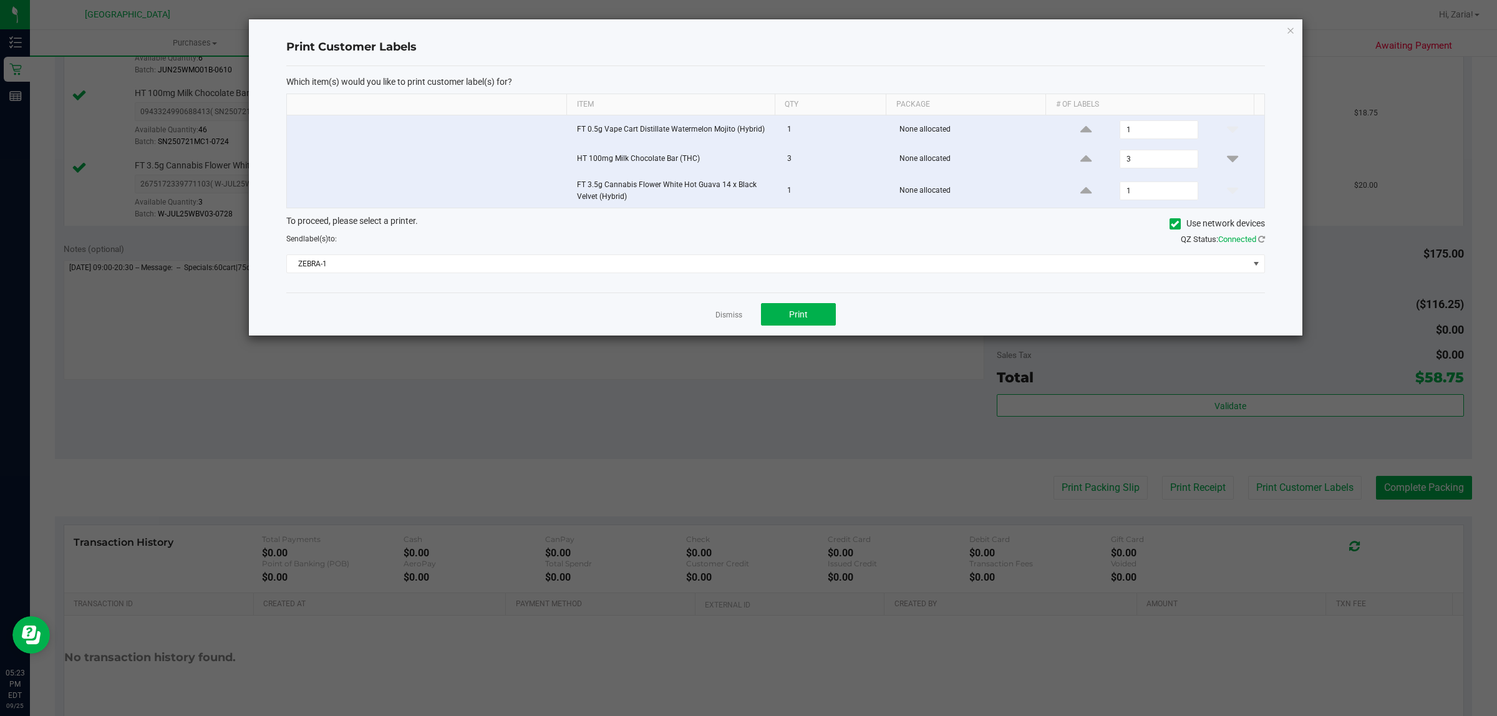
click at [751, 315] on div "Dismiss Print" at bounding box center [775, 313] width 978 height 43
click at [764, 312] on button "Print" at bounding box center [798, 314] width 75 height 22
click at [1288, 23] on icon "button" at bounding box center [1290, 29] width 9 height 15
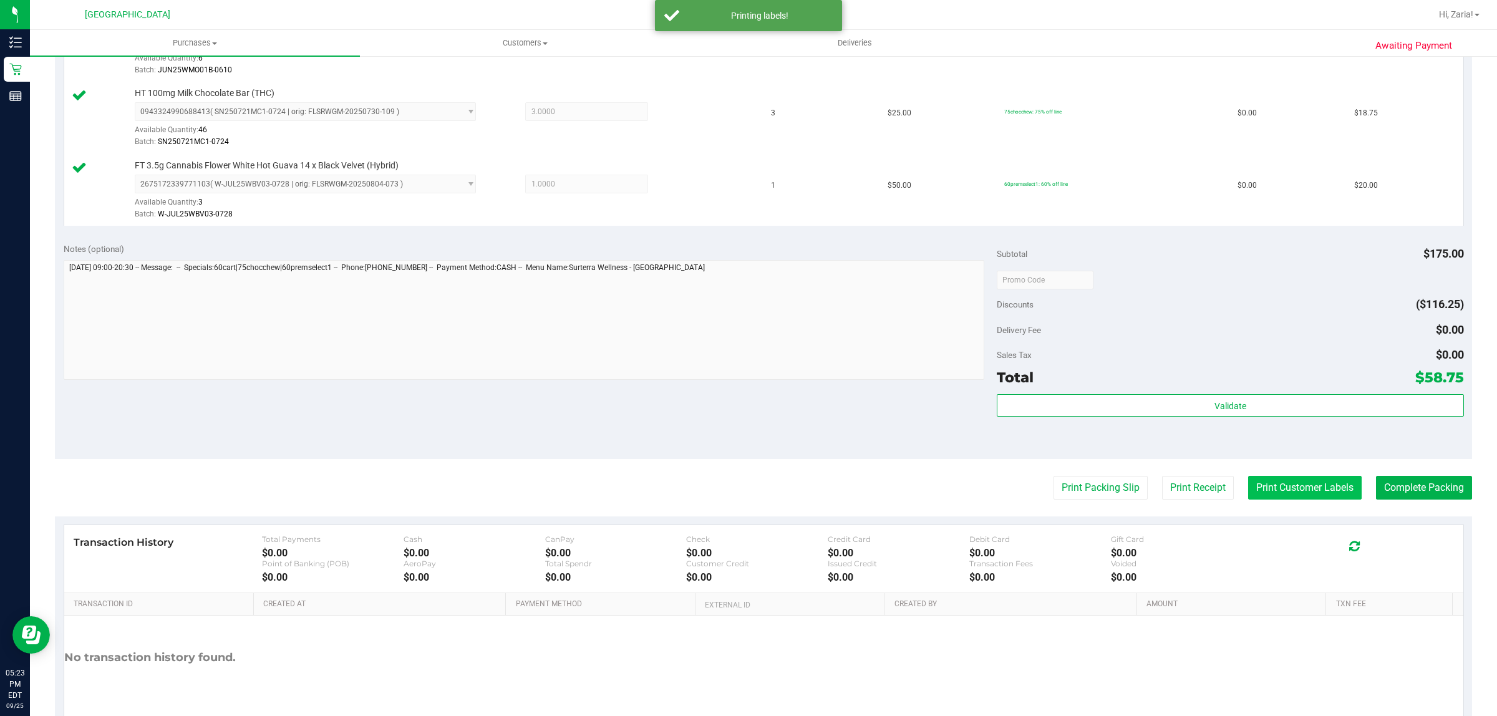
click at [1313, 487] on button "Print Customer Labels" at bounding box center [1304, 488] width 113 height 24
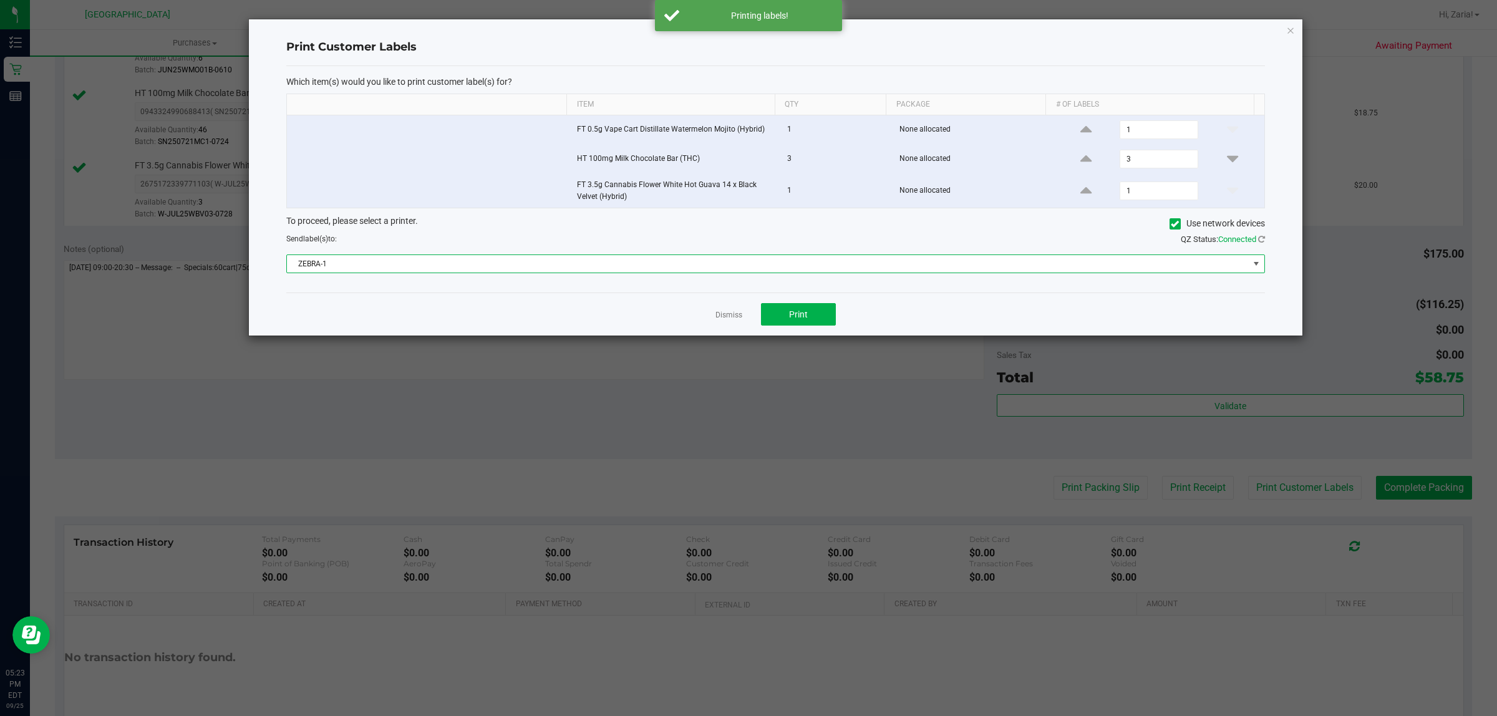
click at [637, 266] on span "ZEBRA-1" at bounding box center [768, 263] width 962 height 17
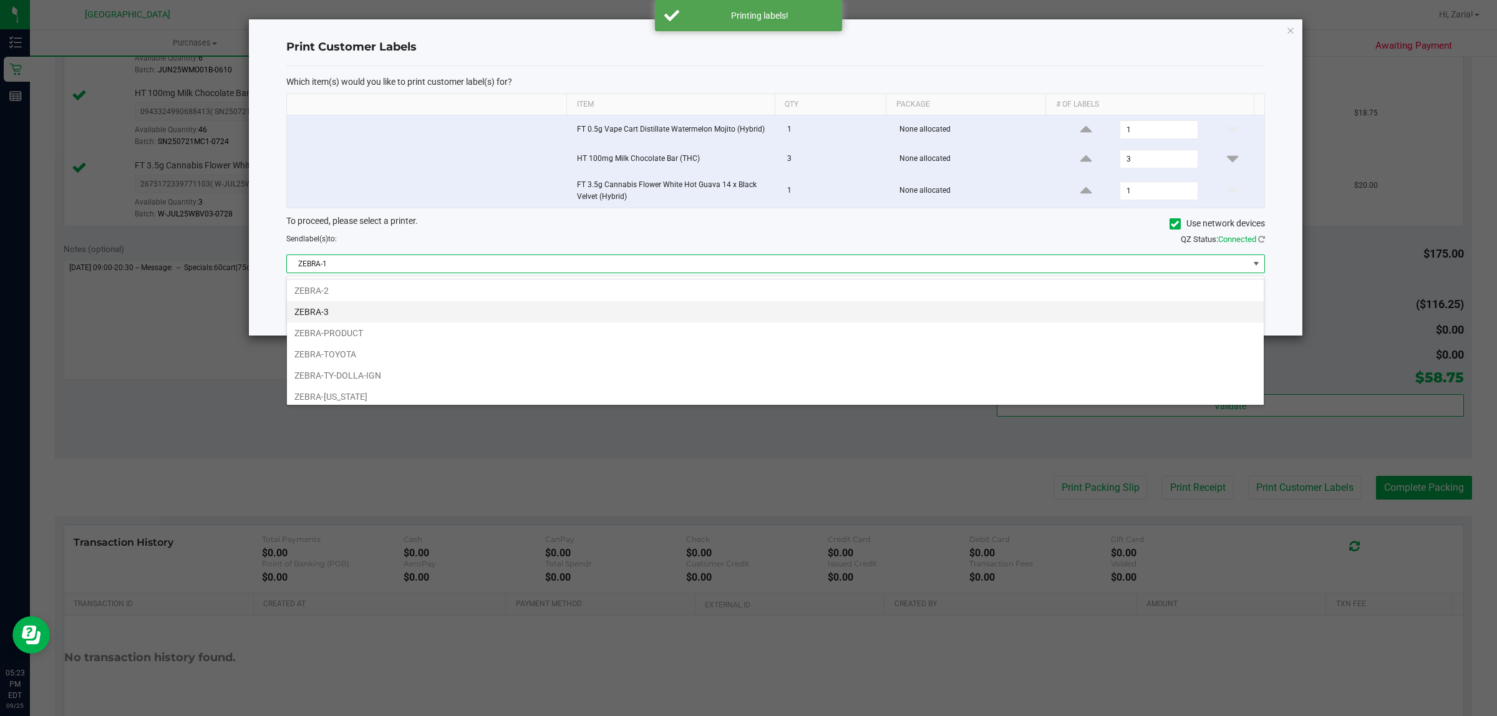
scroll to position [26, 0]
click at [404, 371] on li "ZEBRA-TY-DOLLA-IGN" at bounding box center [775, 370] width 976 height 21
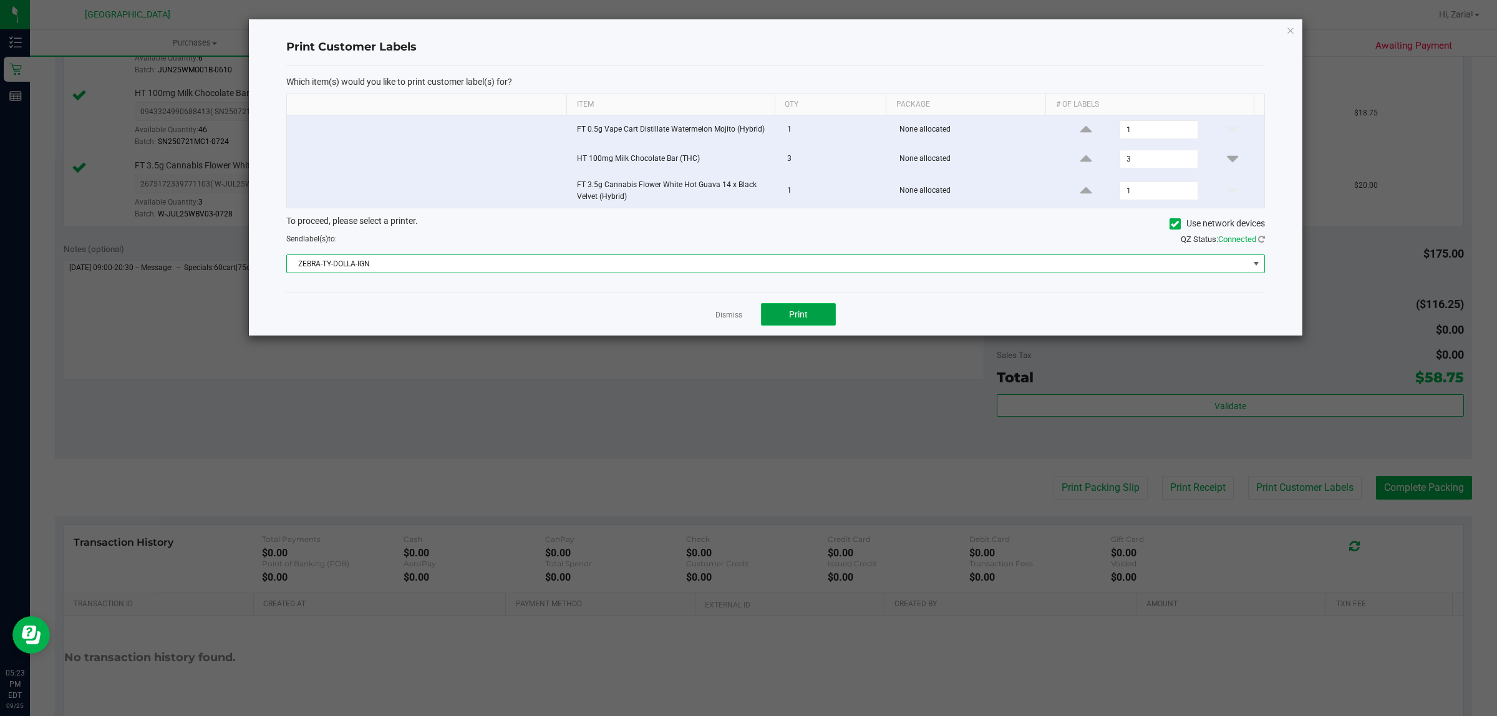
click at [802, 312] on span "Print" at bounding box center [798, 314] width 19 height 10
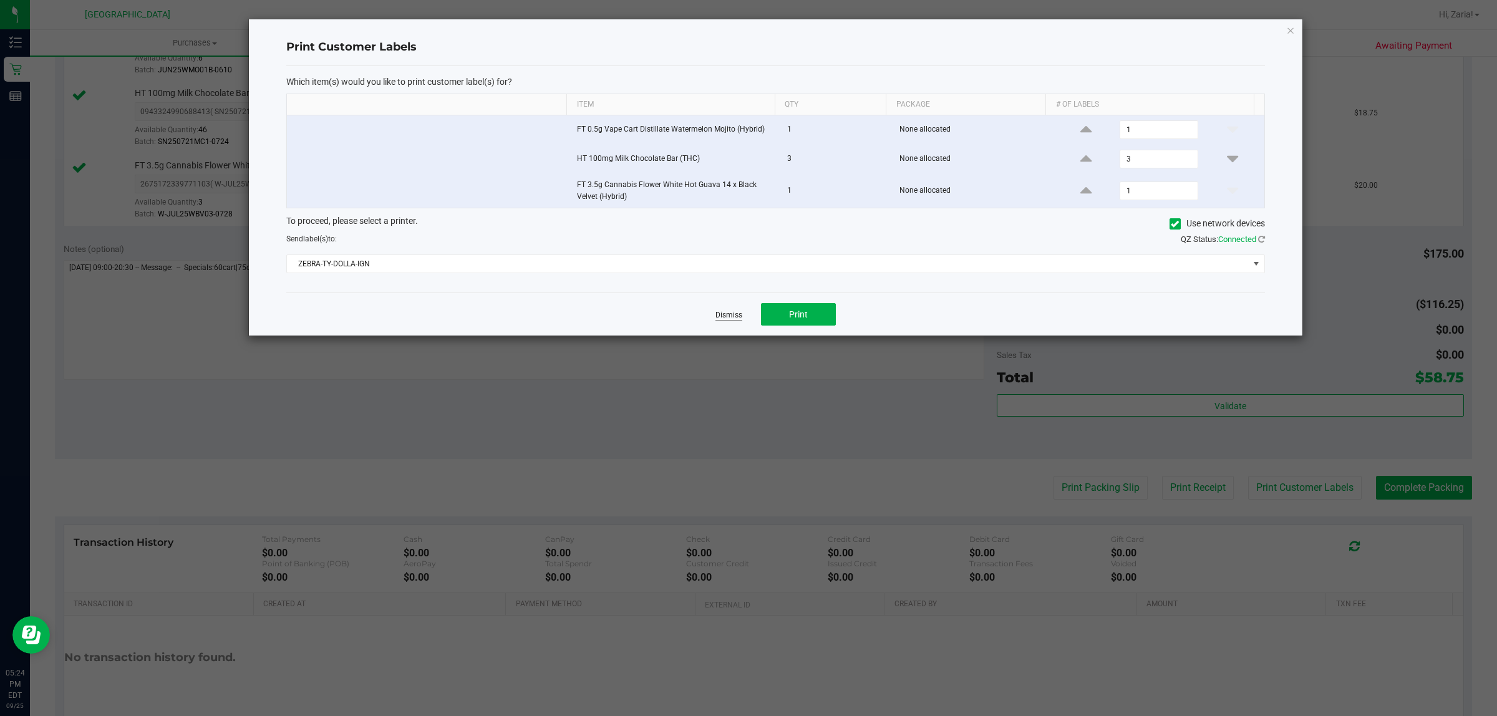
click at [731, 312] on link "Dismiss" at bounding box center [728, 315] width 27 height 11
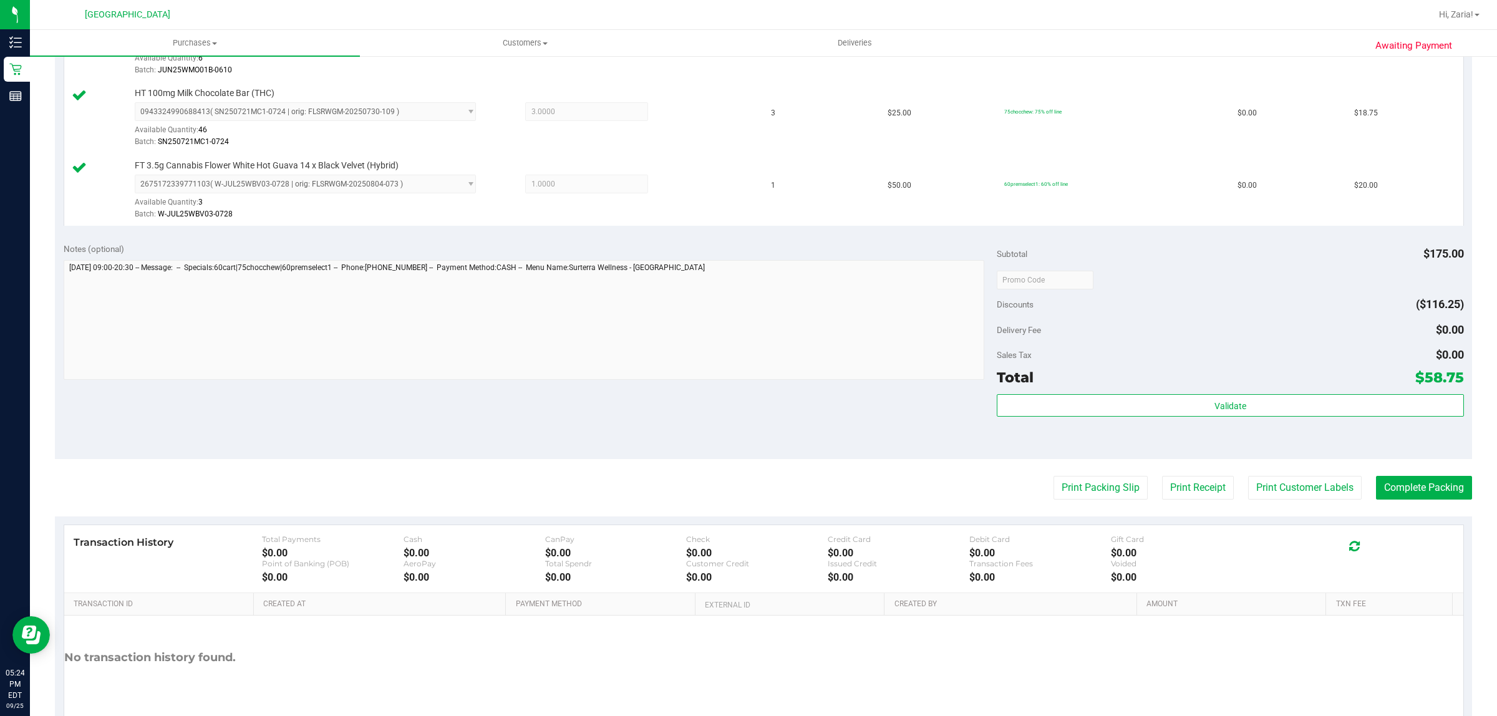
click at [1385, 465] on purchase-details "Back Edit Purchase Cancel Purchase View Profile # 12005348 BioTrack ID: - Submi…" at bounding box center [763, 214] width 1417 height 1072
click at [1400, 482] on button "Complete Packing" at bounding box center [1424, 488] width 96 height 24
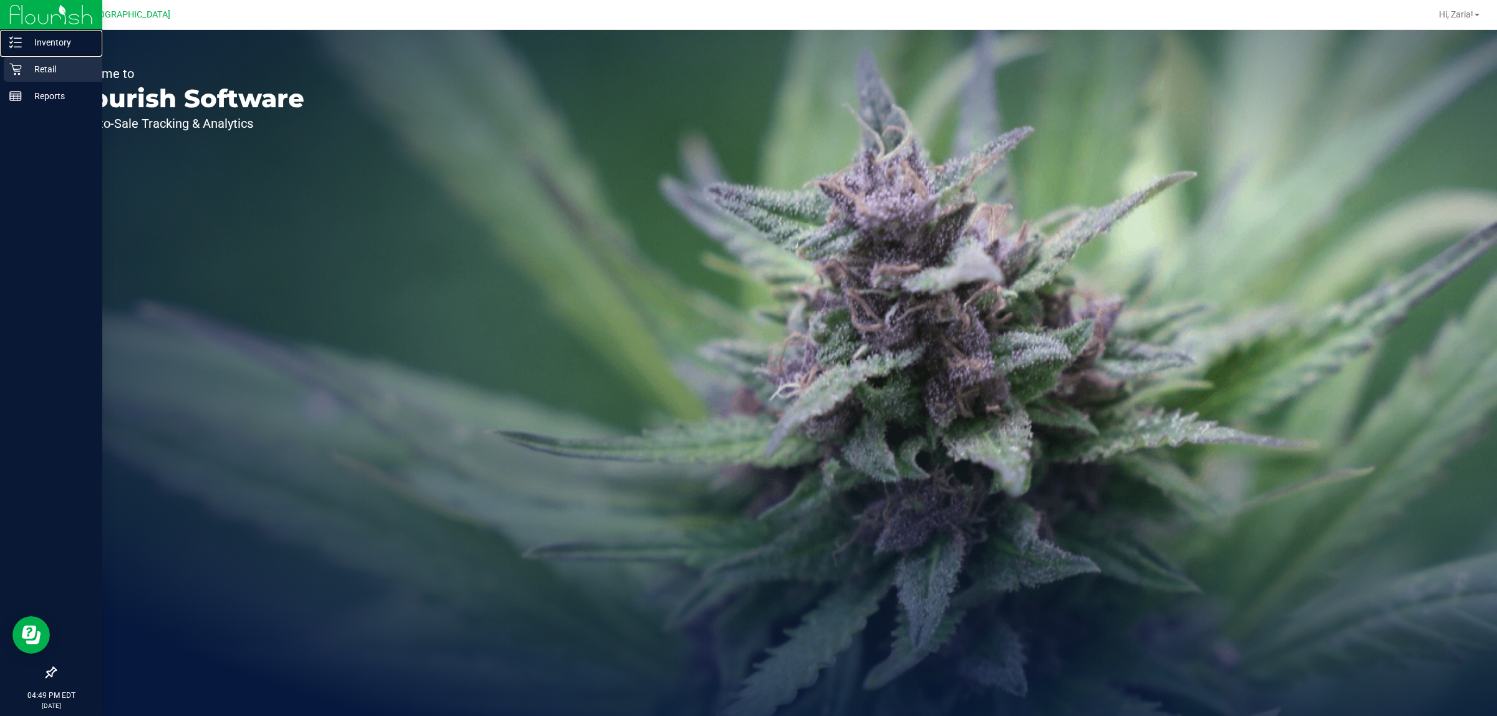
click at [21, 54] on div "Inventory" at bounding box center [53, 42] width 99 height 25
